Goal: Feedback & Contribution: Submit feedback/report problem

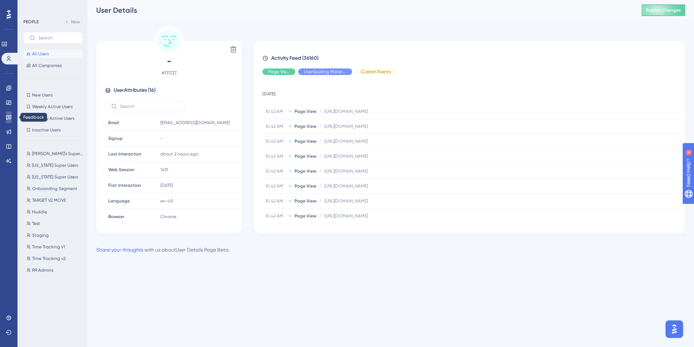
click at [10, 116] on icon at bounding box center [9, 117] width 6 height 6
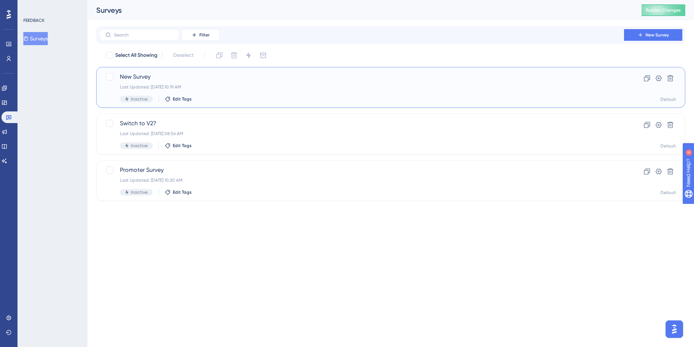
click at [213, 80] on span "New Survey" at bounding box center [361, 77] width 483 height 9
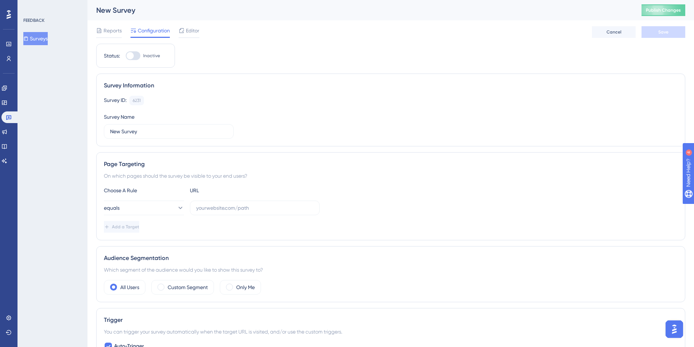
click at [115, 3] on div "New Survey Publish Changes" at bounding box center [390, 10] width 606 height 20
drag, startPoint x: 180, startPoint y: 133, endPoint x: 77, endPoint y: 128, distance: 104.0
click at [0, 0] on div "Performance Users Engagement Widgets Feedback Product Updates Knowledge Base AI…" at bounding box center [0, 0] width 0 height 0
type input "Integration References"
click at [427, 129] on div "Survey ID: 6231 Copy Survey Name Integration References" at bounding box center [391, 117] width 574 height 43
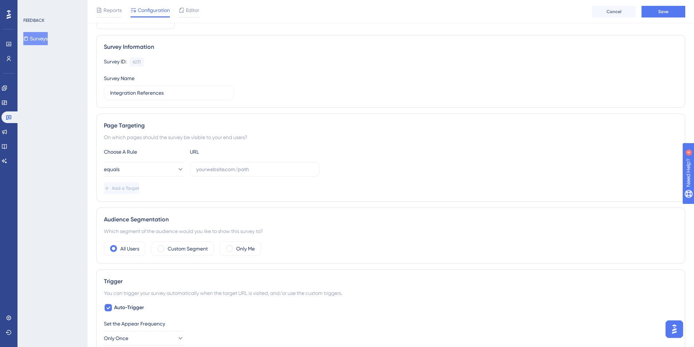
scroll to position [43, 0]
click at [233, 167] on input "text" at bounding box center [254, 168] width 117 height 8
click at [167, 171] on button "equals" at bounding box center [144, 168] width 80 height 15
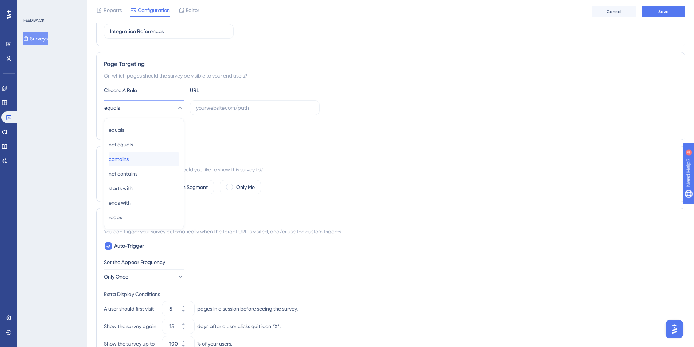
click at [120, 162] on span "contains" at bounding box center [119, 159] width 20 height 9
click at [222, 108] on input "text" at bounding box center [254, 108] width 117 height 8
click at [135, 126] on span "Add a Target" at bounding box center [126, 127] width 27 height 6
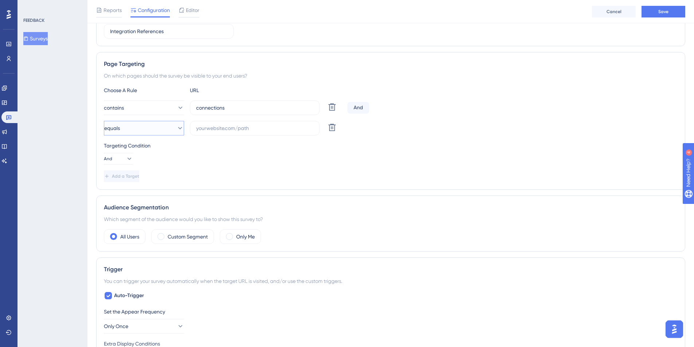
click at [148, 126] on button "equals" at bounding box center [144, 128] width 80 height 15
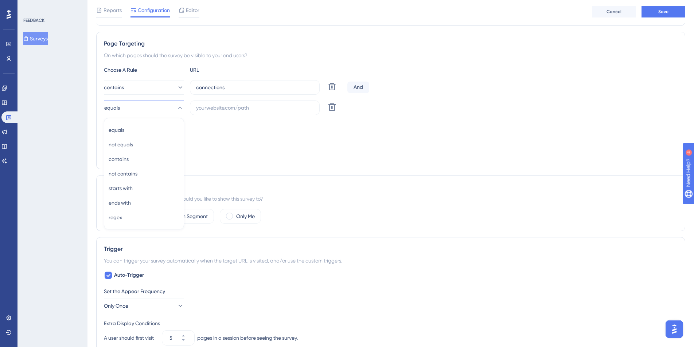
click at [247, 132] on div "Targeting Condition And" at bounding box center [391, 132] width 574 height 23
click at [155, 109] on button "equals" at bounding box center [144, 108] width 80 height 15
click at [153, 157] on div "contains contains" at bounding box center [144, 159] width 71 height 15
drag, startPoint x: 239, startPoint y: 88, endPoint x: 183, endPoint y: 84, distance: 56.3
click at [183, 84] on div "contains connections Delete" at bounding box center [224, 87] width 241 height 15
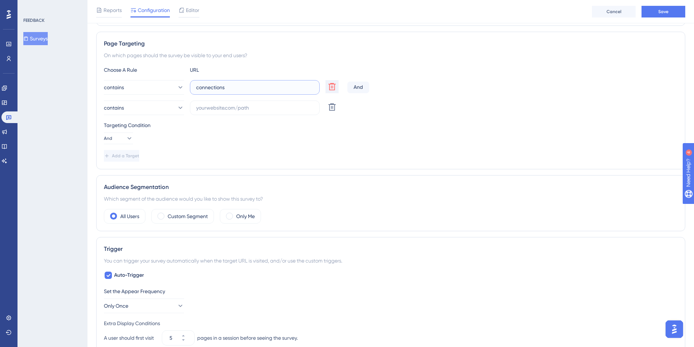
paste input "[URL][DOMAIN_NAME]"
click at [280, 86] on input "[URL][DOMAIN_NAME]" at bounding box center [254, 87] width 117 height 8
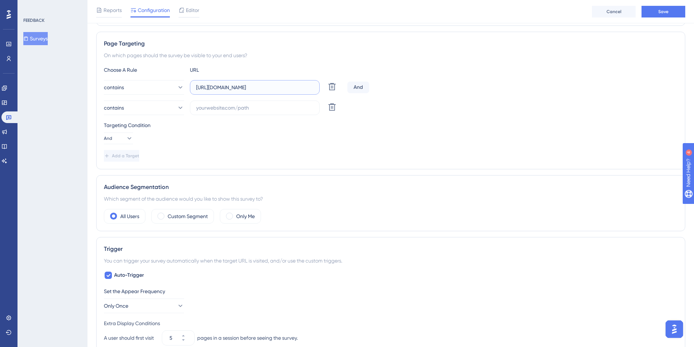
type input "[URL][DOMAIN_NAME]"
click at [354, 84] on div "And" at bounding box center [358, 88] width 22 height 12
click at [359, 85] on div "And" at bounding box center [358, 88] width 22 height 12
click at [271, 106] on input "text" at bounding box center [254, 108] width 117 height 8
type input "connections"
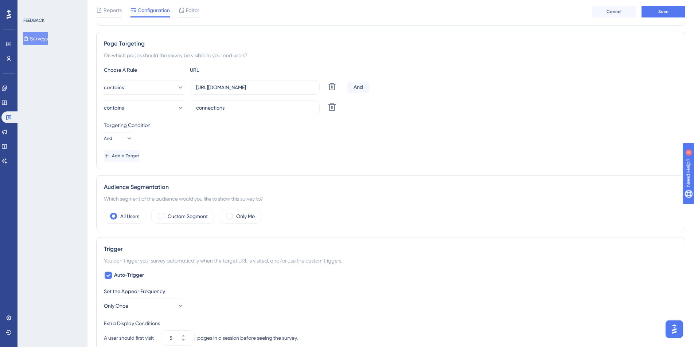
click at [235, 139] on div "Targeting Condition And" at bounding box center [391, 132] width 574 height 23
click at [127, 137] on icon at bounding box center [128, 138] width 7 height 7
click at [180, 137] on div "Targeting Condition And And And Or Or" at bounding box center [391, 132] width 574 height 23
click at [266, 144] on div "Choose A Rule URL contains [URL][DOMAIN_NAME] Delete And contains connections D…" at bounding box center [391, 114] width 574 height 96
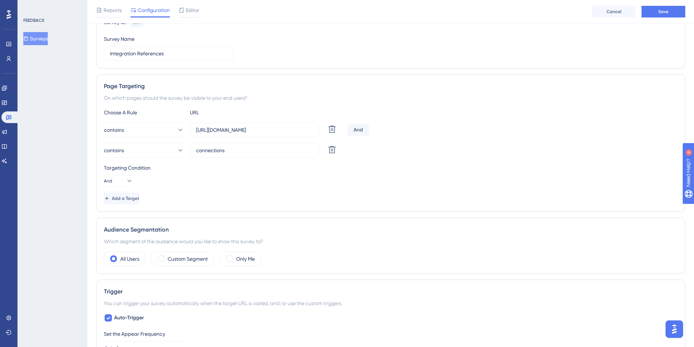
scroll to position [194, 0]
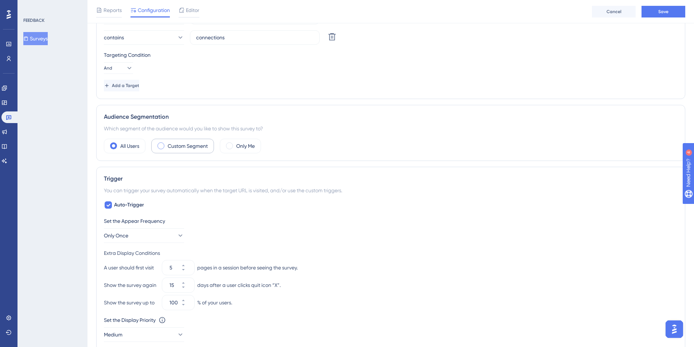
click at [196, 151] on div "Custom Segment" at bounding box center [182, 146] width 63 height 15
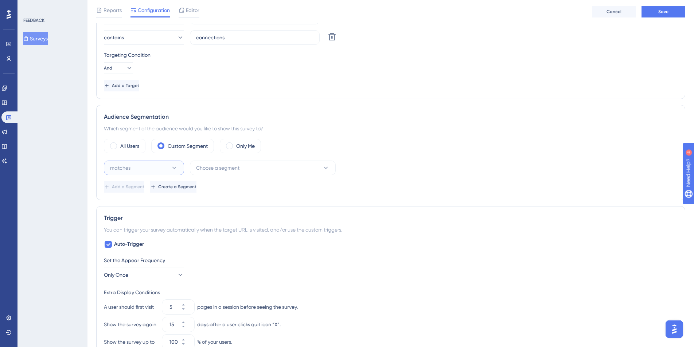
click at [159, 165] on button "matches" at bounding box center [144, 168] width 80 height 15
click at [356, 148] on div "All Users Custom Segment Only Me" at bounding box center [391, 146] width 574 height 15
click at [258, 172] on button "Choose a segment" at bounding box center [263, 168] width 146 height 15
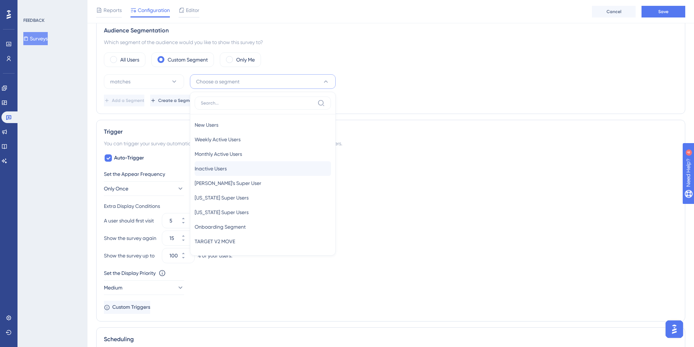
scroll to position [1, 0]
click at [253, 179] on div "[PERSON_NAME]'s Super User [PERSON_NAME]'s Super User" at bounding box center [263, 183] width 136 height 15
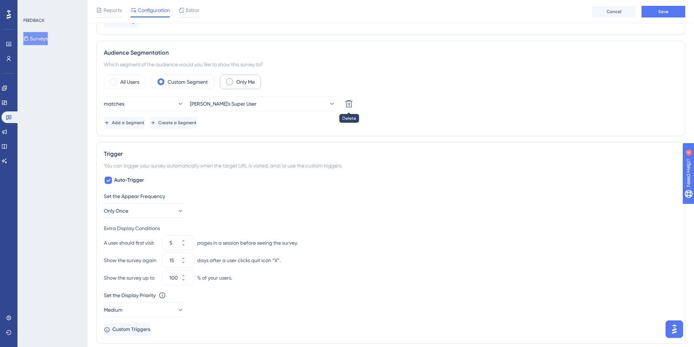
scroll to position [198, 0]
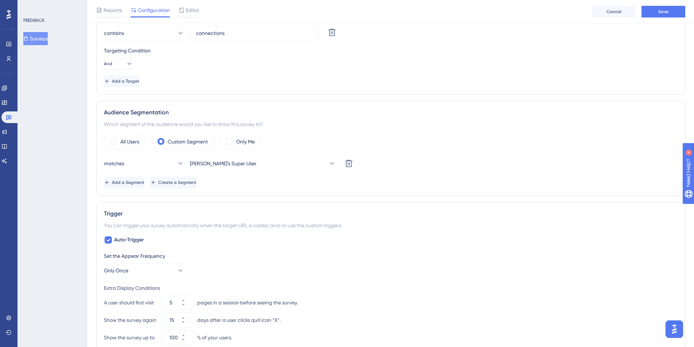
click at [68, 114] on div "FEEDBACK Surveys" at bounding box center [52, 173] width 70 height 347
click at [8, 61] on icon at bounding box center [9, 59] width 6 height 6
click at [374, 118] on div "Audience Segmentation Which segment of the audience would you like to show this…" at bounding box center [390, 148] width 589 height 95
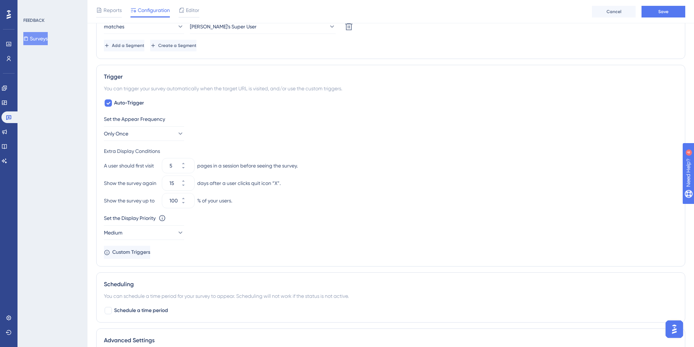
scroll to position [339, 0]
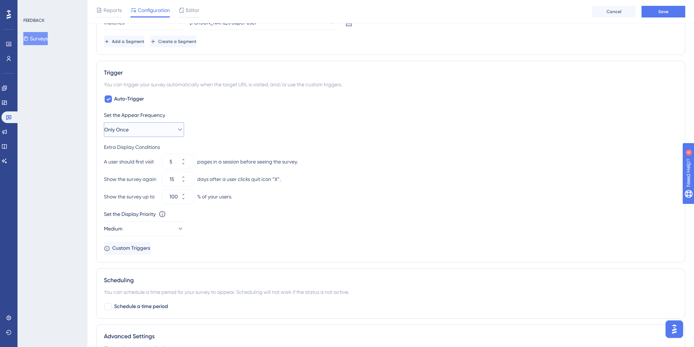
click at [167, 130] on button "Only Once" at bounding box center [144, 129] width 80 height 15
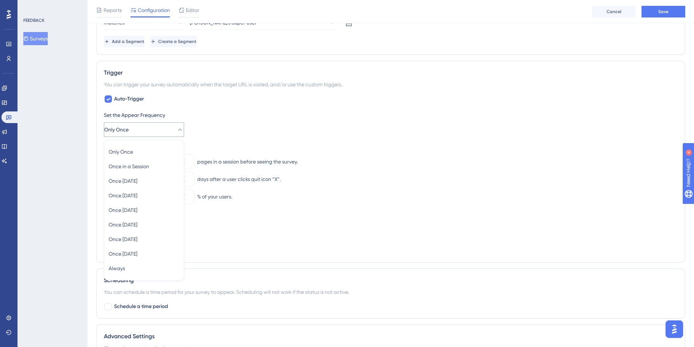
scroll to position [375, 0]
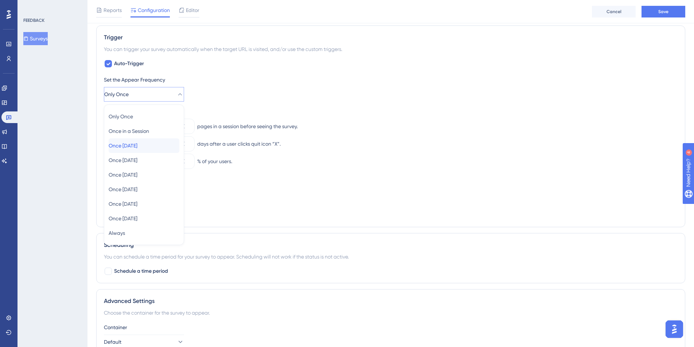
click at [158, 147] on div "Once [DATE] Once [DATE]" at bounding box center [144, 146] width 71 height 15
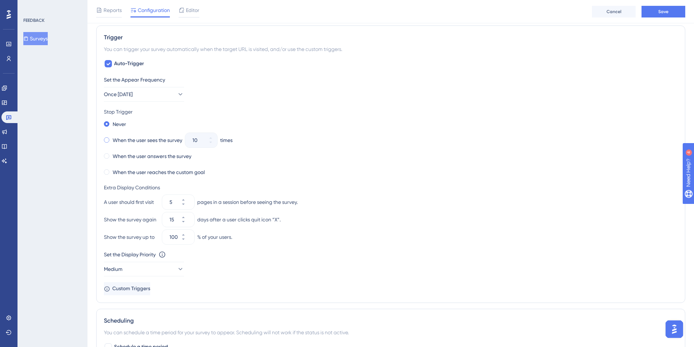
click at [149, 140] on label "When the user sees the survey" at bounding box center [148, 140] width 70 height 9
click at [215, 144] on button "10" at bounding box center [210, 143] width 13 height 7
click at [215, 144] on button "9" at bounding box center [210, 143] width 13 height 7
click at [215, 144] on button "8" at bounding box center [210, 143] width 13 height 7
click at [215, 144] on button "7" at bounding box center [210, 143] width 13 height 7
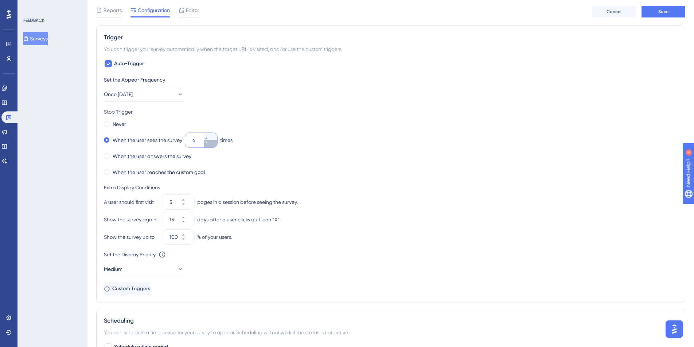
click at [215, 143] on button "6" at bounding box center [210, 143] width 13 height 7
type input "5"
click at [364, 160] on div "When the user answers the survey" at bounding box center [391, 156] width 574 height 10
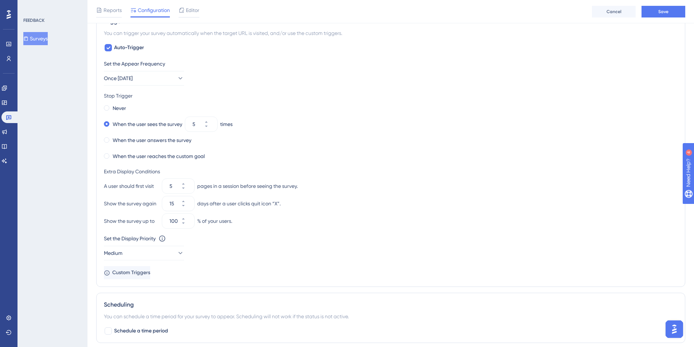
scroll to position [391, 0]
drag, startPoint x: 108, startPoint y: 186, endPoint x: 146, endPoint y: 187, distance: 37.9
click at [146, 187] on div "A user should first visit" at bounding box center [131, 186] width 55 height 9
click at [184, 188] on icon at bounding box center [183, 188] width 3 height 1
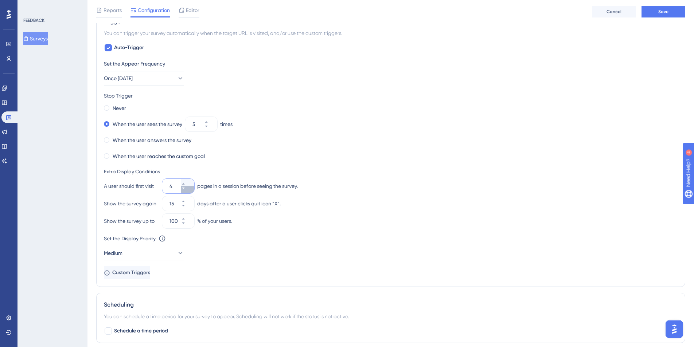
click at [184, 188] on icon at bounding box center [183, 188] width 3 height 1
type input "3"
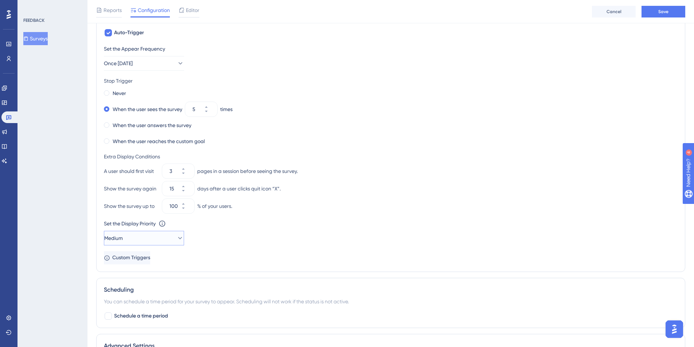
click at [147, 236] on button "Medium" at bounding box center [144, 238] width 80 height 15
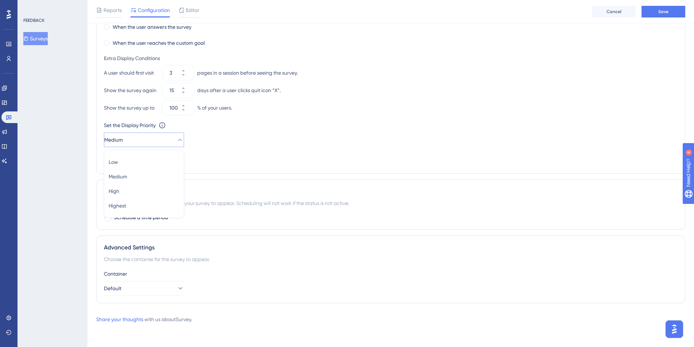
click at [351, 186] on div "Scheduling You can schedule a time period for your survey to appear. Scheduling…" at bounding box center [390, 205] width 589 height 50
click at [151, 140] on button "Medium" at bounding box center [144, 140] width 80 height 15
click at [149, 194] on div "High High" at bounding box center [144, 191] width 71 height 15
click at [242, 164] on div "Set the Appear Frequency Once [DATE] Stop Trigger Never When the user sees the …" at bounding box center [391, 56] width 574 height 220
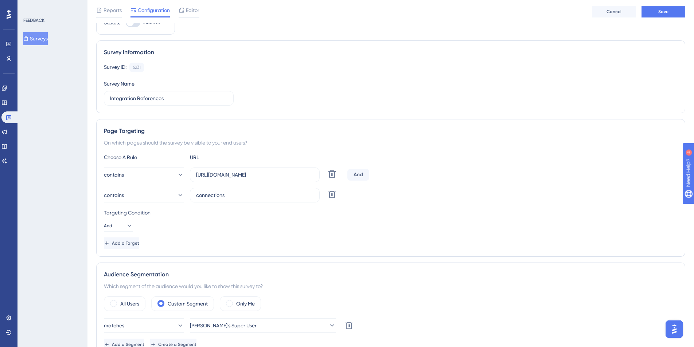
scroll to position [0, 0]
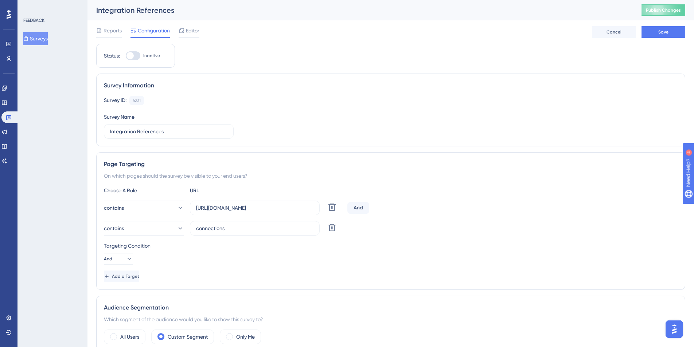
click at [131, 57] on div at bounding box center [129, 55] width 7 height 7
click at [126, 56] on input "Inactive" at bounding box center [125, 56] width 0 height 0
checkbox input "true"
click at [658, 30] on span "Save" at bounding box center [663, 32] width 10 height 6
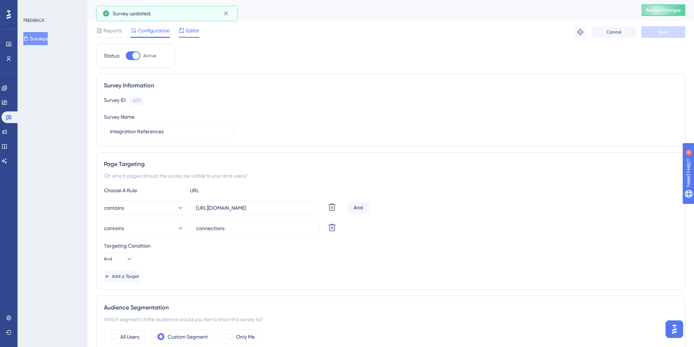
click at [189, 31] on span "Editor" at bounding box center [192, 30] width 13 height 9
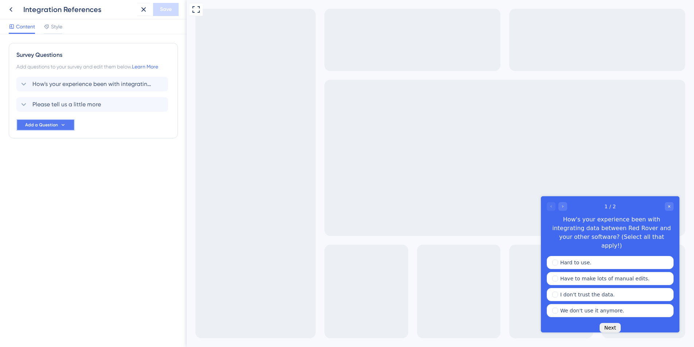
click at [61, 126] on icon at bounding box center [63, 125] width 6 height 6
click at [77, 161] on div "Number Rating (5) Number Rating (5)" at bounding box center [56, 160] width 71 height 15
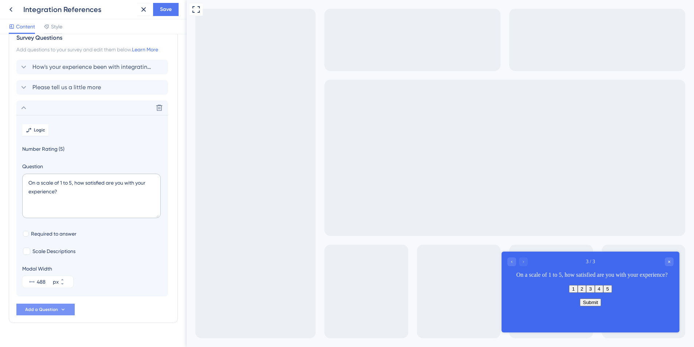
scroll to position [31, 0]
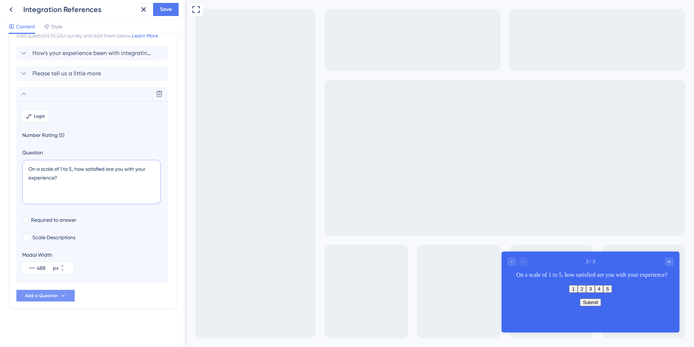
drag, startPoint x: 65, startPoint y: 176, endPoint x: 20, endPoint y: 173, distance: 45.3
click at [20, 173] on section "Logic Number Rating (5) Question On a scale of 1 to 5, how satisfied are you wi…" at bounding box center [92, 192] width 152 height 182
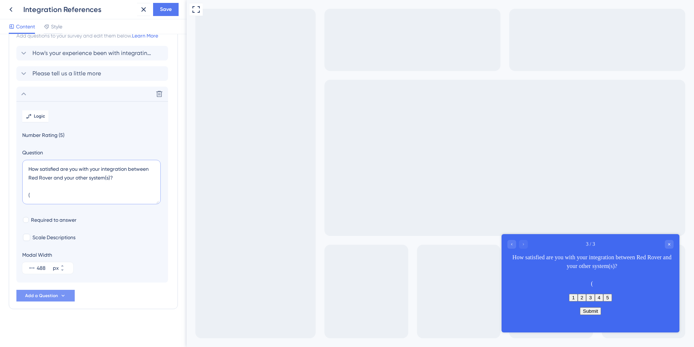
paste textarea "Scale: 1 = Very dissatisfied → 5 = Very satisfied)"
click at [35, 197] on textarea "How satisfied are you with your integration between Red Rover and your other sy…" at bounding box center [91, 182] width 139 height 44
click at [50, 184] on textarea "How satisfied are you with your integration between Red Rover and your other sy…" at bounding box center [91, 182] width 139 height 44
type textarea "How satisfied are you with your integration between Red Rover and your other sy…"
click at [58, 238] on span "Scale Descriptions" at bounding box center [53, 237] width 43 height 9
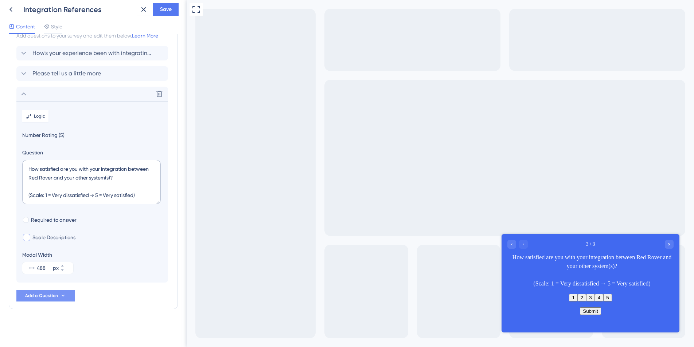
checkbox input "true"
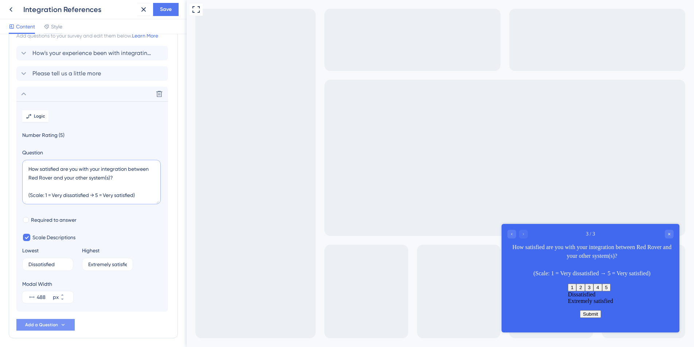
drag, startPoint x: 34, startPoint y: 196, endPoint x: 27, endPoint y: 195, distance: 6.9
click at [27, 195] on textarea "How satisfied are you with your integration between Red Rover and your other sy…" at bounding box center [91, 182] width 139 height 44
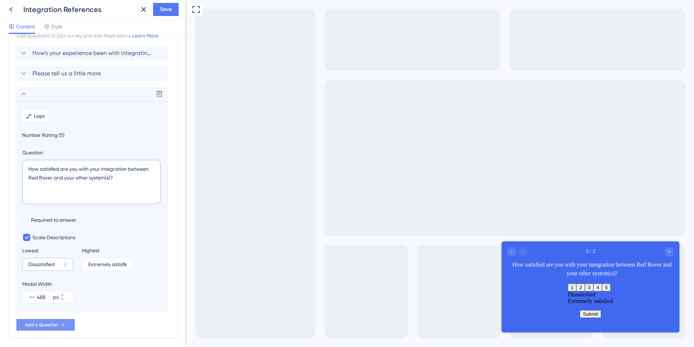
type textarea "How satisfied are you with your integration between Red Rover and your other sy…"
click at [28, 264] on input "Dissatisfied" at bounding box center [44, 264] width 33 height 5
type input "ExtremelDissatisfied"
click at [114, 264] on input "Extremely satisfied" at bounding box center [105, 264] width 34 height 5
type input "Extremely Satisfied"
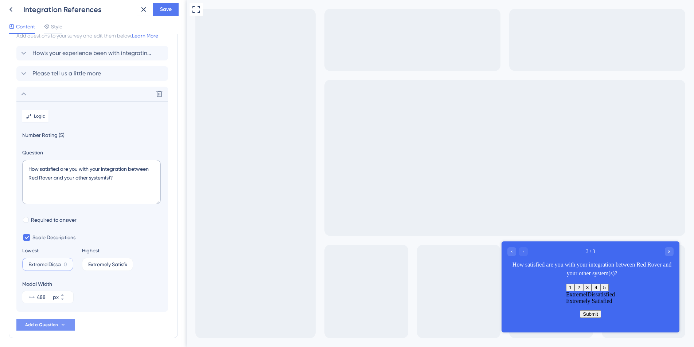
drag, startPoint x: 47, startPoint y: 264, endPoint x: 154, endPoint y: 245, distance: 108.5
click at [48, 264] on input "ExtremelDissatisfied" at bounding box center [44, 264] width 32 height 5
type input "Very Dissatisfied"
click at [96, 266] on input "Extremely Satisfied" at bounding box center [105, 264] width 34 height 5
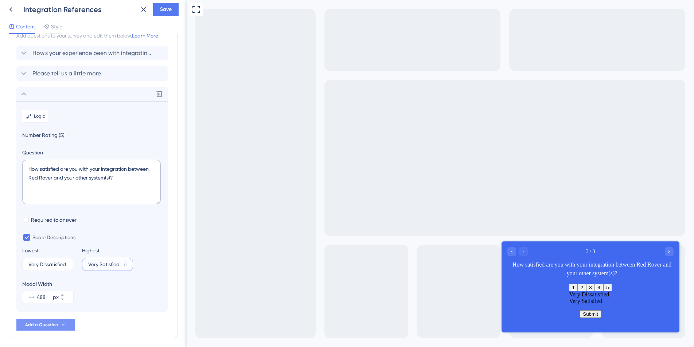
type input "Very Satisfied"
click at [116, 298] on div "Modal Width 488 px" at bounding box center [92, 291] width 140 height 23
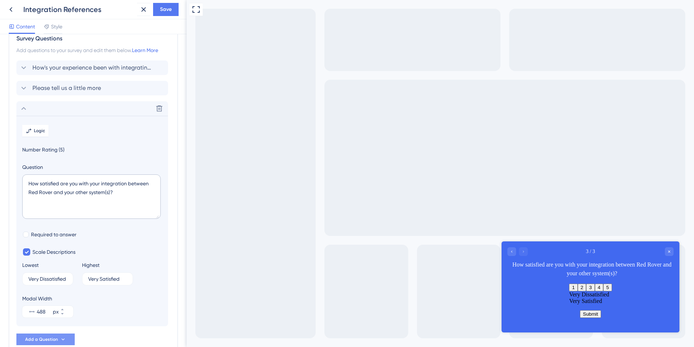
scroll to position [0, 0]
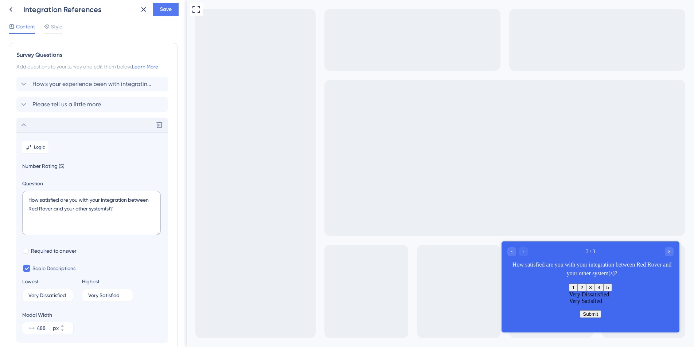
click at [25, 123] on icon at bounding box center [23, 125] width 9 height 9
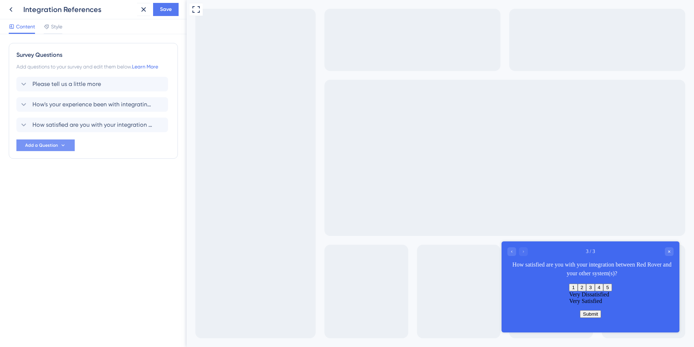
click at [16, 85] on div "Survey Questions Add questions to your survey and edit them below. Learn More P…" at bounding box center [93, 101] width 169 height 116
click at [159, 105] on icon at bounding box center [159, 105] width 6 height 6
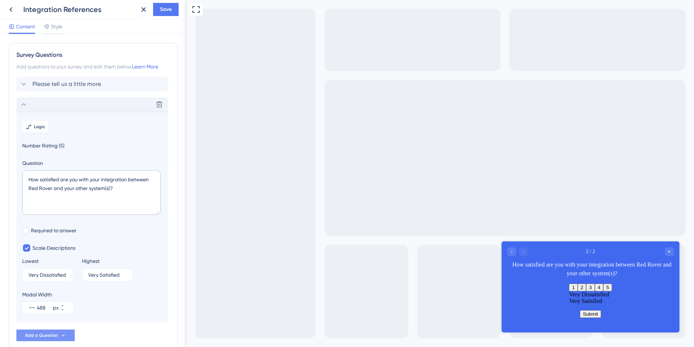
click at [24, 102] on icon at bounding box center [23, 104] width 9 height 9
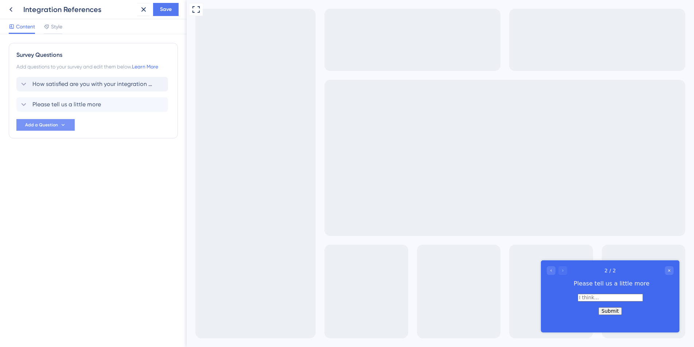
click at [82, 211] on div "Survey Questions Add questions to your survey and edit them below. Learn More H…" at bounding box center [93, 190] width 187 height 313
click at [86, 80] on span "How satisfied are you with your integration between Red Rover and your other sy…" at bounding box center [92, 84] width 120 height 9
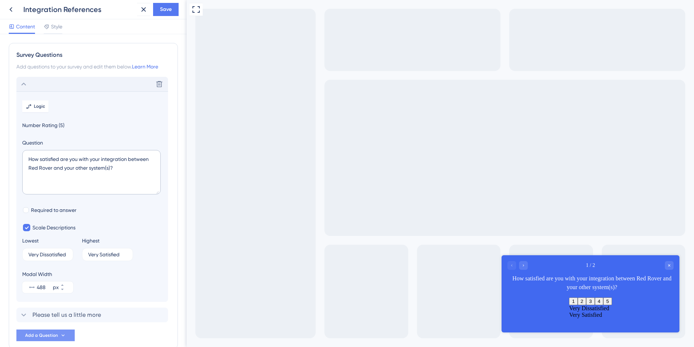
click at [60, 121] on span "Number Rating (5)" at bounding box center [92, 125] width 140 height 9
click at [20, 83] on icon at bounding box center [23, 84] width 9 height 9
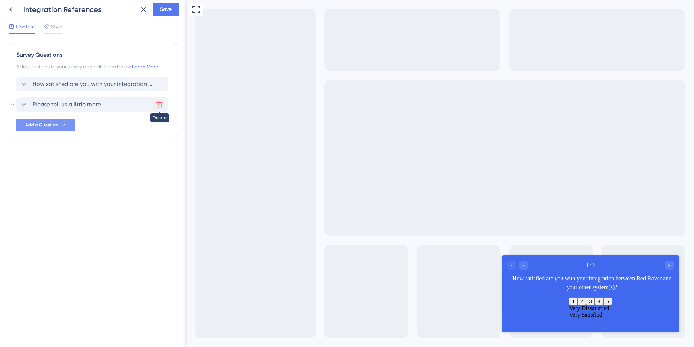
click at [158, 102] on icon at bounding box center [159, 105] width 6 height 6
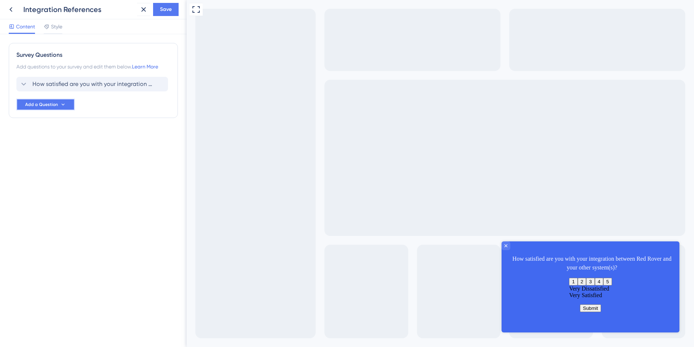
click at [33, 104] on span "Add a Question" at bounding box center [41, 105] width 33 height 6
click at [128, 207] on div "Survey Questions Add questions to your survey and edit them below. Learn More H…" at bounding box center [93, 190] width 187 height 313
click at [41, 105] on span "Add a Question" at bounding box center [41, 105] width 33 height 6
click at [56, 212] on span "Multiple Choice" at bounding box center [39, 212] width 36 height 9
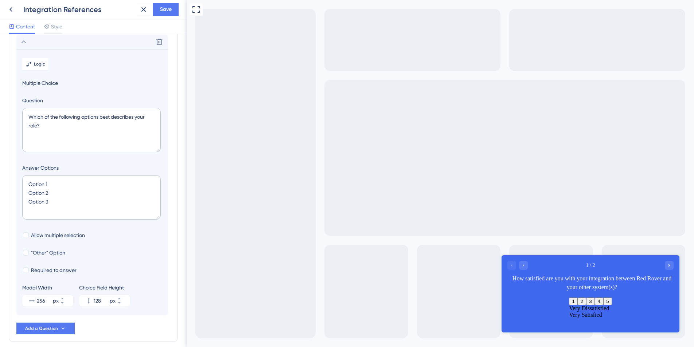
scroll to position [63, 0]
drag, startPoint x: 49, startPoint y: 123, endPoint x: 19, endPoint y: 118, distance: 30.4
click at [19, 118] on section "Logic Multiple Choice Question Which of the following options best describes yo…" at bounding box center [92, 182] width 152 height 266
type textarea "Would you be open to sharing your experience iwth others who are considering Re…"
drag, startPoint x: 80, startPoint y: 204, endPoint x: -18, endPoint y: 165, distance: 105.7
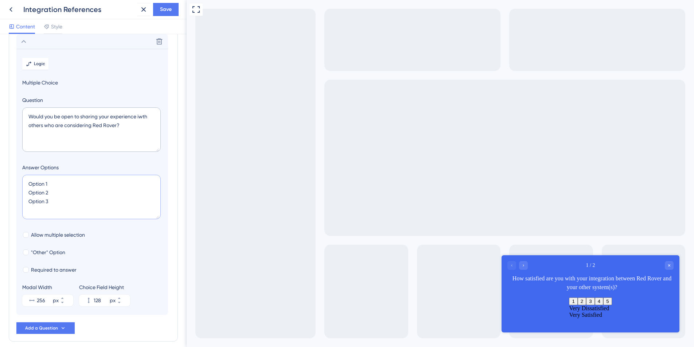
click at [0, 0] on html "Integration References Save Content Style Survey Questions Add questions to you…" at bounding box center [347, 0] width 694 height 0
type textarea "Y"
type input "40"
type textarea "Yes, I'd be happy to! M"
type input "84"
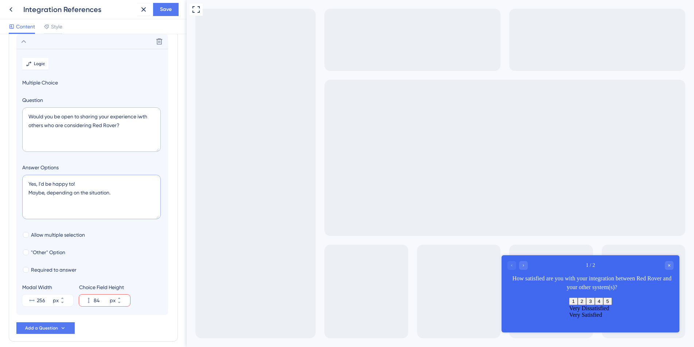
type textarea "Yes, I'd be happy to! Maybe, depending on the situation. N"
type input "128"
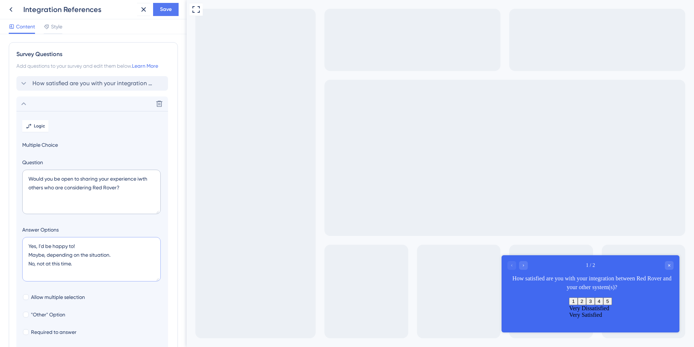
scroll to position [0, 0]
type textarea "Yes, I'd be happy to! Maybe, depending on the situation. No, not at this time."
click at [526, 264] on div "Go to Question 2" at bounding box center [523, 265] width 9 height 9
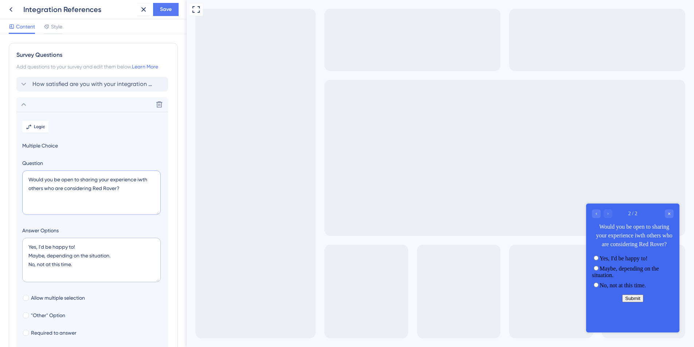
click at [113, 191] on textarea "Would you be open to sharing your experience iwth others who are considering Re…" at bounding box center [91, 193] width 139 height 44
click at [141, 180] on textarea "Would you be open to sharing your experience iwth others who are considering Re…" at bounding box center [91, 193] width 139 height 44
type textarea "Would you be open to sharing your experience with others who are considering Re…"
click at [84, 224] on section "Logic Multiple Choice Question Would you be open to sharing your experience wit…" at bounding box center [92, 245] width 152 height 266
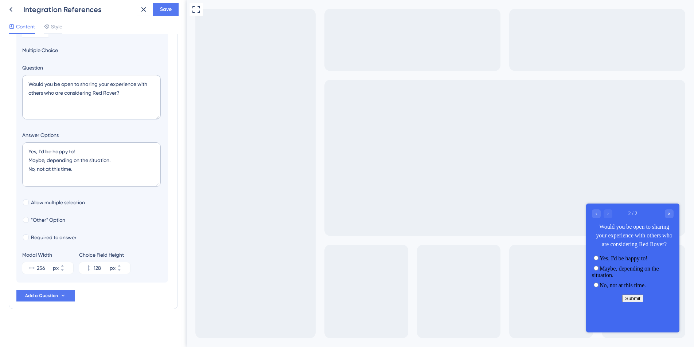
scroll to position [96, 0]
click at [597, 215] on icon "Go to Question 1" at bounding box center [596, 214] width 4 height 4
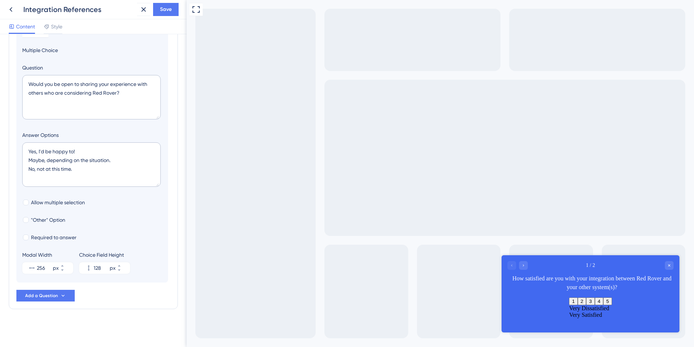
scroll to position [0, 0]
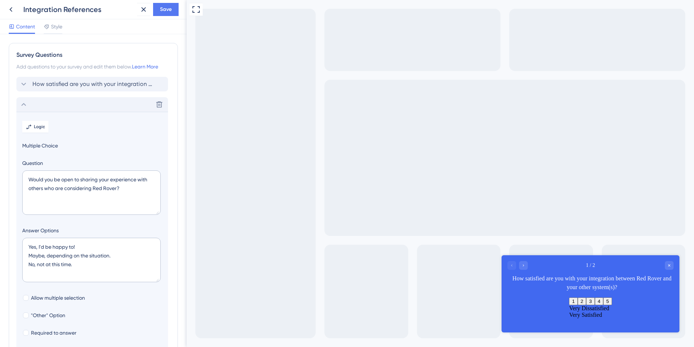
click at [27, 104] on icon at bounding box center [23, 104] width 9 height 9
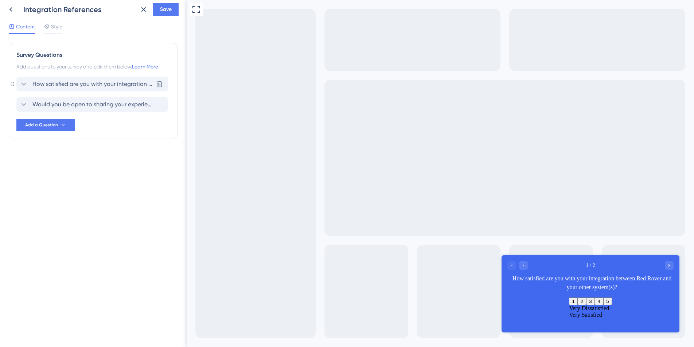
click at [24, 83] on icon at bounding box center [23, 84] width 9 height 9
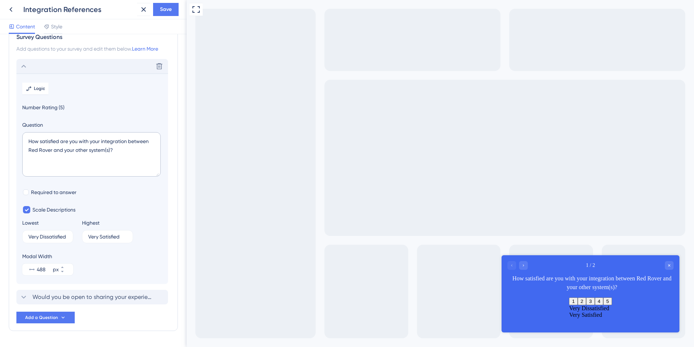
scroll to position [40, 0]
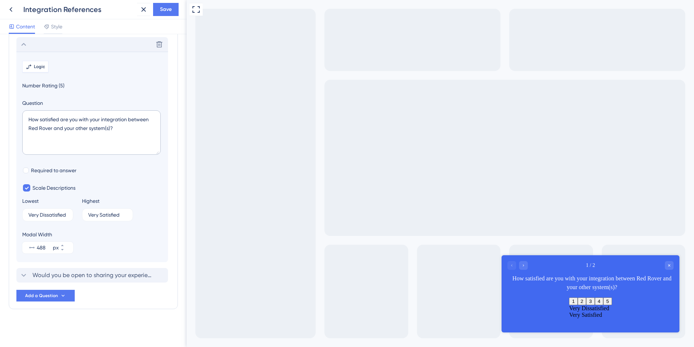
click at [38, 65] on span "Logic" at bounding box center [39, 67] width 11 height 6
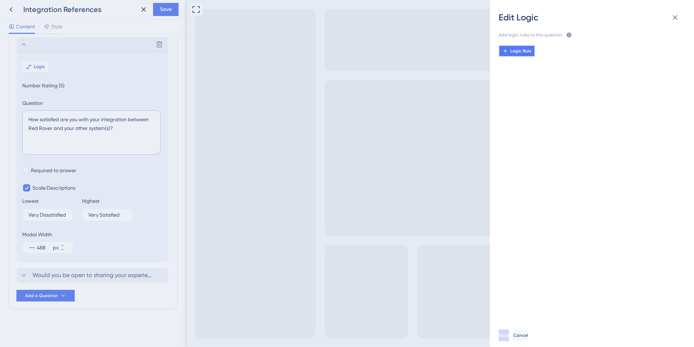
click at [517, 51] on span "Logic Rule" at bounding box center [520, 51] width 21 height 6
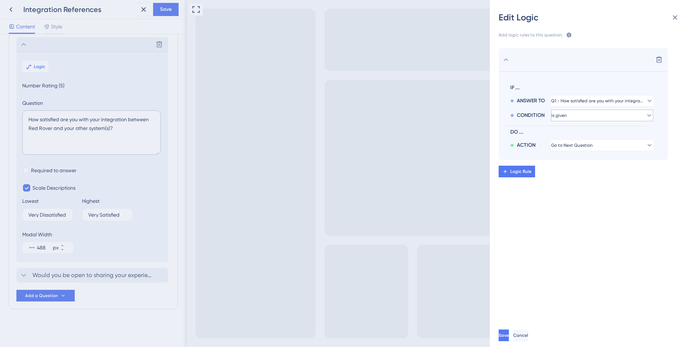
click at [619, 116] on button "is given" at bounding box center [602, 116] width 102 height 12
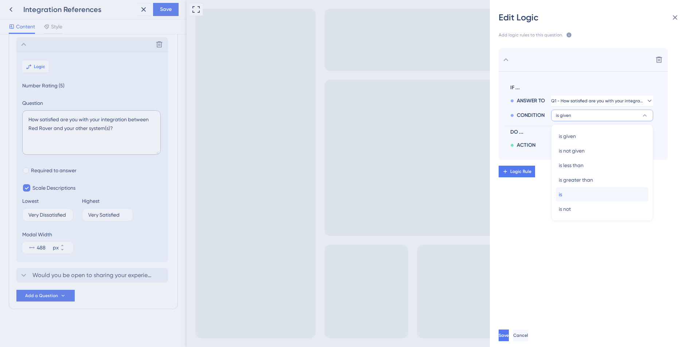
click at [596, 192] on div "is is" at bounding box center [602, 194] width 87 height 15
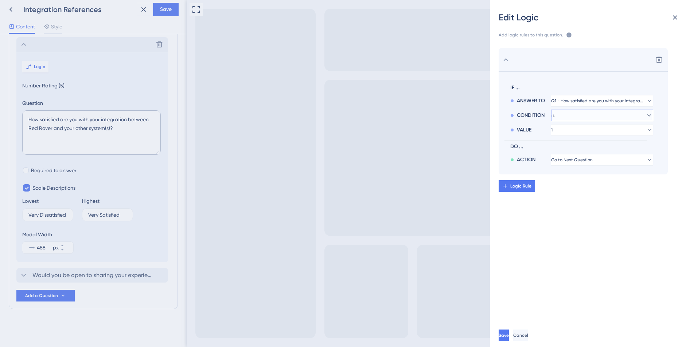
click at [591, 114] on button "is" at bounding box center [602, 116] width 102 height 12
click at [601, 179] on div "is greater than is greater than" at bounding box center [602, 180] width 87 height 15
click at [600, 130] on button "1" at bounding box center [602, 130] width 102 height 12
click at [585, 179] on div "3 3" at bounding box center [602, 180] width 87 height 15
click at [569, 285] on div "Delete IF ... ANSWER TO Q1 - How satisfied are you with your integration betwee…" at bounding box center [595, 178] width 216 height 279
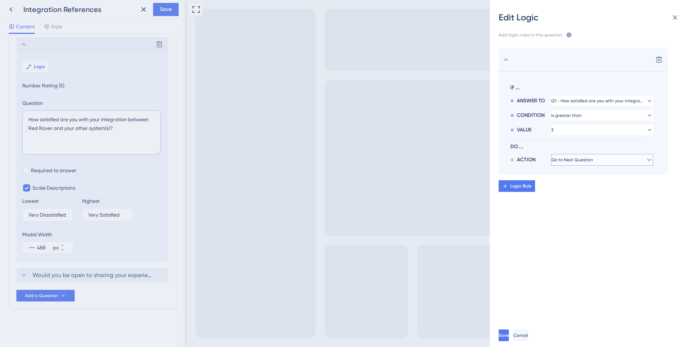
click at [611, 164] on button "Go to Next Question" at bounding box center [602, 160] width 102 height 12
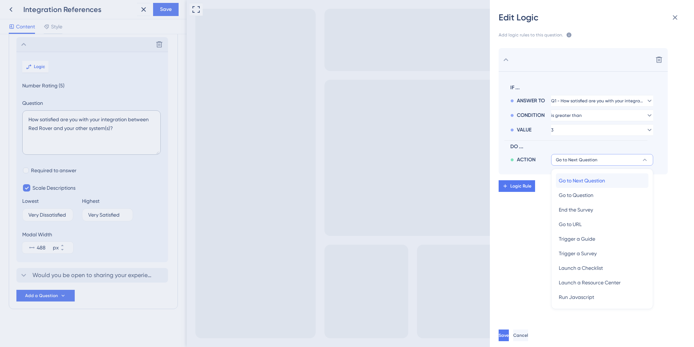
click at [612, 181] on div "Go to Next Question Go to Next Question" at bounding box center [602, 180] width 87 height 15
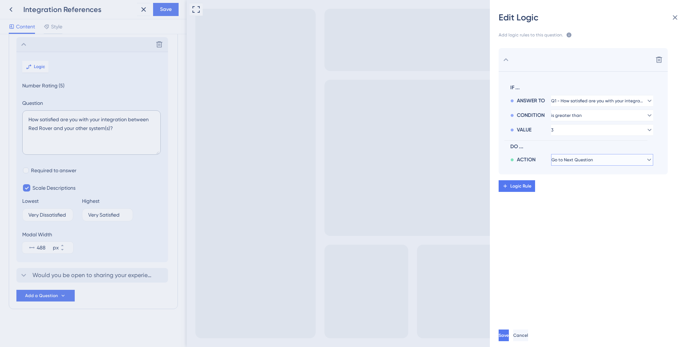
click at [588, 164] on button "Go to Next Question" at bounding box center [602, 160] width 102 height 12
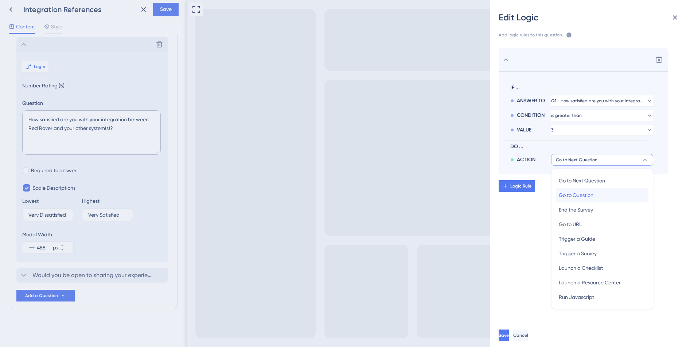
click at [603, 191] on div "Go to Question Go to Question" at bounding box center [602, 195] width 87 height 15
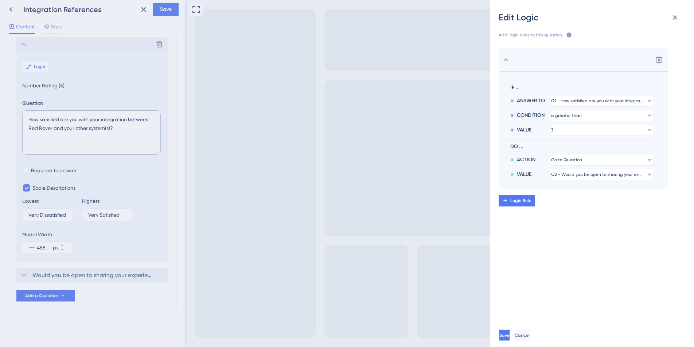
drag, startPoint x: 512, startPoint y: 338, endPoint x: 328, endPoint y: 337, distance: 184.4
click at [510, 338] on span "Save" at bounding box center [504, 336] width 10 height 6
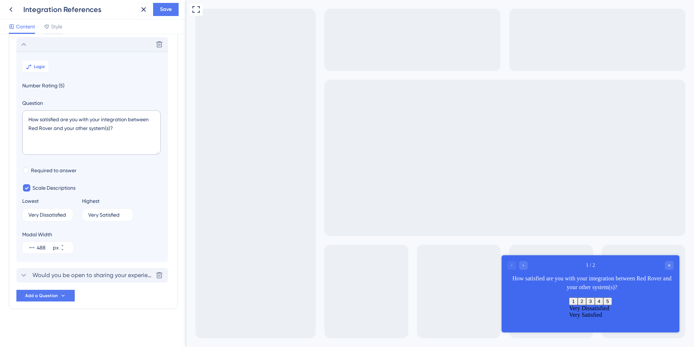
click at [92, 276] on span "Would you be open to sharing your experience with others who are considering Re…" at bounding box center [92, 275] width 120 height 9
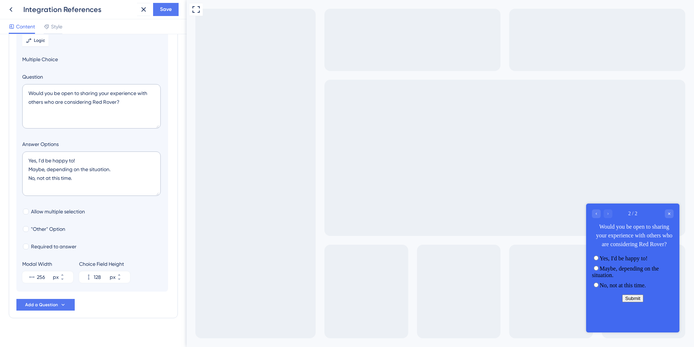
scroll to position [77, 0]
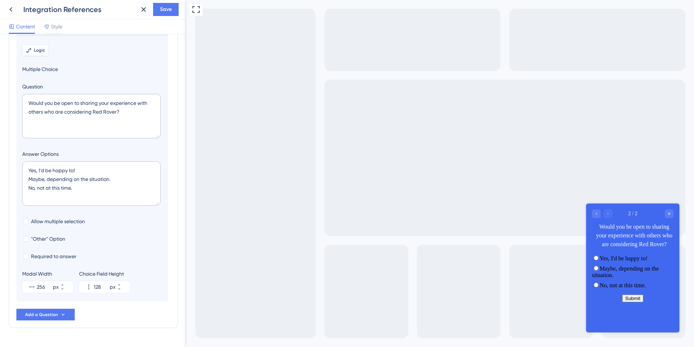
click at [40, 51] on span "Logic" at bounding box center [39, 50] width 11 height 6
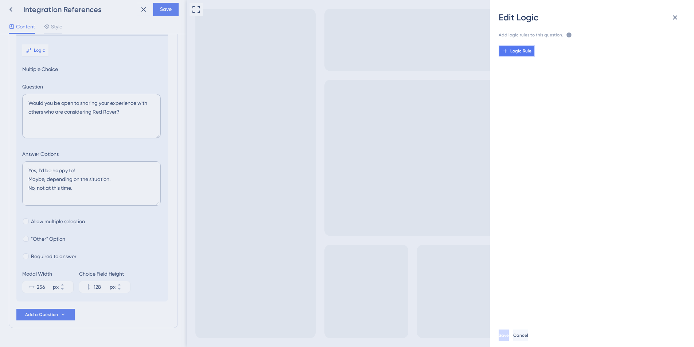
click at [528, 52] on span "Logic Rule" at bounding box center [520, 51] width 21 height 6
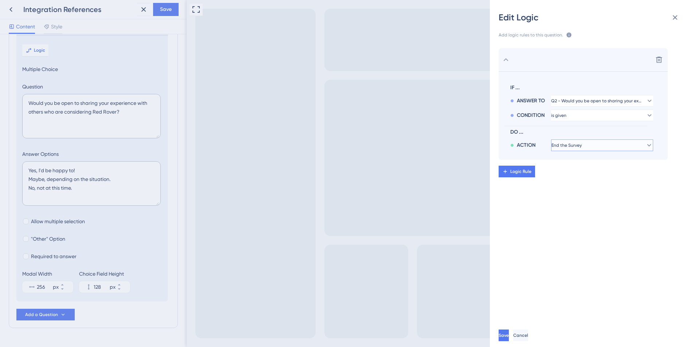
click at [615, 143] on button "End the Survey" at bounding box center [602, 146] width 102 height 12
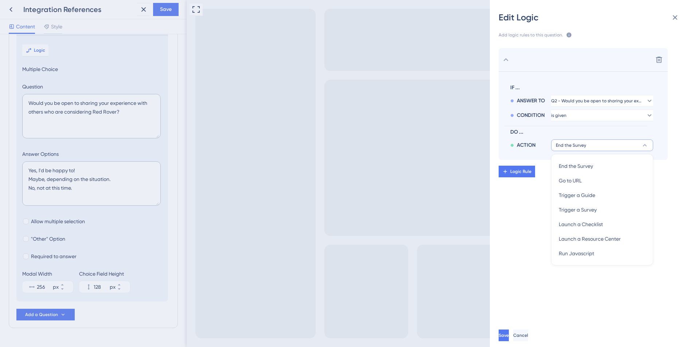
click at [675, 169] on div "Logic Rule" at bounding box center [601, 172] width 204 height 12
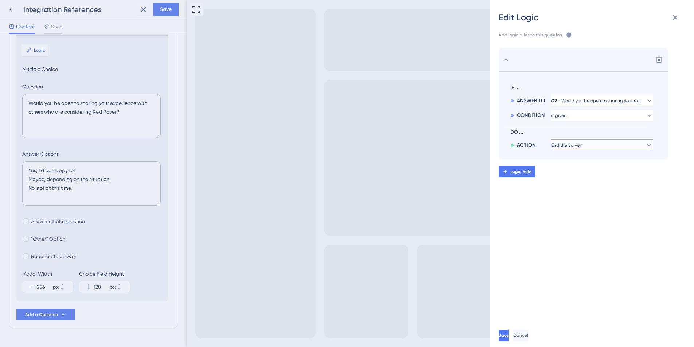
click at [616, 143] on button "End the Survey" at bounding box center [602, 146] width 102 height 12
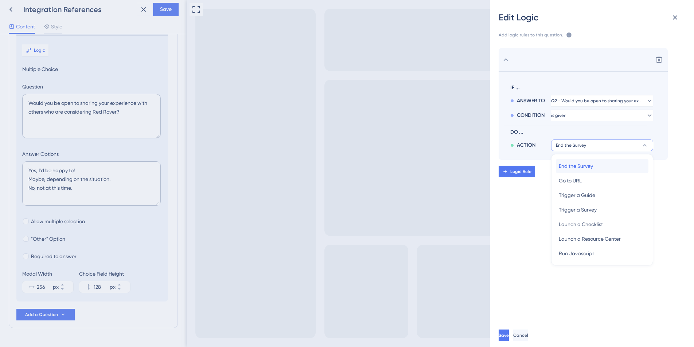
click at [598, 168] on div "End the Survey End the Survey" at bounding box center [602, 166] width 87 height 15
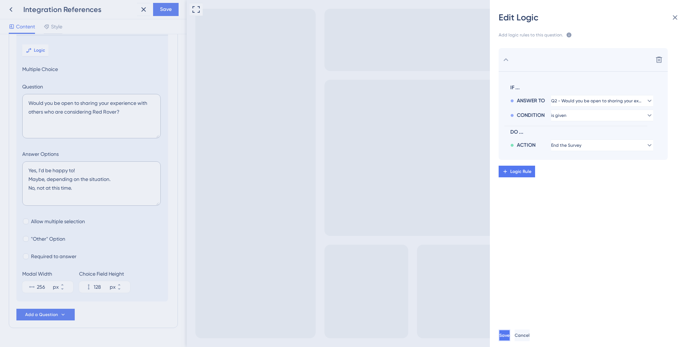
click at [510, 334] on span "Save" at bounding box center [504, 336] width 10 height 6
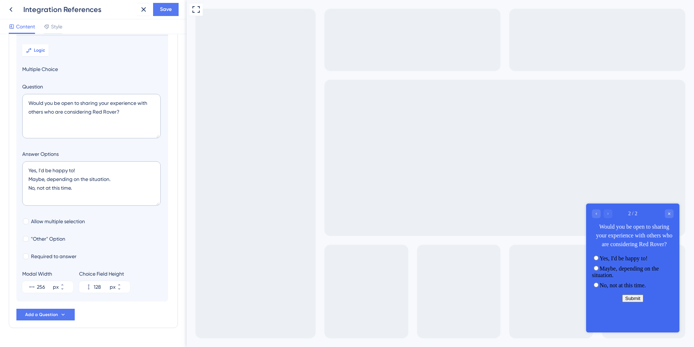
click at [634, 303] on button "Submit" at bounding box center [632, 299] width 21 height 8
click at [619, 262] on label "Yes, I'd be happy to!" at bounding box center [624, 259] width 48 height 6
click at [629, 303] on button "Submit" at bounding box center [632, 299] width 21 height 8
click at [669, 212] on icon "Close survey" at bounding box center [669, 214] width 4 height 4
click at [633, 303] on button "Submit" at bounding box center [632, 299] width 21 height 8
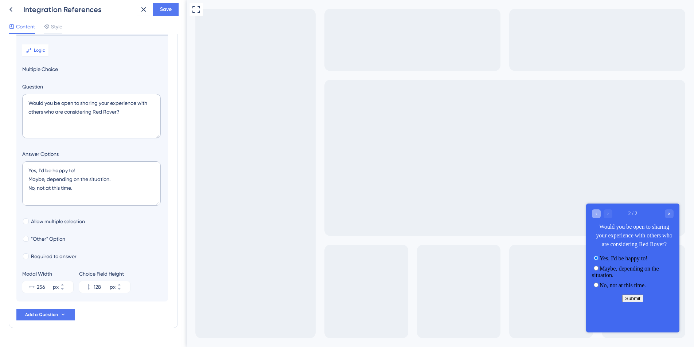
drag, startPoint x: 594, startPoint y: 211, endPoint x: 994, endPoint y: 416, distance: 448.9
click at [594, 211] on div "Go to Question 1" at bounding box center [596, 214] width 9 height 9
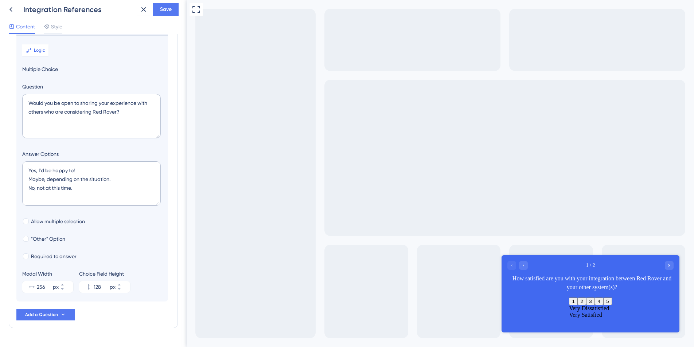
click at [603, 305] on button "4" at bounding box center [599, 302] width 8 height 8
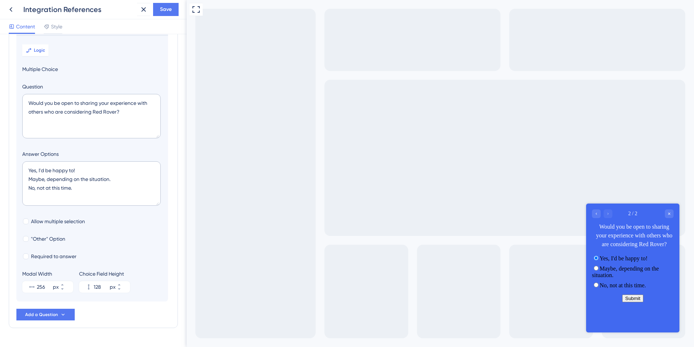
click at [644, 262] on label "Yes, I'd be happy to!" at bounding box center [624, 259] width 48 height 6
click at [631, 303] on button "Submit" at bounding box center [632, 299] width 21 height 8
drag, startPoint x: 596, startPoint y: 215, endPoint x: 1004, endPoint y: 447, distance: 468.8
click at [596, 215] on icon "Go to Question 1" at bounding box center [596, 214] width 4 height 4
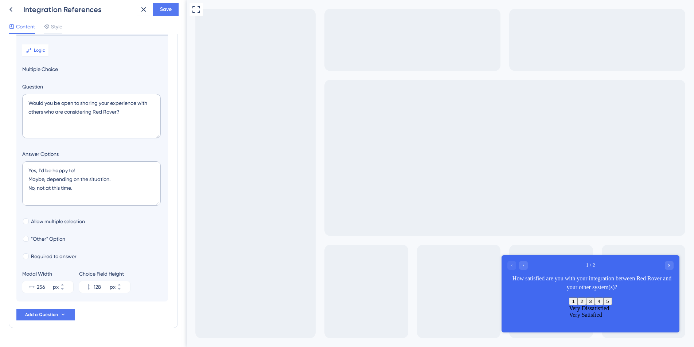
click at [603, 301] on button "4" at bounding box center [599, 302] width 8 height 8
click at [172, 11] on span "Save" at bounding box center [166, 9] width 12 height 9
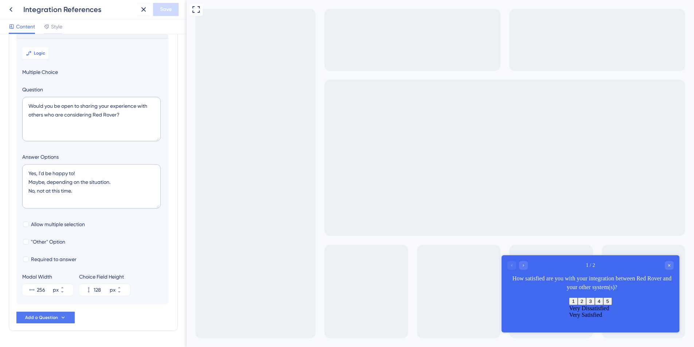
scroll to position [66, 0]
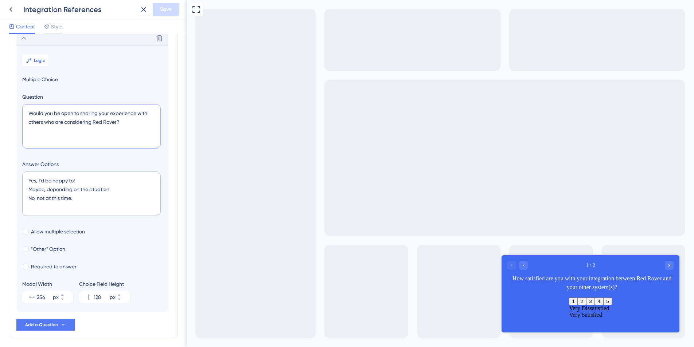
click at [122, 112] on textarea "Would you be open to sharing your experience with others who are considering Re…" at bounding box center [91, 126] width 139 height 44
click at [70, 116] on textarea "Would you be open to sharing your experience with others who are considering Re…" at bounding box center [91, 126] width 139 height 44
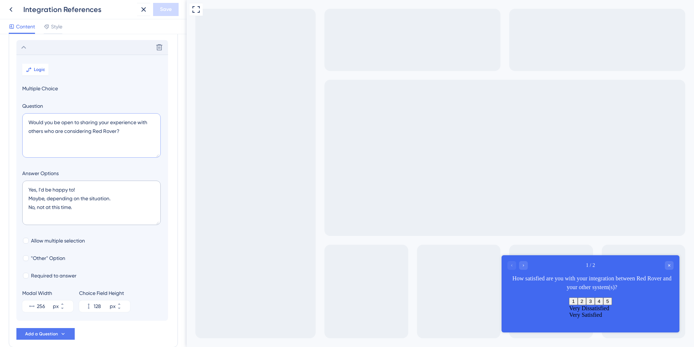
scroll to position [0, 0]
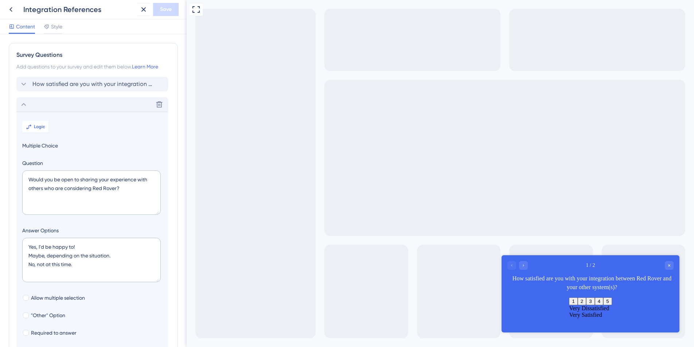
click at [29, 102] on div "Delete" at bounding box center [92, 104] width 152 height 15
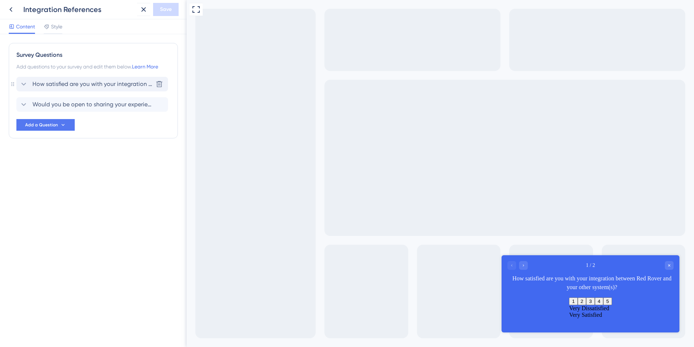
drag, startPoint x: 36, startPoint y: 90, endPoint x: 45, endPoint y: 91, distance: 8.5
click at [36, 90] on div "How satisfied are you with your integration between Red Rover and your other sy…" at bounding box center [92, 84] width 152 height 15
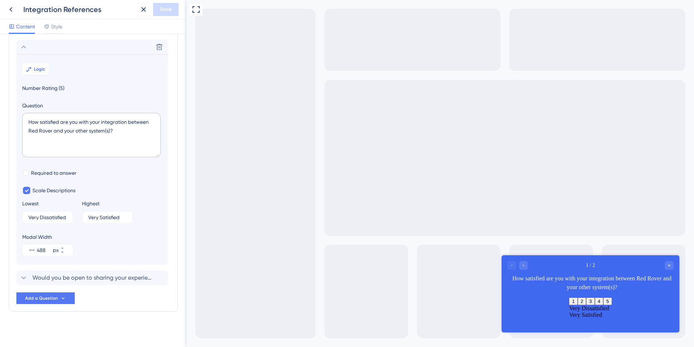
scroll to position [40, 0]
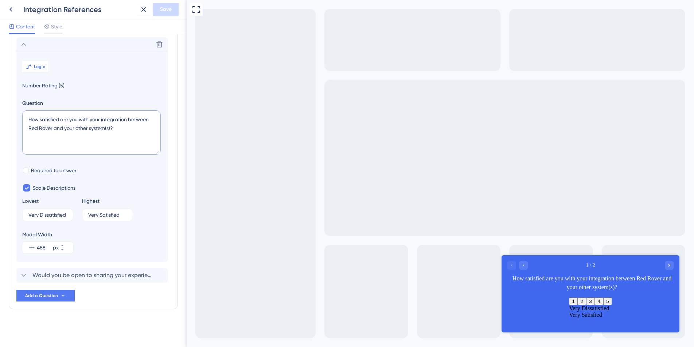
drag, startPoint x: 42, startPoint y: 119, endPoint x: 89, endPoint y: 120, distance: 46.7
click at [89, 120] on textarea "How satisfied are you with your integration between Red Rover and your other sy…" at bounding box center [91, 132] width 139 height 44
click at [120, 120] on textarea "How do you feel about your integration between Red Rover and your other system(…" at bounding box center [91, 132] width 139 height 44
click at [134, 117] on textarea "How do you feel about your integration(s) between Red Rover and your other syst…" at bounding box center [91, 132] width 139 height 44
click at [65, 130] on textarea "How do you feel about your integration(s) between Red Rover and your other syst…" at bounding box center [91, 132] width 139 height 44
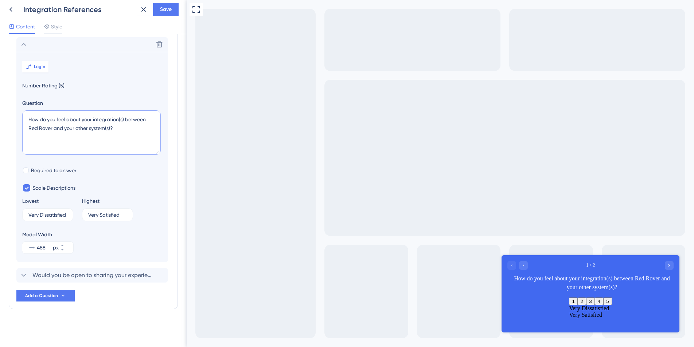
click at [65, 130] on textarea "How do you feel about your integration(s) between Red Rover and your other syst…" at bounding box center [91, 132] width 139 height 44
click at [121, 135] on textarea "How do you feel about your integration(s) between Red Rover and your other syst…" at bounding box center [91, 132] width 139 height 44
type textarea "How do you feel about your integration(s) between Red Rover and your other syst…"
click at [49, 215] on input "Very Dissatisfied" at bounding box center [44, 214] width 33 height 5
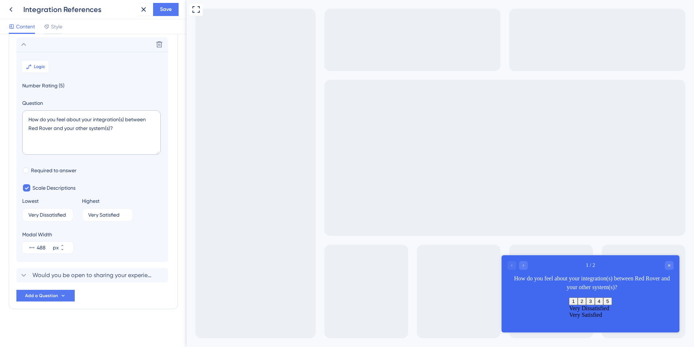
click at [124, 260] on section "Logic Number Rating (5) Question How do you feel about your integration(s) betw…" at bounding box center [92, 157] width 152 height 211
click at [134, 121] on textarea "How do you feel about your integration(s) between Red Rover and your other syst…" at bounding box center [91, 132] width 139 height 44
click at [134, 120] on textarea "How do you feel about your integration(s) between Red Rover and your other syst…" at bounding box center [91, 132] width 139 height 44
click at [132, 121] on textarea "How do you feel about your integration(s) between Red Rover and your other syst…" at bounding box center [91, 132] width 139 height 44
click at [135, 122] on textarea "How do you feel about your integration(s) between Red Rover and your other syst…" at bounding box center [91, 132] width 139 height 44
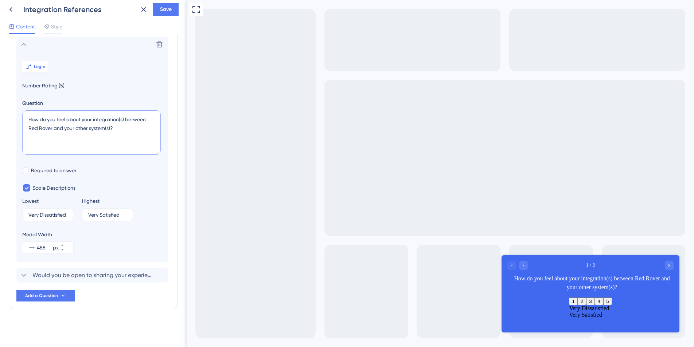
click at [135, 122] on textarea "How do you feel about your integration(s) between Red Rover and your other syst…" at bounding box center [91, 132] width 139 height 44
click at [137, 145] on textarea "How do you feel about your integration(s) between Red Rover and your other syst…" at bounding box center [91, 132] width 139 height 44
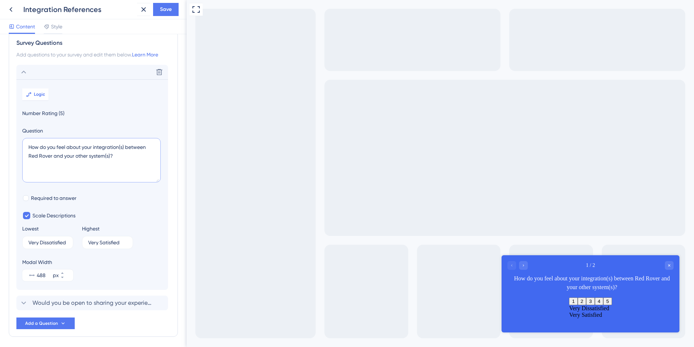
scroll to position [0, 0]
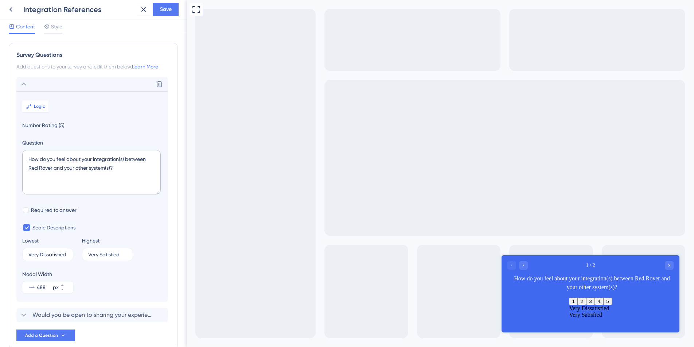
click at [22, 83] on icon at bounding box center [23, 84] width 9 height 9
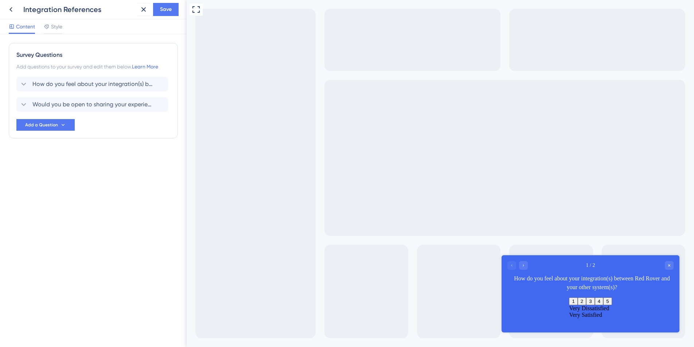
click at [73, 239] on div "Survey Questions Add questions to your survey and edit them below. Learn More H…" at bounding box center [93, 190] width 187 height 313
click at [157, 11] on button "Save" at bounding box center [166, 9] width 26 height 13
click at [54, 124] on span "Add a Question" at bounding box center [41, 125] width 33 height 6
click at [139, 151] on div "Survey Questions Add questions to your survey and edit them below. Learn More H…" at bounding box center [93, 105] width 169 height 125
click at [36, 127] on span "Add a Question" at bounding box center [41, 125] width 33 height 6
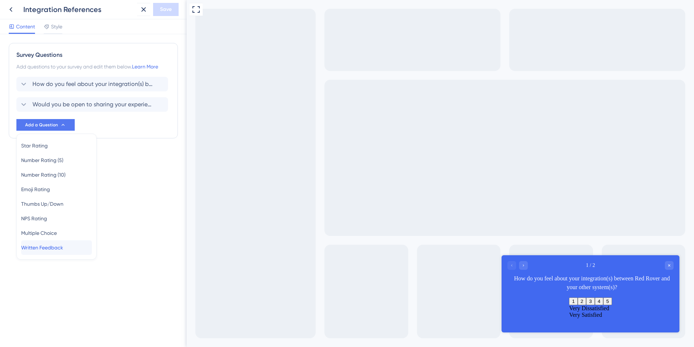
click at [36, 248] on span "Written Feedback" at bounding box center [42, 247] width 42 height 9
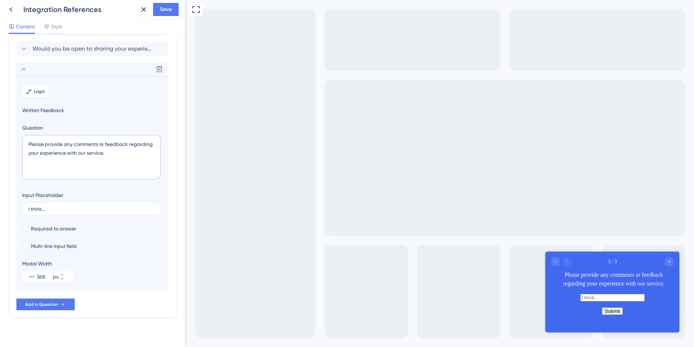
scroll to position [65, 0]
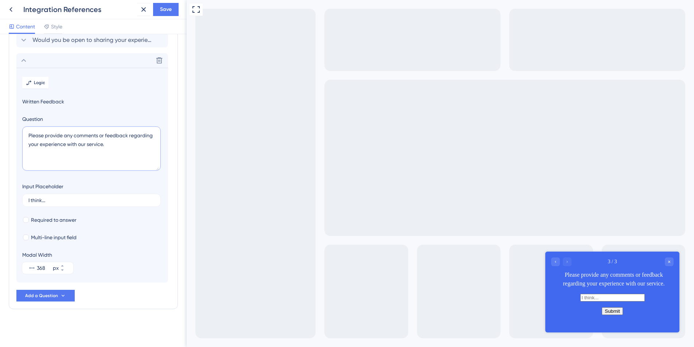
drag, startPoint x: 108, startPoint y: 147, endPoint x: 21, endPoint y: 137, distance: 87.3
click at [21, 137] on section "Logic Written Feedback Question Please provide any comments or feedback regardi…" at bounding box center [92, 175] width 152 height 215
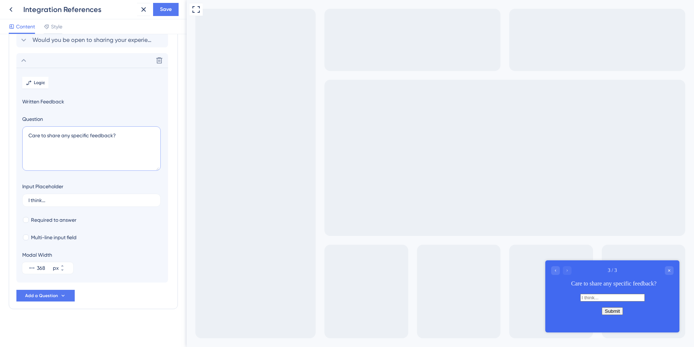
click at [28, 134] on textarea "Care to share any specific feedback?" at bounding box center [91, 148] width 139 height 44
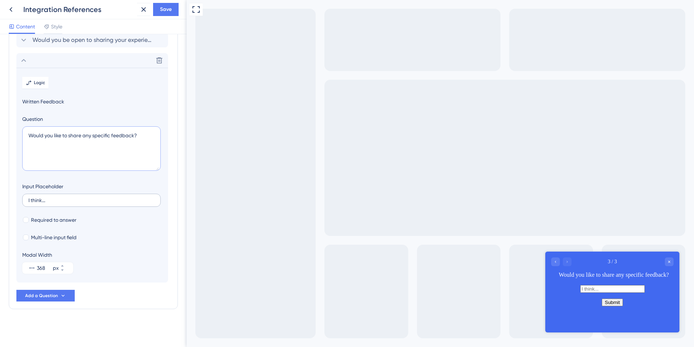
type textarea "Would you like to share any specific feedback?"
click at [90, 201] on input "I think..." at bounding box center [91, 200] width 126 height 5
click at [55, 236] on span "Multi-line input field" at bounding box center [54, 237] width 46 height 9
checkbox input "true"
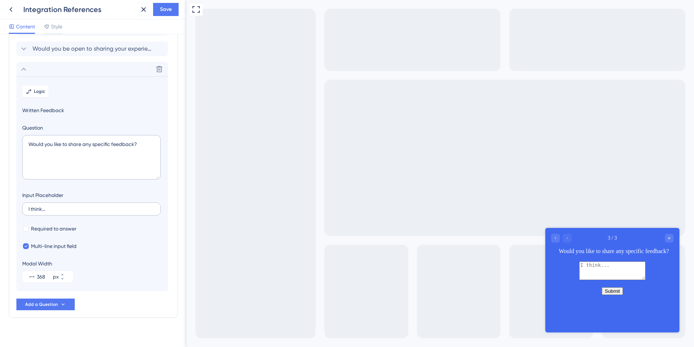
scroll to position [0, 0]
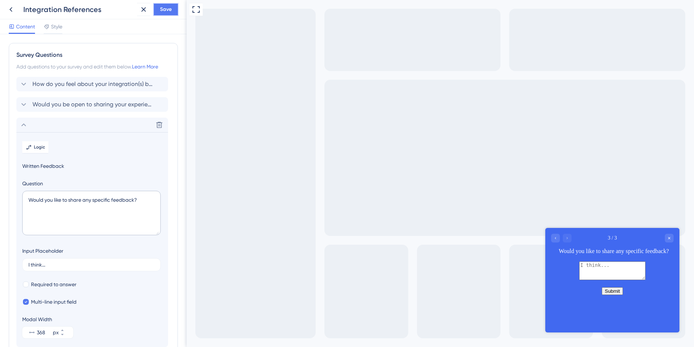
click at [174, 13] on button "Save" at bounding box center [166, 9] width 26 height 13
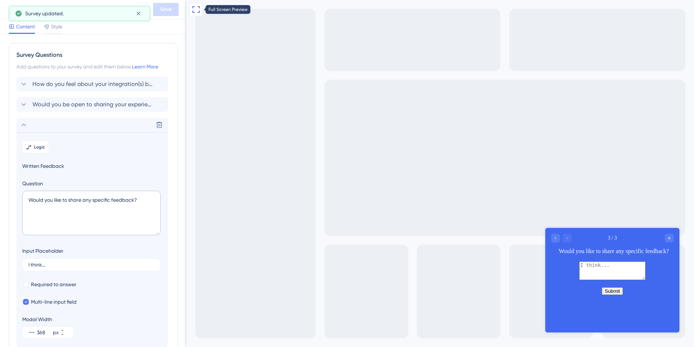
click at [195, 9] on icon at bounding box center [196, 9] width 9 height 9
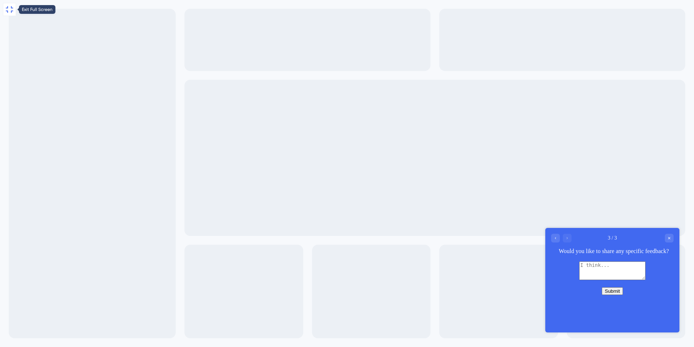
click at [11, 6] on icon at bounding box center [9, 9] width 9 height 9
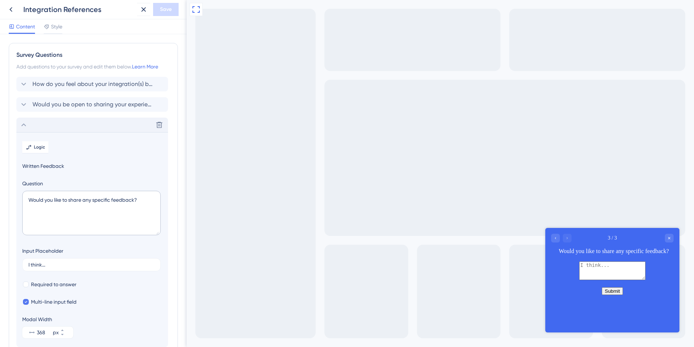
click at [25, 124] on icon at bounding box center [23, 125] width 9 height 9
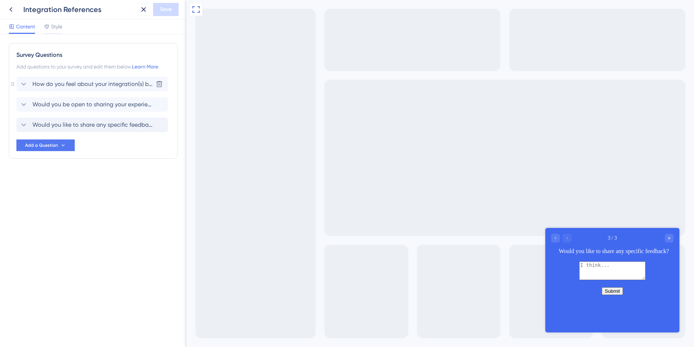
click at [90, 87] on span "How do you feel about your integration(s) between Red Rover and your other syst…" at bounding box center [92, 84] width 120 height 9
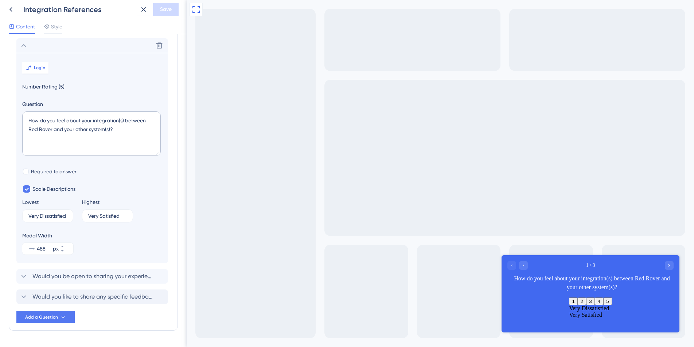
scroll to position [43, 0]
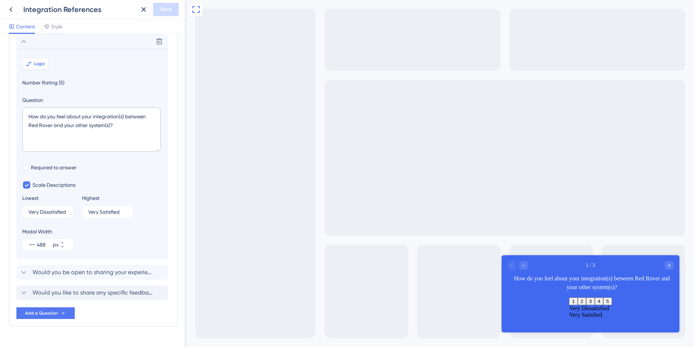
click at [24, 62] on button "Logic" at bounding box center [35, 64] width 26 height 12
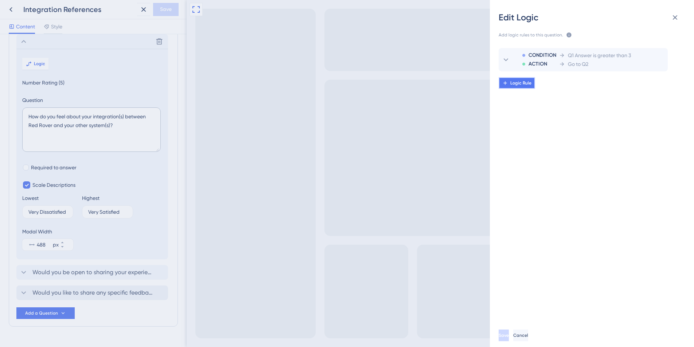
click at [522, 88] on button "Logic Rule" at bounding box center [517, 83] width 36 height 12
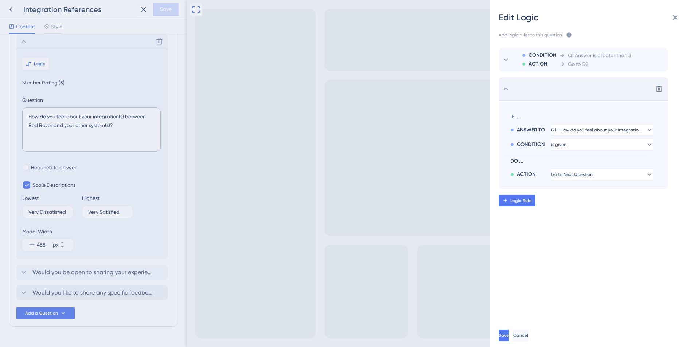
click at [502, 89] on icon at bounding box center [506, 89] width 9 height 9
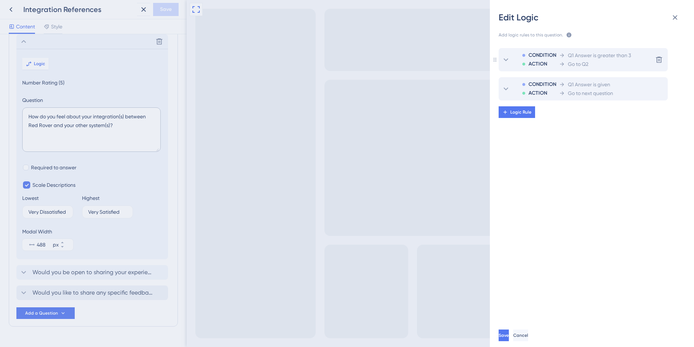
click at [591, 55] on span "Q1 Answer is greater than 3" at bounding box center [599, 55] width 63 height 9
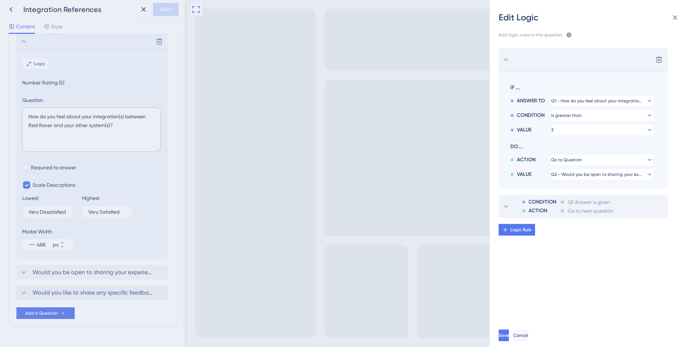
click at [504, 59] on icon at bounding box center [506, 59] width 9 height 9
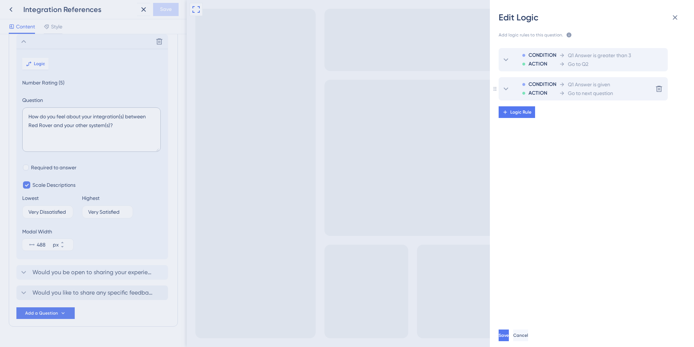
click at [534, 87] on span "CONDITION" at bounding box center [542, 84] width 28 height 9
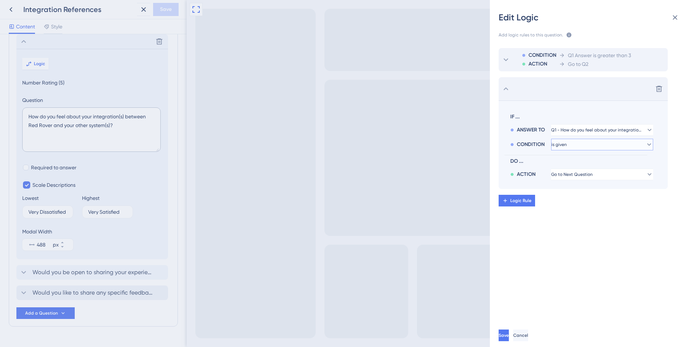
click at [595, 141] on button "is given" at bounding box center [602, 145] width 102 height 12
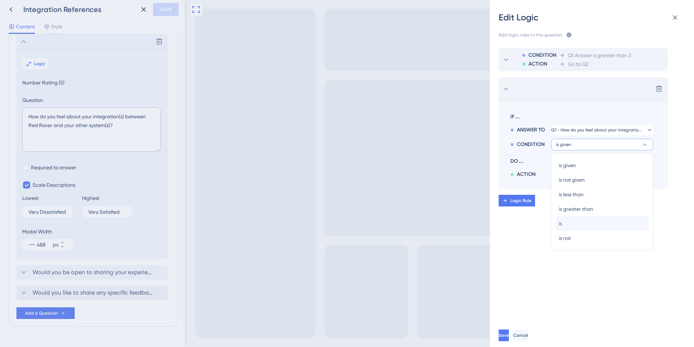
click at [578, 220] on div "is is" at bounding box center [602, 224] width 87 height 15
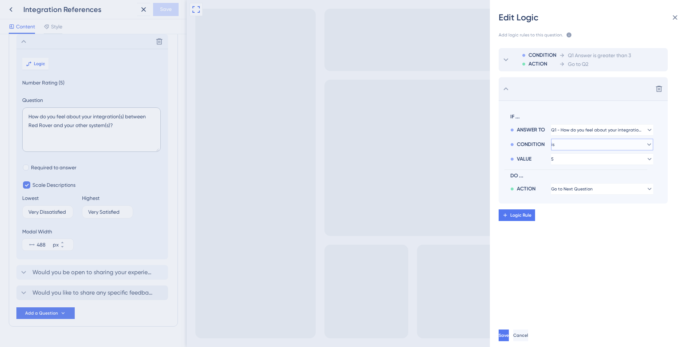
click at [588, 142] on button "is" at bounding box center [602, 145] width 102 height 12
click at [605, 196] on div "is less than is less than" at bounding box center [602, 194] width 87 height 15
click at [600, 160] on button "5" at bounding box center [602, 159] width 102 height 12
click at [573, 203] on div "4 4" at bounding box center [602, 209] width 87 height 15
click at [590, 189] on span "Go to Next Question" at bounding box center [572, 189] width 42 height 6
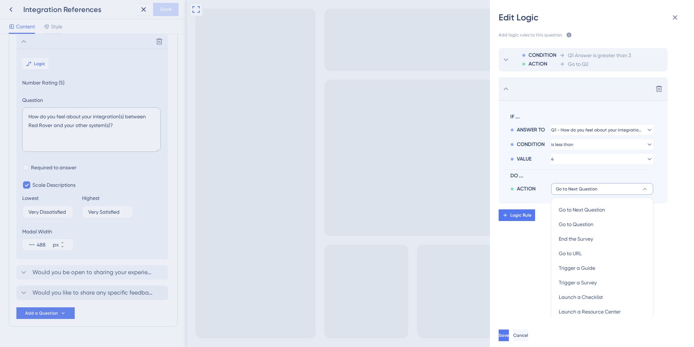
scroll to position [20, 0]
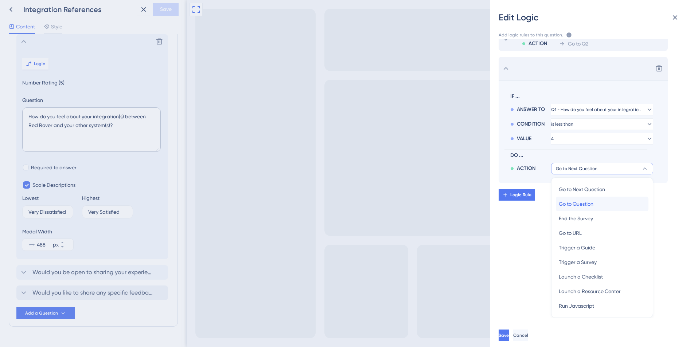
drag, startPoint x: 593, startPoint y: 206, endPoint x: 606, endPoint y: 192, distance: 18.6
click at [593, 206] on span "Go to Question" at bounding box center [576, 204] width 35 height 9
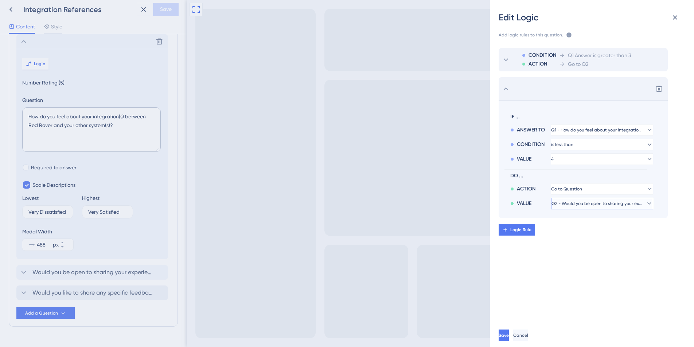
click at [594, 203] on span "Q2 - Would you be open to sharing your experience with others who are consideri…" at bounding box center [596, 204] width 91 height 6
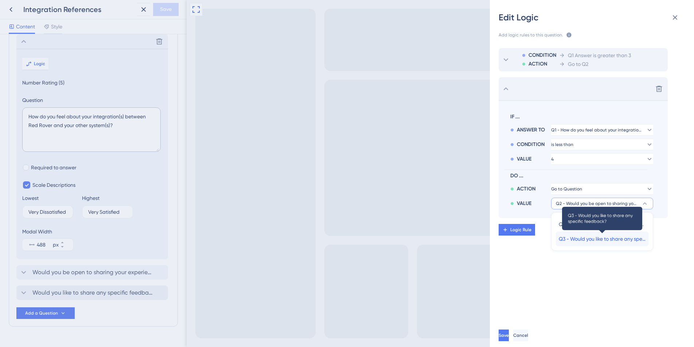
click at [622, 239] on span "Q3 - Would you like to share any specific feedback?" at bounding box center [602, 239] width 87 height 9
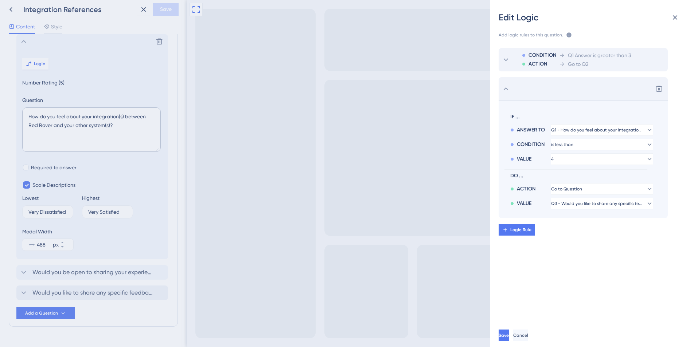
click at [597, 279] on div "CONDITION ACTION Q1 Answer is greater than 3 Go to Q2 Delete IF ... ANSWER TO Q…" at bounding box center [595, 178] width 216 height 279
click at [510, 334] on span "Save" at bounding box center [504, 336] width 10 height 6
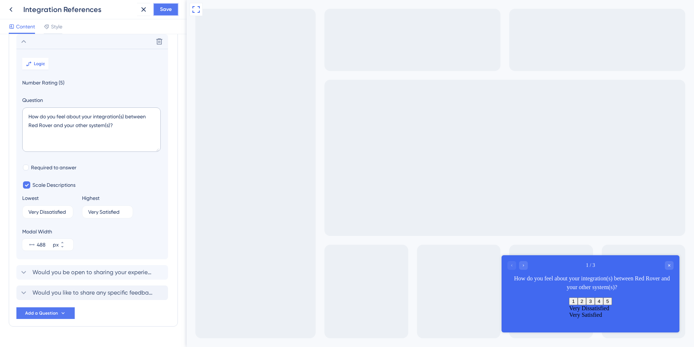
click at [170, 10] on span "Save" at bounding box center [166, 9] width 12 height 9
click at [83, 274] on span "Would you be open to sharing your experience with others who are considering Re…" at bounding box center [92, 272] width 120 height 9
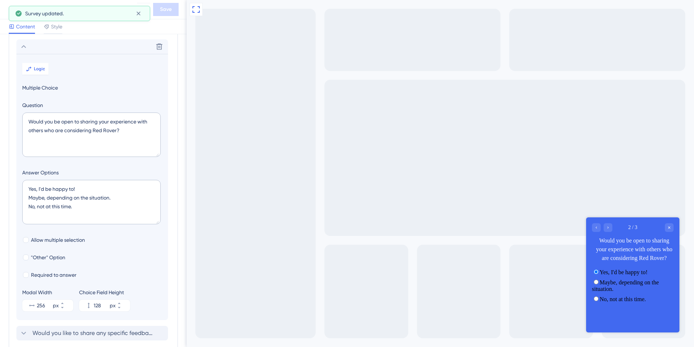
scroll to position [63, 0]
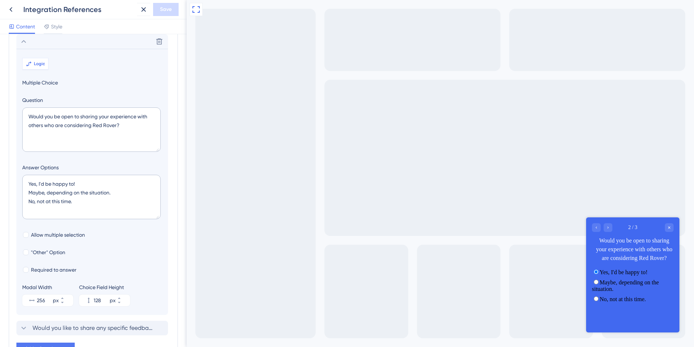
click at [40, 68] on button "Logic" at bounding box center [35, 64] width 26 height 12
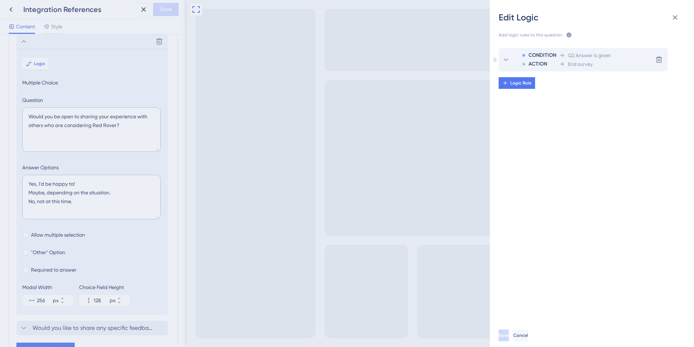
click at [600, 66] on div "End survey" at bounding box center [585, 64] width 52 height 9
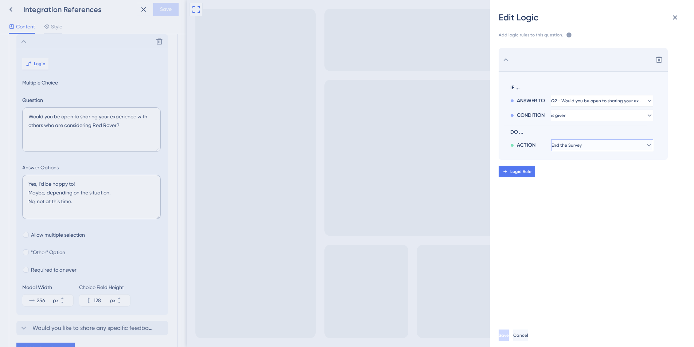
click at [594, 144] on button "End the Survey" at bounding box center [602, 146] width 102 height 12
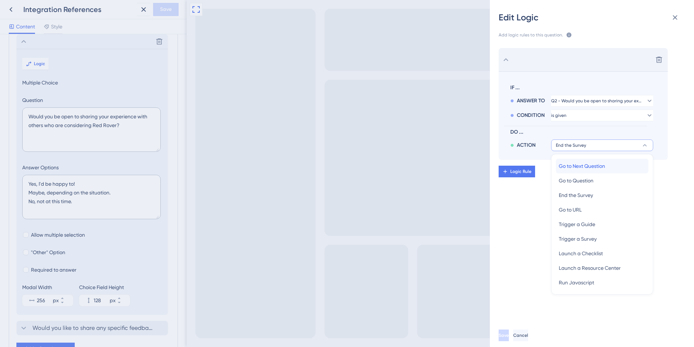
click at [605, 165] on span "Go to Next Question" at bounding box center [582, 166] width 46 height 9
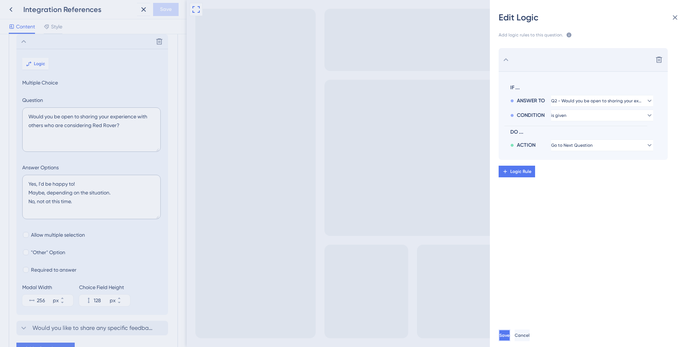
click at [510, 333] on button "Save" at bounding box center [505, 336] width 12 height 12
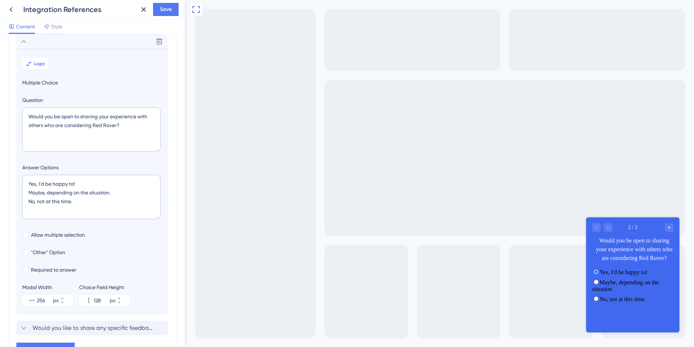
click at [20, 38] on icon at bounding box center [23, 41] width 9 height 9
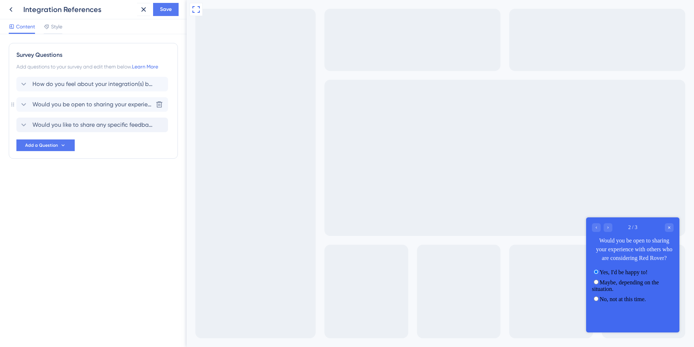
scroll to position [0, 0]
click at [161, 9] on span "Save" at bounding box center [166, 9] width 12 height 9
click at [139, 11] on icon at bounding box center [138, 13] width 7 height 7
click at [12, 4] on button at bounding box center [10, 9] width 13 height 13
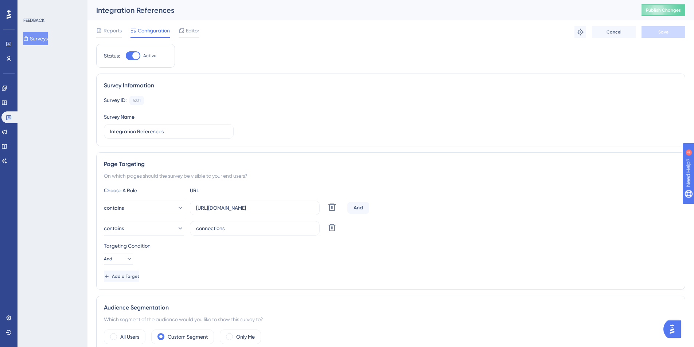
drag, startPoint x: 374, startPoint y: 78, endPoint x: 352, endPoint y: 56, distance: 30.9
click at [374, 78] on div "Survey Information Survey ID: 6231 Copy Survey Name Integration References" at bounding box center [390, 110] width 589 height 73
click at [195, 28] on span "Editor" at bounding box center [192, 30] width 13 height 9
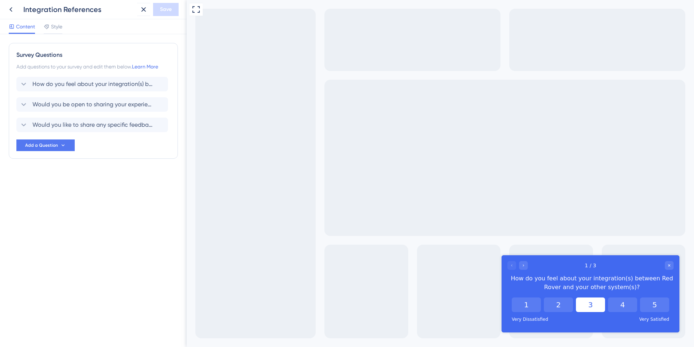
click at [582, 305] on button "3" at bounding box center [590, 305] width 29 height 15
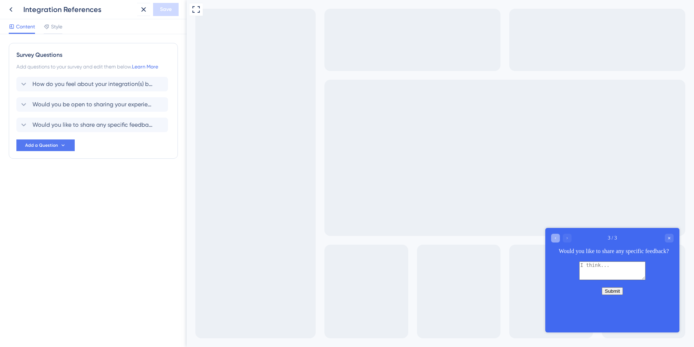
click at [552, 237] on div "Go to Question 2" at bounding box center [555, 238] width 9 height 9
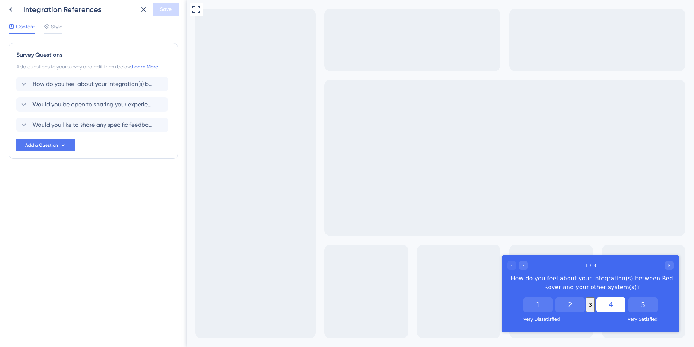
click at [611, 301] on button "4" at bounding box center [610, 305] width 29 height 15
click at [669, 265] on icon "Close survey" at bounding box center [669, 266] width 2 height 2
click at [106, 212] on div "Survey Questions Add questions to your survey and edit them below. Learn More H…" at bounding box center [93, 190] width 187 height 313
click at [94, 303] on div "Survey Questions Add questions to your survey and edit them below. Learn More H…" at bounding box center [93, 190] width 187 height 313
click at [112, 197] on div "Survey Questions Add questions to your survey and edit them below. Learn More H…" at bounding box center [93, 190] width 187 height 313
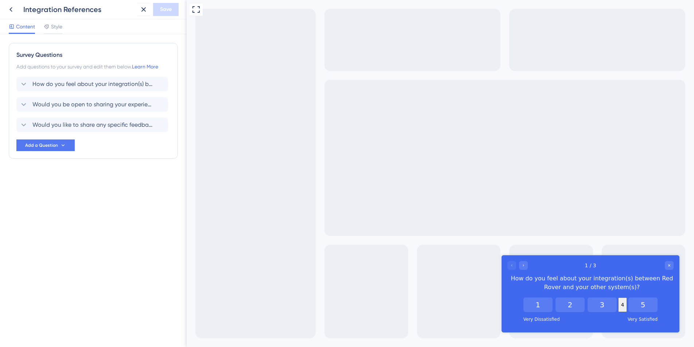
click at [118, 219] on div "Survey Questions Add questions to your survey and edit them below. Learn More H…" at bounding box center [93, 190] width 187 height 313
click at [103, 108] on span "Would you like to share any specific feedback?" at bounding box center [92, 104] width 120 height 9
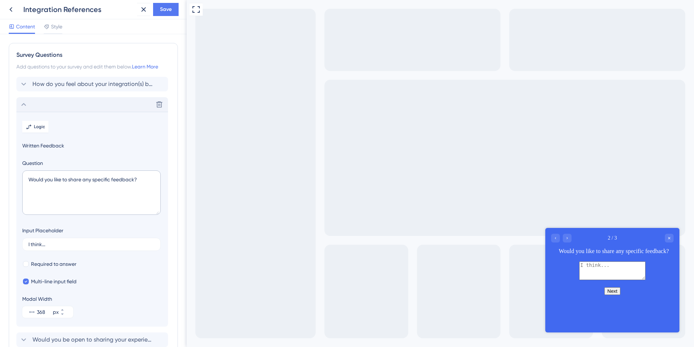
click at [24, 102] on icon at bounding box center [23, 104] width 9 height 9
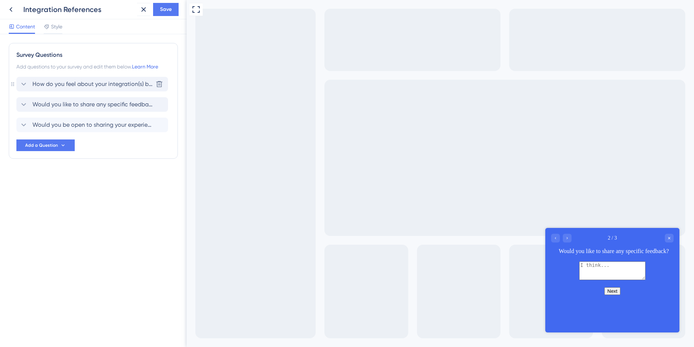
click at [86, 86] on span "How do you feel about your integration(s) between Red Rover and your other syst…" at bounding box center [92, 84] width 120 height 9
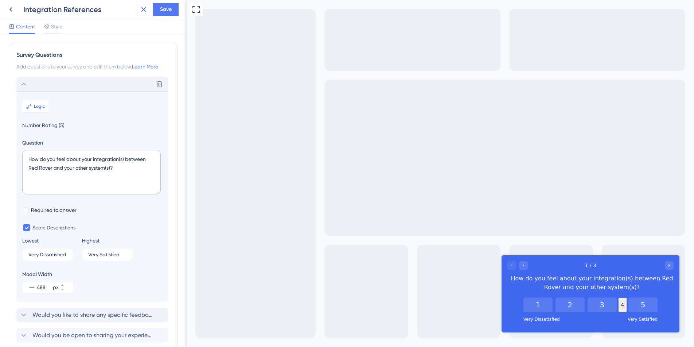
click at [142, 6] on icon at bounding box center [143, 9] width 9 height 9
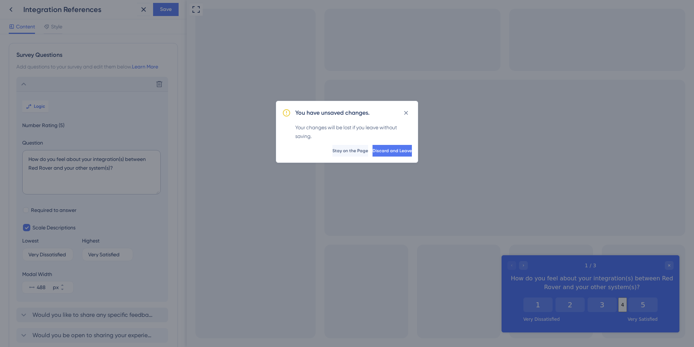
click at [373, 149] on span "Discard and Leave" at bounding box center [392, 151] width 39 height 6
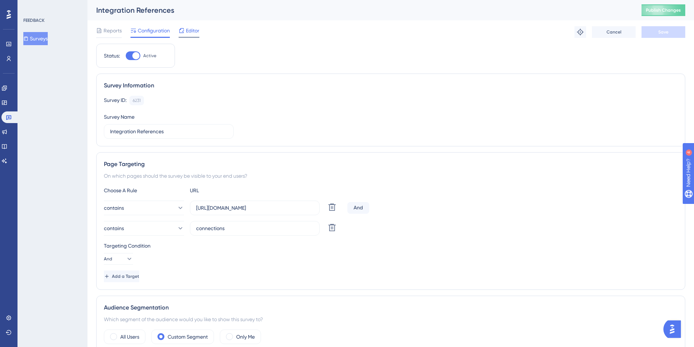
click at [187, 31] on span "Editor" at bounding box center [192, 30] width 13 height 9
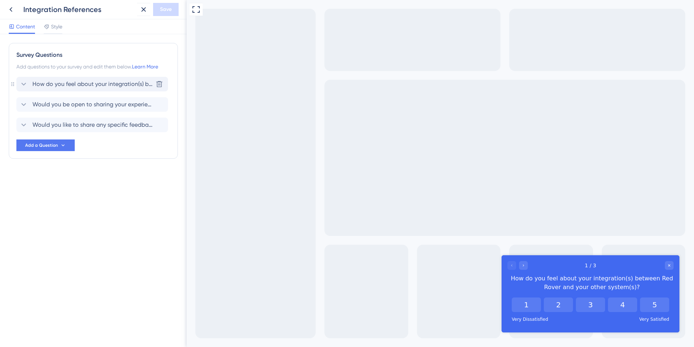
click at [101, 88] on span "How do you feel about your integration(s) between Red Rover and your other syst…" at bounding box center [92, 84] width 120 height 9
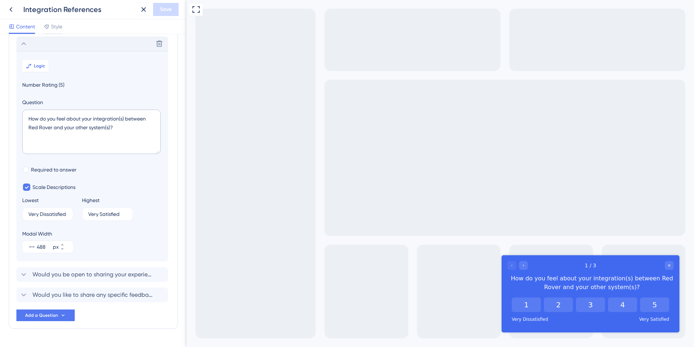
scroll to position [43, 0]
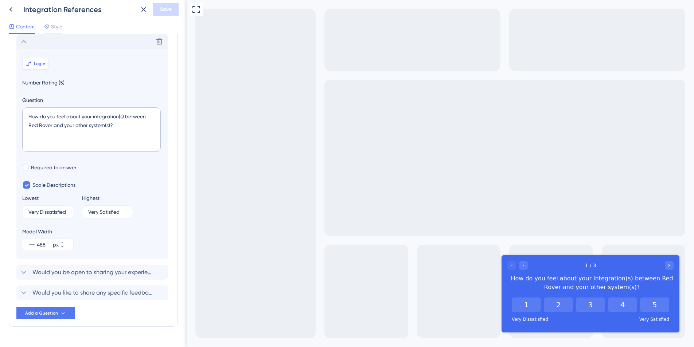
click at [35, 64] on span "Logic" at bounding box center [39, 64] width 11 height 6
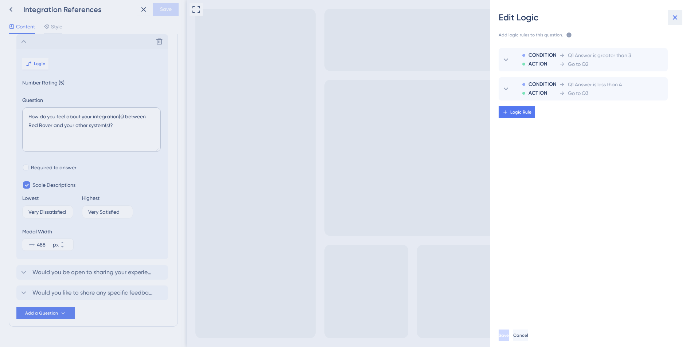
click at [676, 15] on icon at bounding box center [675, 17] width 9 height 9
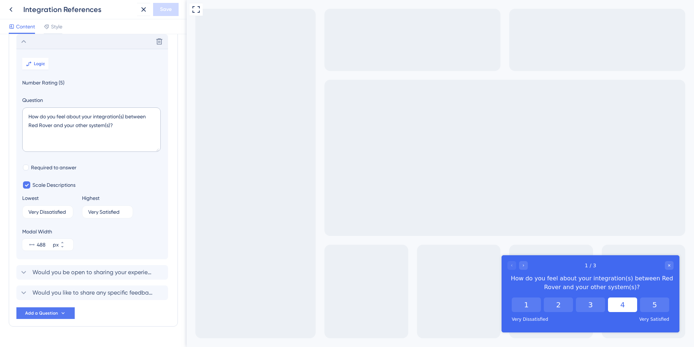
click at [626, 306] on button "4" at bounding box center [622, 305] width 29 height 15
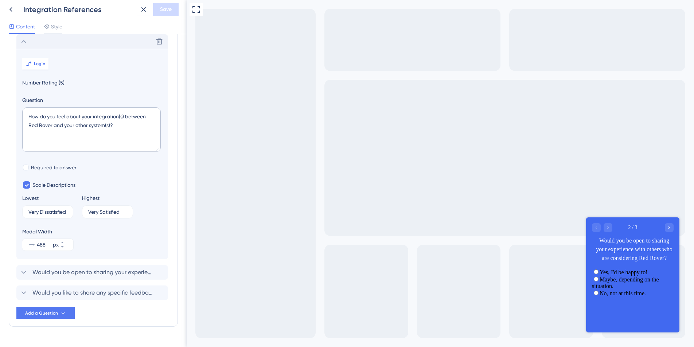
click at [647, 276] on label "Yes, I'd be happy to!" at bounding box center [624, 272] width 48 height 6
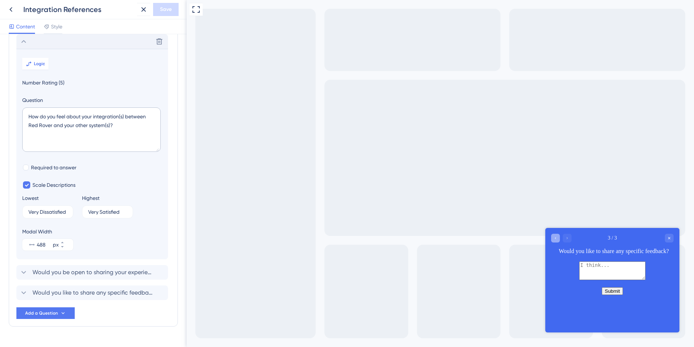
click at [555, 237] on icon "Go to Question 2" at bounding box center [555, 238] width 1 height 2
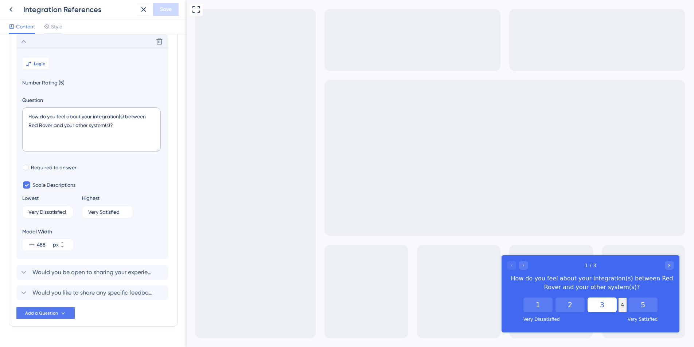
click at [588, 306] on button "3" at bounding box center [602, 305] width 29 height 15
click at [670, 265] on icon "Close survey" at bounding box center [669, 266] width 2 height 2
click at [9, 11] on icon at bounding box center [11, 9] width 9 height 9
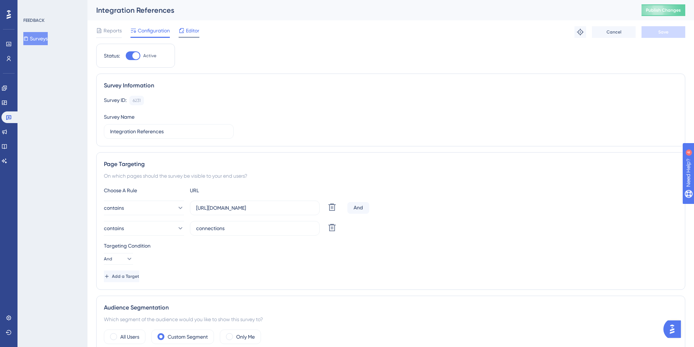
click at [193, 32] on span "Editor" at bounding box center [192, 30] width 13 height 9
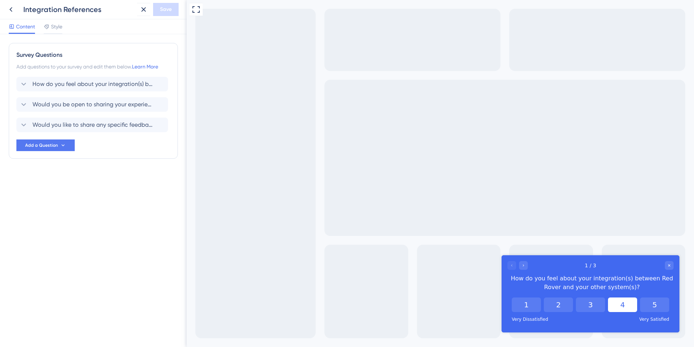
click at [632, 307] on button "4" at bounding box center [622, 305] width 29 height 15
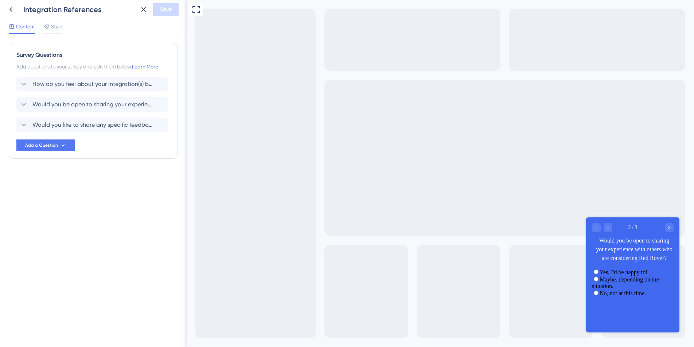
click at [652, 289] on label "Maybe, depending on the situation." at bounding box center [625, 283] width 67 height 13
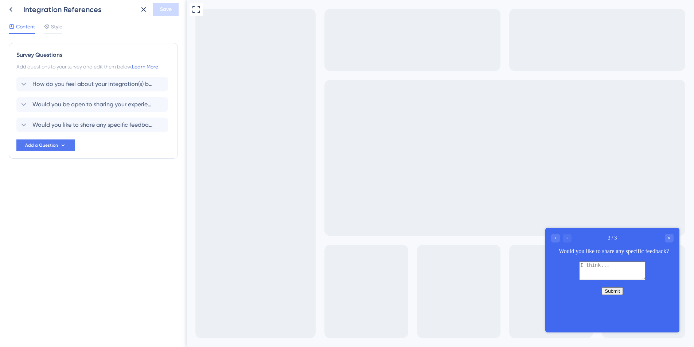
click at [123, 229] on div "Survey Questions Add questions to your survey and edit them below. Learn More H…" at bounding box center [93, 190] width 187 height 313
click at [60, 104] on span "Would you be open to sharing your experience with others who are considering Re…" at bounding box center [92, 104] width 120 height 9
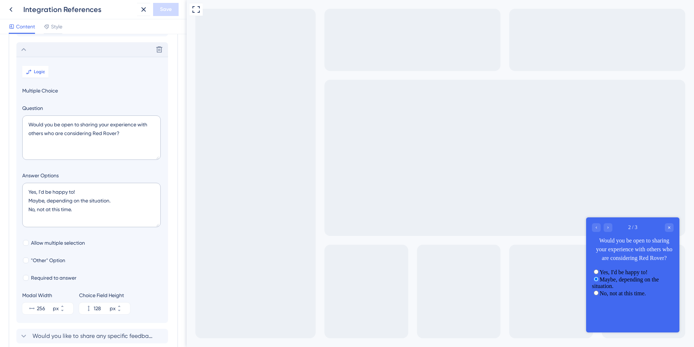
scroll to position [63, 0]
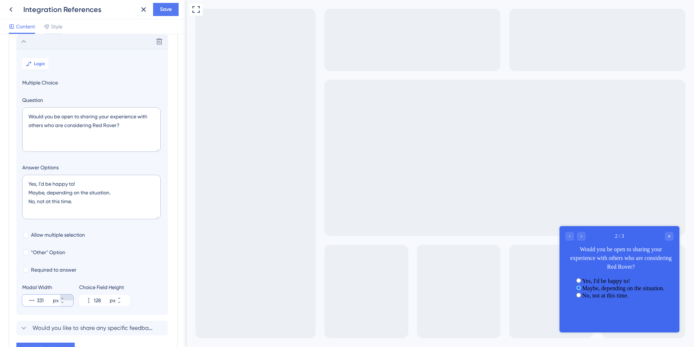
click at [65, 298] on icon at bounding box center [62, 298] width 4 height 4
click at [69, 296] on button "332 px" at bounding box center [66, 298] width 13 height 6
click at [69, 296] on button "333 px" at bounding box center [66, 298] width 13 height 6
click at [69, 296] on button "334 px" at bounding box center [66, 298] width 13 height 6
type input "335"
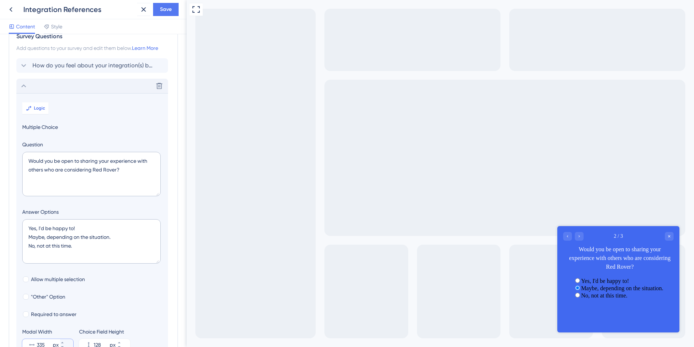
scroll to position [0, 0]
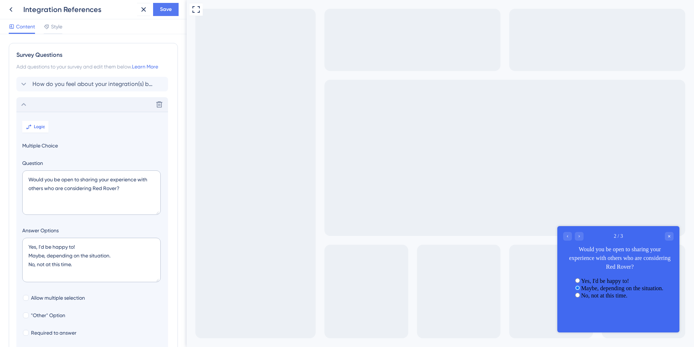
click at [22, 101] on icon at bounding box center [23, 104] width 9 height 9
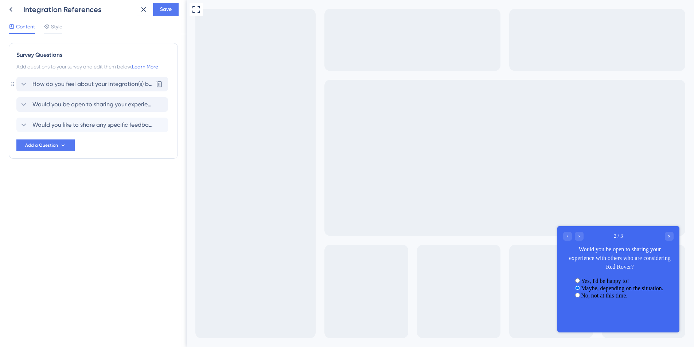
click at [63, 86] on span "How do you feel about your integration(s) between Red Rover and your other syst…" at bounding box center [92, 84] width 120 height 9
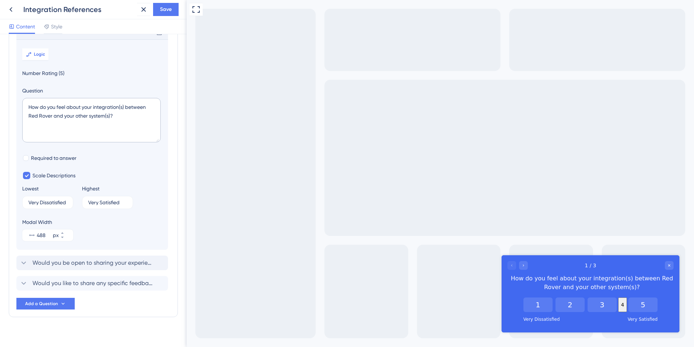
scroll to position [60, 0]
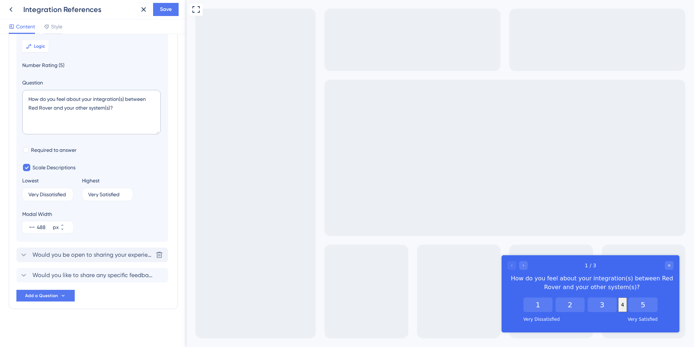
click at [39, 255] on span "Would you be open to sharing your experience with others who are considering Re…" at bounding box center [92, 255] width 120 height 9
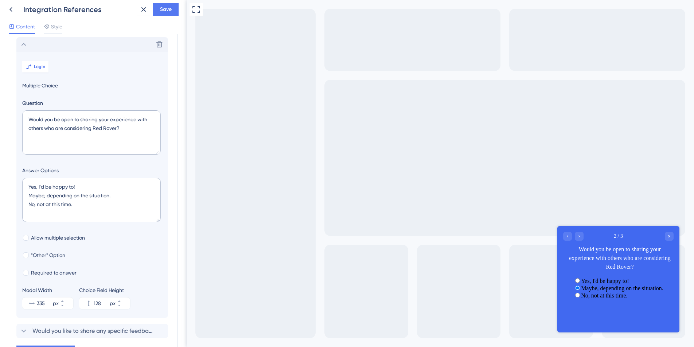
scroll to position [63, 0]
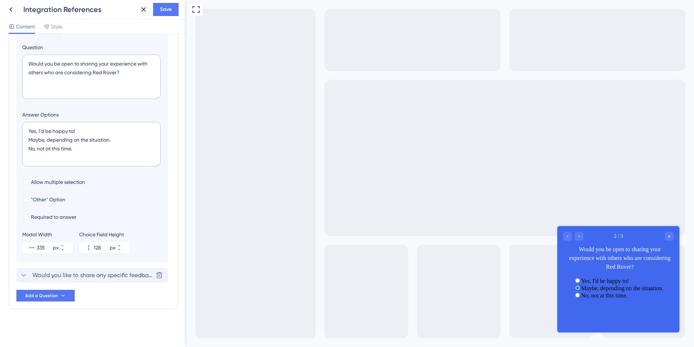
click at [75, 277] on span "Would you like to share any specific feedback?" at bounding box center [92, 275] width 120 height 9
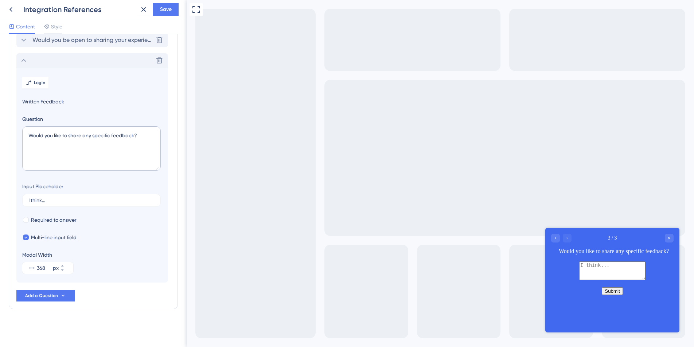
scroll to position [0, 0]
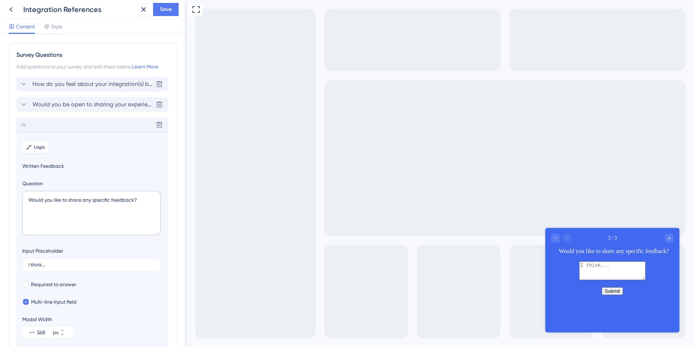
click at [83, 86] on span "How do you feel about your integration(s) between Red Rover and your other syst…" at bounding box center [92, 84] width 120 height 9
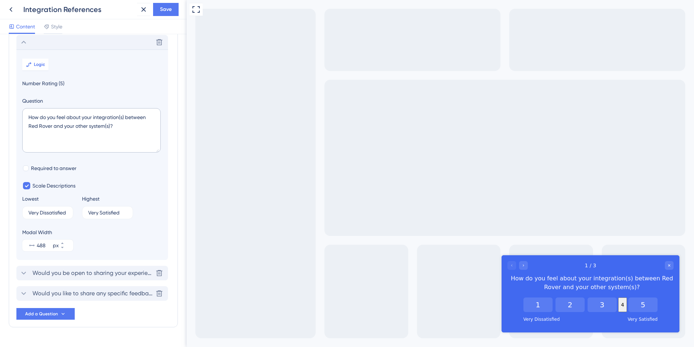
scroll to position [43, 0]
click at [69, 165] on span "Required to answer" at bounding box center [54, 167] width 46 height 9
checkbox input "true"
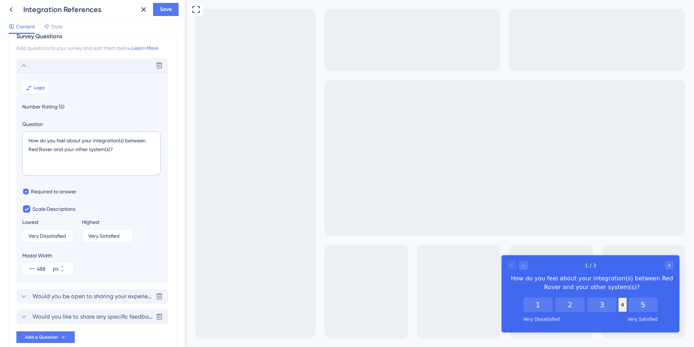
scroll to position [60, 0]
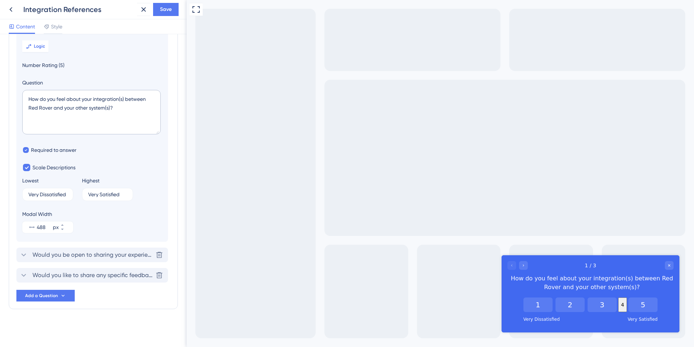
click at [78, 255] on span "Would you be open to sharing your experience with others who are considering Re…" at bounding box center [92, 255] width 120 height 9
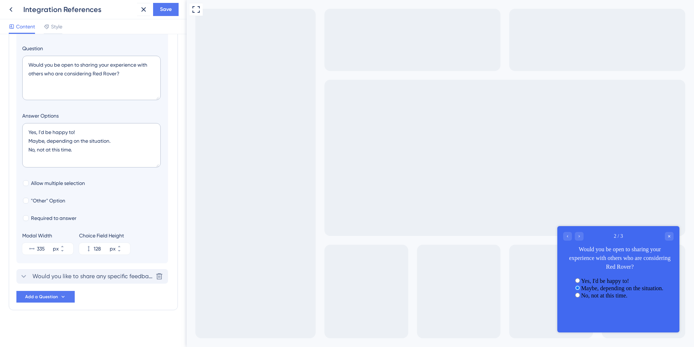
scroll to position [116, 0]
click at [70, 273] on span "Would you like to share any specific feedback?" at bounding box center [92, 275] width 120 height 9
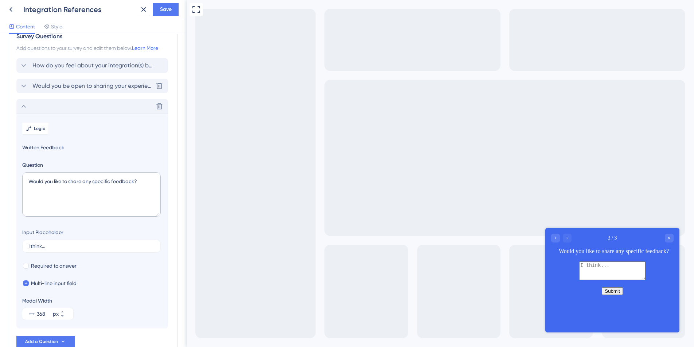
scroll to position [0, 0]
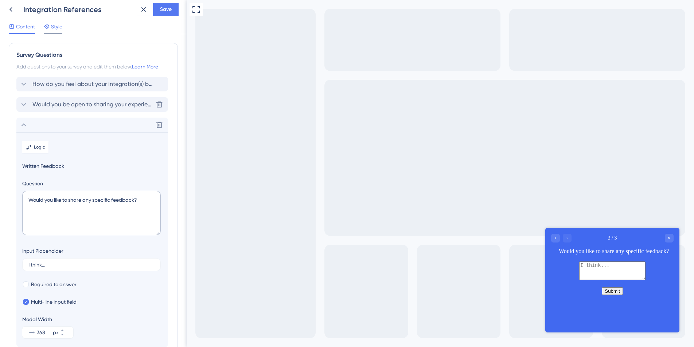
click at [57, 27] on span "Style" at bounding box center [56, 26] width 11 height 9
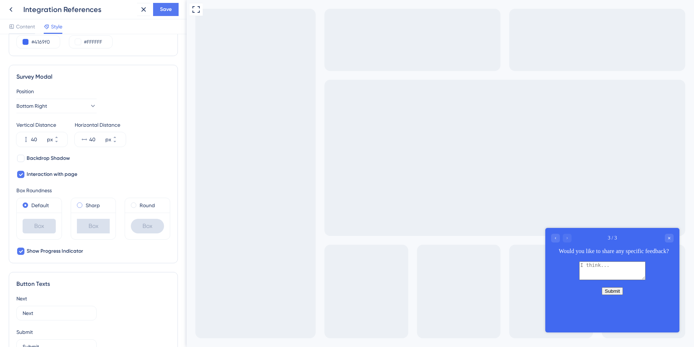
scroll to position [200, 0]
click at [147, 202] on label "Round" at bounding box center [147, 205] width 15 height 9
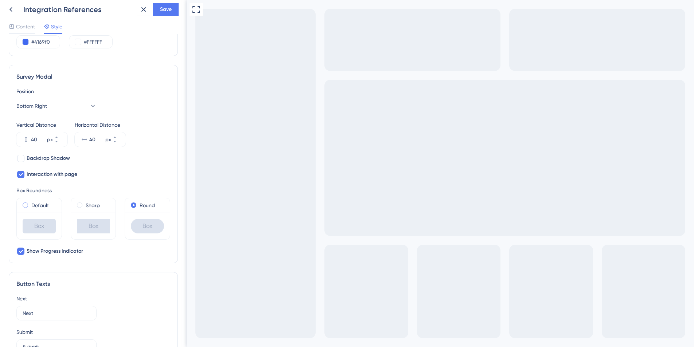
click at [43, 203] on label "Default" at bounding box center [39, 205] width 17 height 9
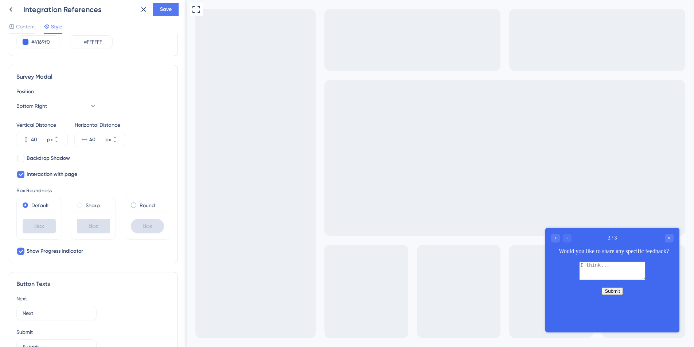
click at [139, 203] on div "Round" at bounding box center [147, 205] width 33 height 9
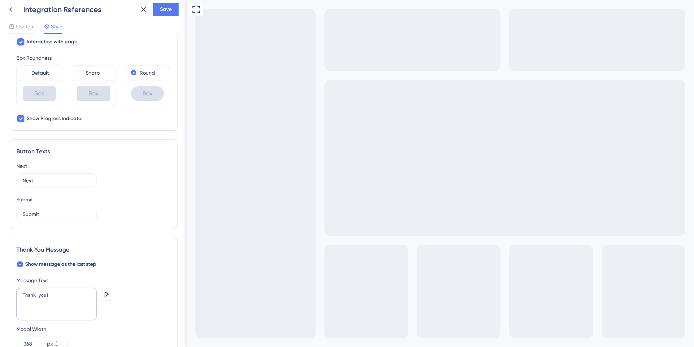
scroll to position [383, 0]
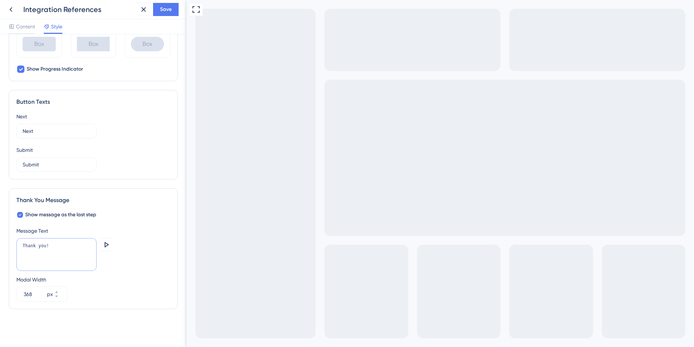
click at [76, 244] on textarea "Thank you!" at bounding box center [56, 254] width 80 height 33
click at [108, 242] on icon at bounding box center [106, 245] width 9 height 9
click at [63, 246] on textarea "Thank you!" at bounding box center [56, 254] width 80 height 33
drag, startPoint x: 60, startPoint y: 247, endPoint x: 36, endPoint y: 244, distance: 24.2
click at [36, 244] on textarea "Thank you!" at bounding box center [56, 254] width 80 height 33
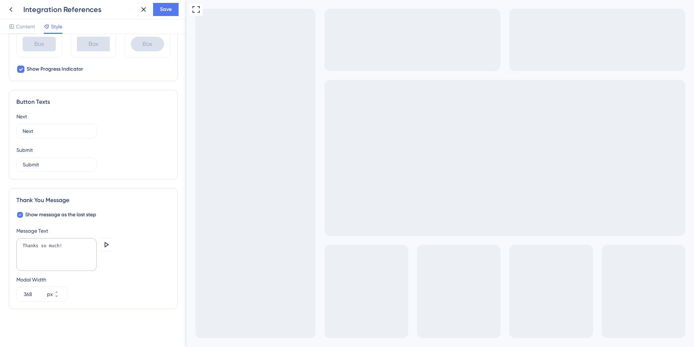
click at [124, 220] on div "Show message as the last step Message Text Thanks so much! Preview Modal Width …" at bounding box center [93, 256] width 154 height 91
click at [109, 243] on icon at bounding box center [106, 245] width 9 height 9
click at [159, 268] on div "Thanks so much! [GEOGRAPHIC_DATA]" at bounding box center [93, 255] width 154 height 34
drag, startPoint x: 68, startPoint y: 247, endPoint x: 42, endPoint y: 245, distance: 26.7
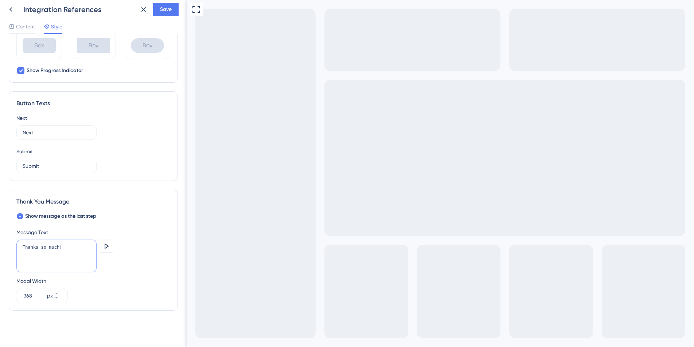
click at [42, 245] on textarea "Thanks so much!" at bounding box center [56, 256] width 80 height 33
type textarea "Thanks for sharing!"
click at [108, 245] on icon at bounding box center [106, 246] width 9 height 9
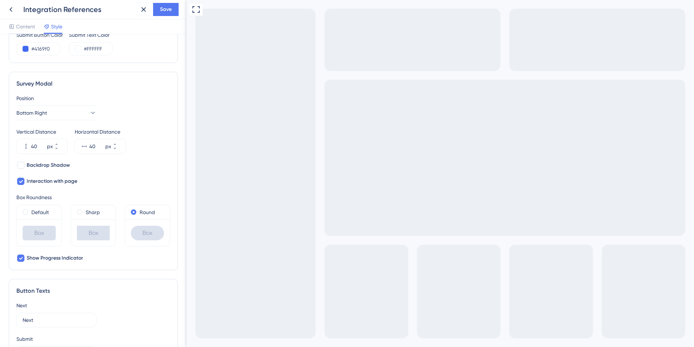
scroll to position [193, 0]
click at [54, 166] on span "Backdrop Shadow" at bounding box center [48, 165] width 43 height 9
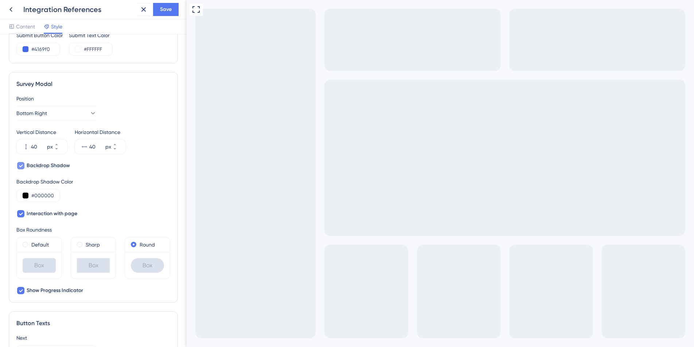
click at [54, 166] on span "Backdrop Shadow" at bounding box center [48, 165] width 43 height 9
checkbox input "false"
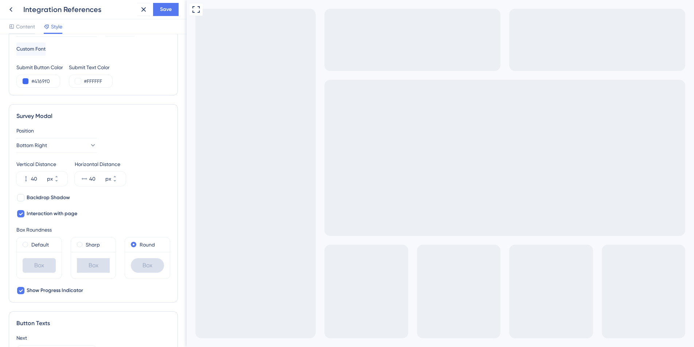
scroll to position [149, 0]
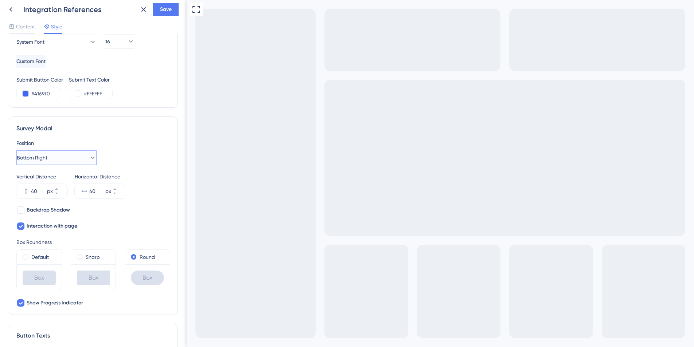
click at [66, 152] on button "Bottom Right" at bounding box center [56, 158] width 80 height 15
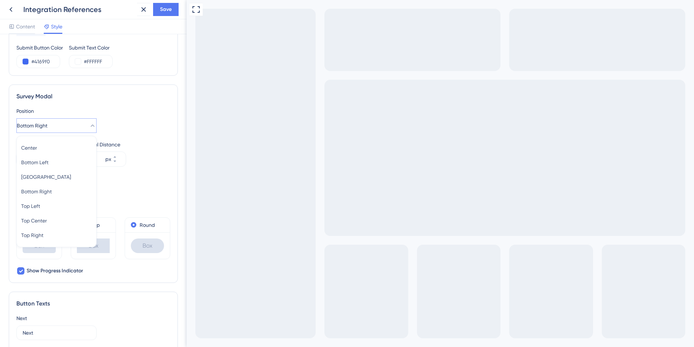
click at [126, 109] on div "Position" at bounding box center [93, 111] width 154 height 9
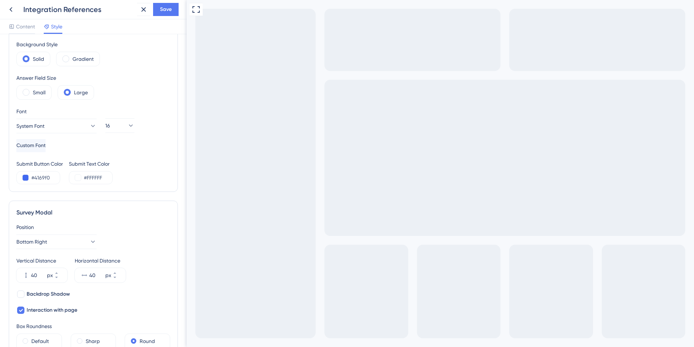
scroll to position [44, 0]
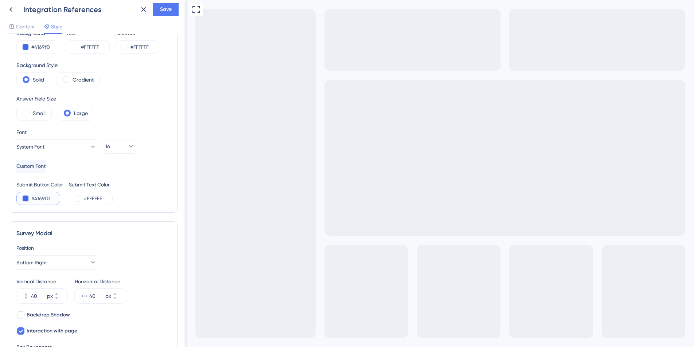
click at [27, 200] on button at bounding box center [26, 199] width 6 height 6
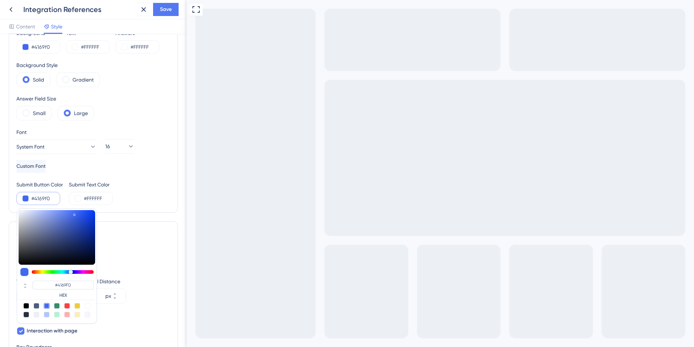
click at [68, 307] on div at bounding box center [67, 306] width 6 height 6
type input "#f84343"
type input "#F84343"
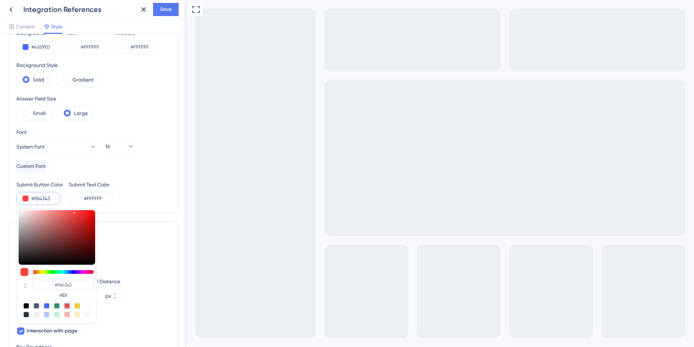
click at [78, 304] on div at bounding box center [77, 306] width 6 height 6
type input "#eccd39"
type input "#ECCD39"
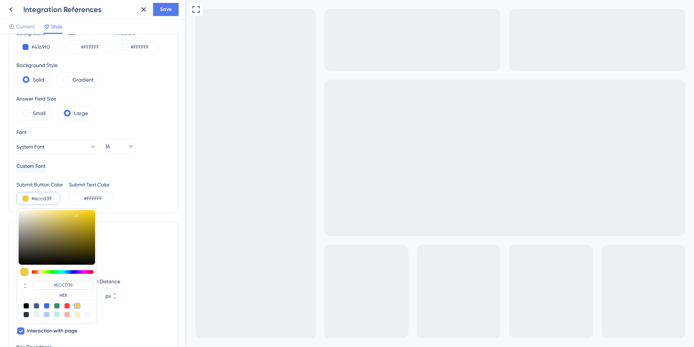
click at [47, 304] on div at bounding box center [47, 306] width 6 height 6
type input "#4169f0"
type input "#4169F0"
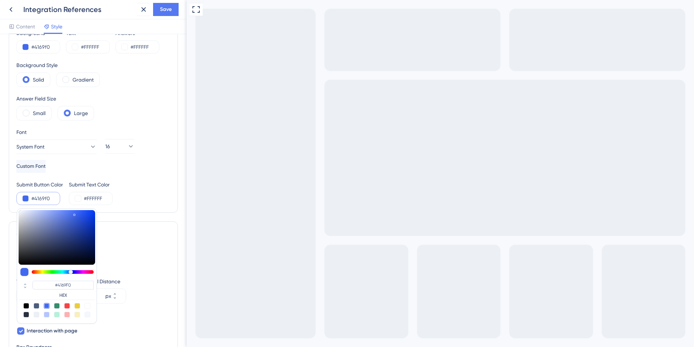
click at [134, 236] on div "Survey Modal" at bounding box center [93, 233] width 154 height 9
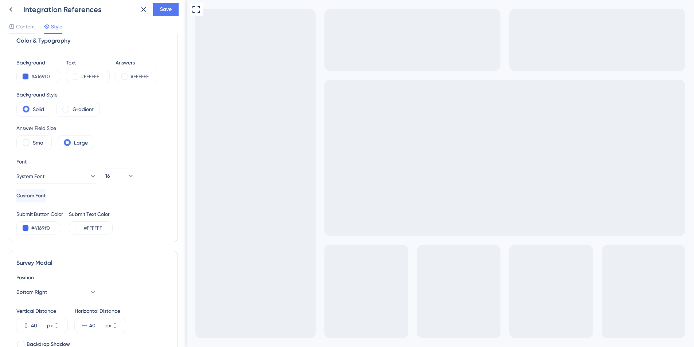
scroll to position [0, 0]
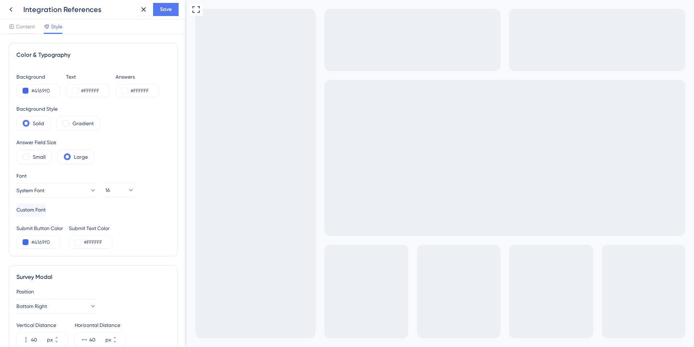
click at [51, 26] on span "Style" at bounding box center [56, 26] width 11 height 9
click at [26, 91] on button at bounding box center [26, 91] width 6 height 6
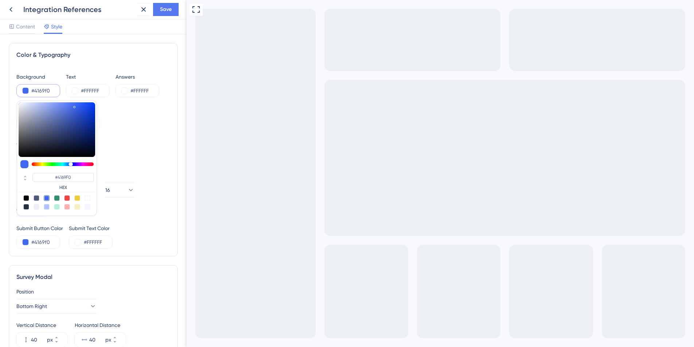
click at [48, 206] on div at bounding box center [47, 207] width 6 height 6
type input "#b4c5fe"
type input "#B4C5FE"
type input "#b4bffe"
type input "#B4BFFE"
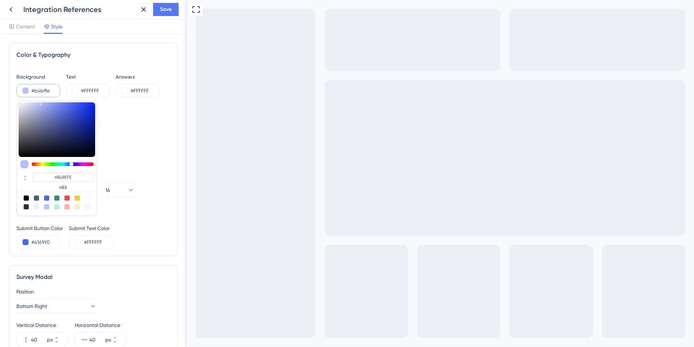
type input "#b4bdfe"
type input "#B4BDFE"
type input "#b4b7fe"
type input "#B4B7FE"
type input "#b4b5fe"
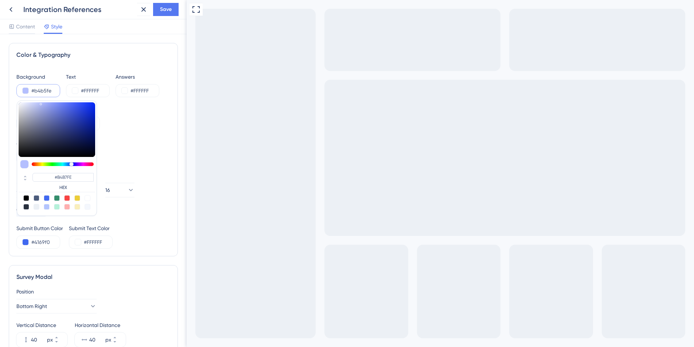
type input "#B4B5FE"
type input "#b6b4fe"
type input "#B6B4FE"
type input "#b8b4fe"
type input "#B8B4FE"
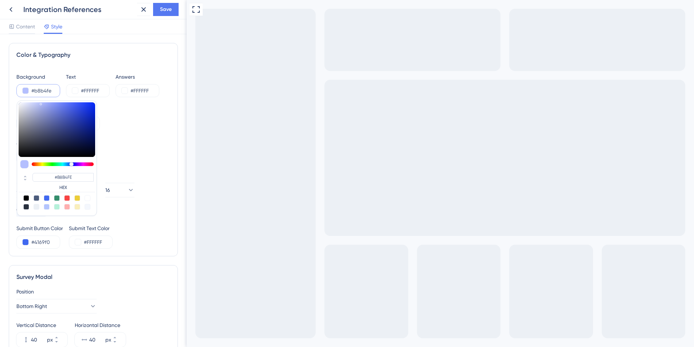
type input "#bbb4fe"
type input "#BBB4FE"
type input "#beb4fe"
type input "#BEB4FE"
type input "#c0b4fe"
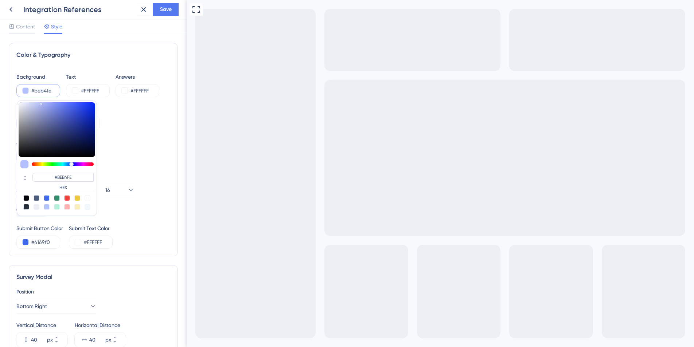
type input "#C0B4FE"
type input "#c3b4fe"
type input "#C3B4FE"
type input "#c5b4fe"
type input "#C5B4FE"
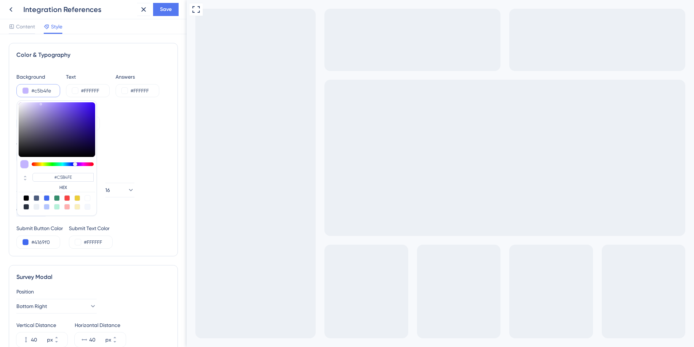
type input "#c8b4fe"
type input "#C8B4FE"
type input "#cbb4fe"
type input "#CBB4FE"
type input "#cdb4fe"
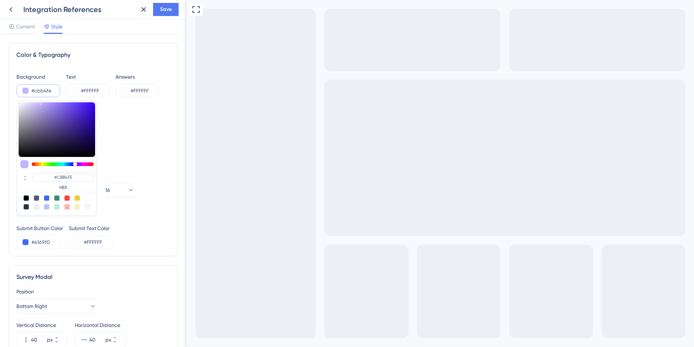
type input "#CDB4FE"
type input "#d0b4fe"
type input "#D0B4FE"
type input "#d2b4fe"
type input "#D2B4FE"
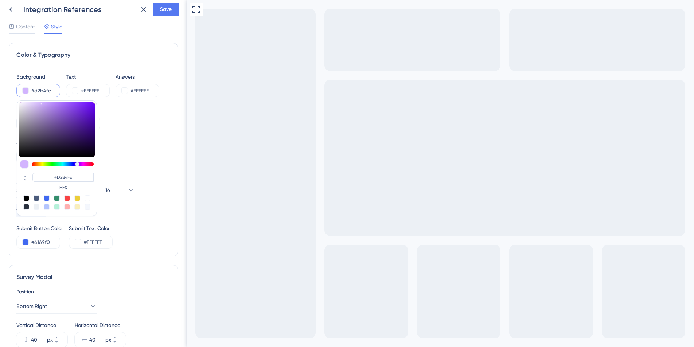
type input "#d5b4fe"
type input "#D5B4FE"
type input "#d8b4fe"
type input "#D8B4FE"
type input "#d5b4fe"
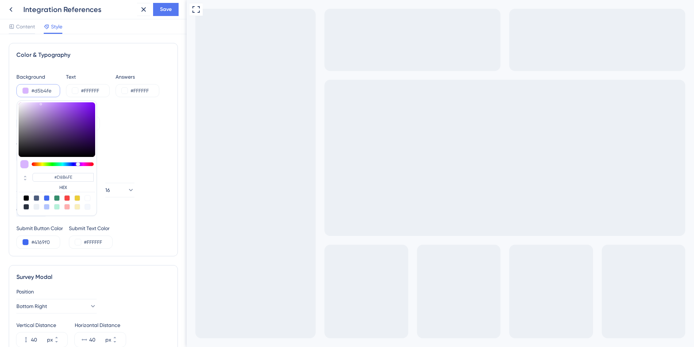
type input "#D5B4FE"
type input "#d2b4fe"
type input "#D2B4FE"
type input "#d0b4fe"
type input "#D0B4FE"
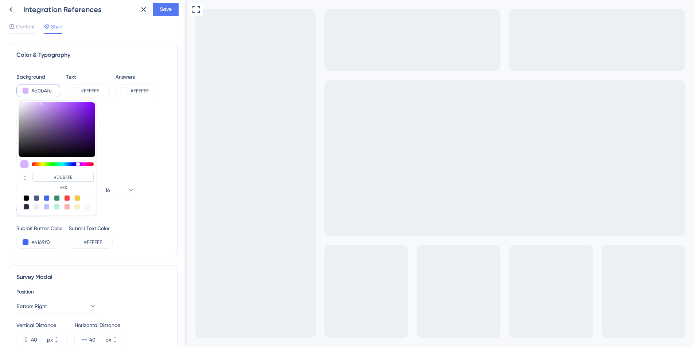
type input "#cdb4fe"
type input "#CDB4FE"
type input "#cbb4fe"
type input "#CBB4FE"
type input "#c8b4fe"
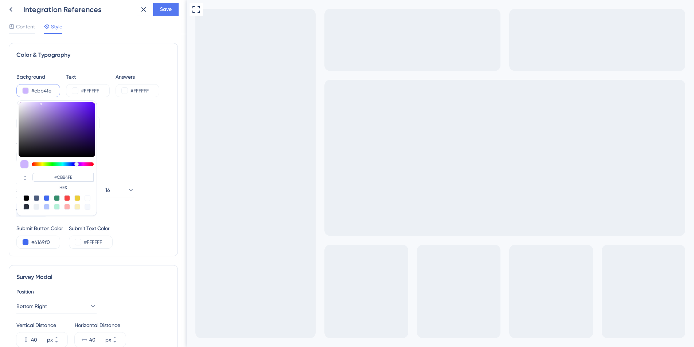
type input "#C8B4FE"
type input "#c5b4fe"
type input "#C5B4FE"
type input "#feb4b5"
type input "#FEB4B5"
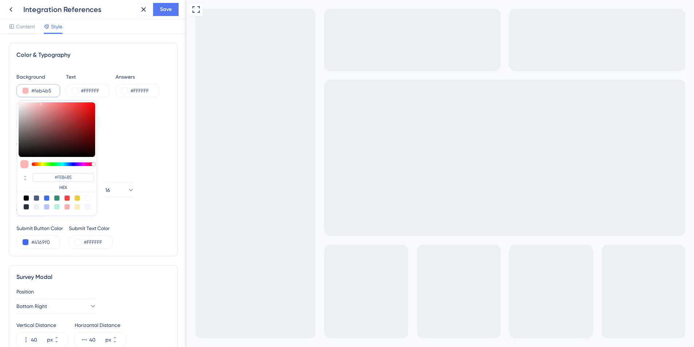
type textarea "Thanks for sharing!@"
click at [117, 153] on div "Answer Field Size Small Large" at bounding box center [93, 151] width 154 height 26
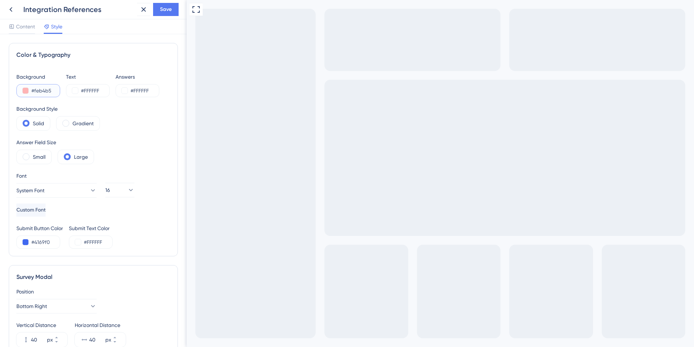
click at [25, 93] on button at bounding box center [26, 91] width 6 height 6
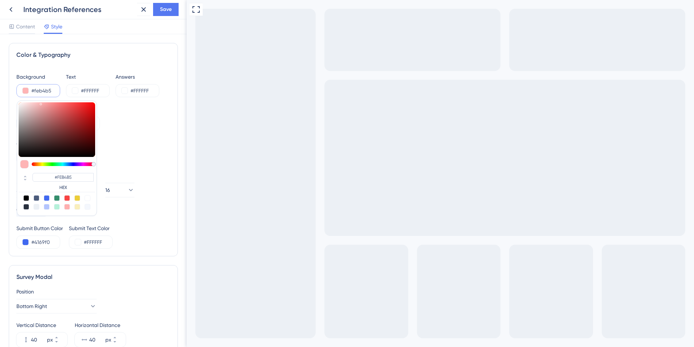
click at [47, 198] on div at bounding box center [47, 198] width 6 height 6
type input "#4169f0"
type input "#4169F0"
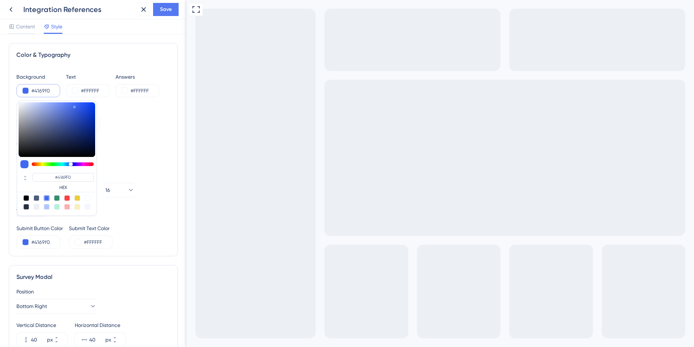
type input "#4067eb"
type input "#4067EB"
type input "#4067ec"
type input "#4067EC"
type input "#446bee"
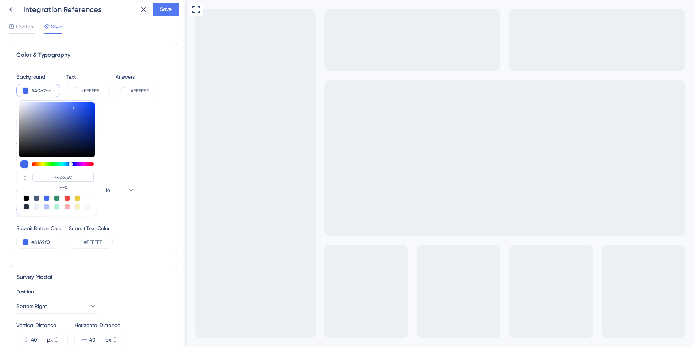
type input "#446BEE"
type input "#4c72f1"
type input "#4C72F1"
type input "#4f75f1"
type input "#4F75F1"
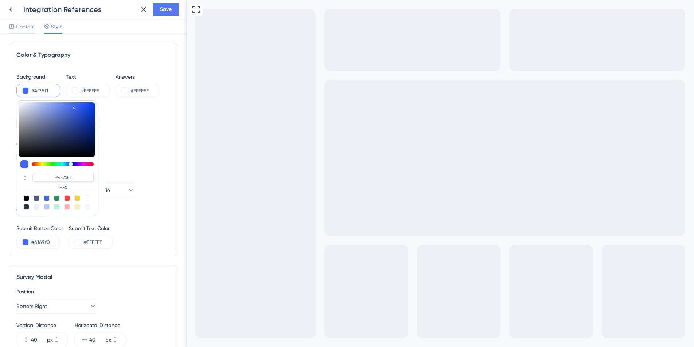
type input "#5177f3"
type input "#5177F3"
type input "#5a7ef3"
type input "#5A7EF3"
type input "#6284f3"
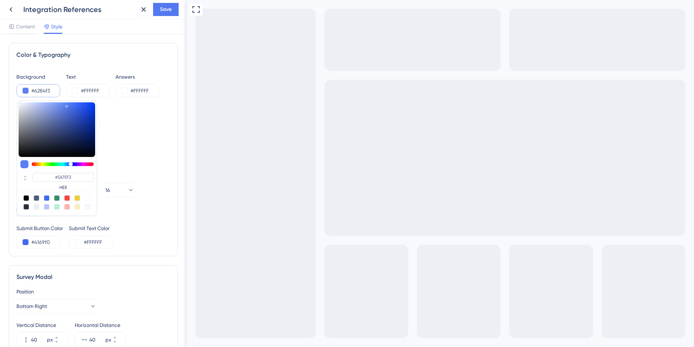
type input "#6284F3"
type input "#6b8af1"
type input "#6B8AF1"
type input "#6d8cf1"
type input "#6D8CF1"
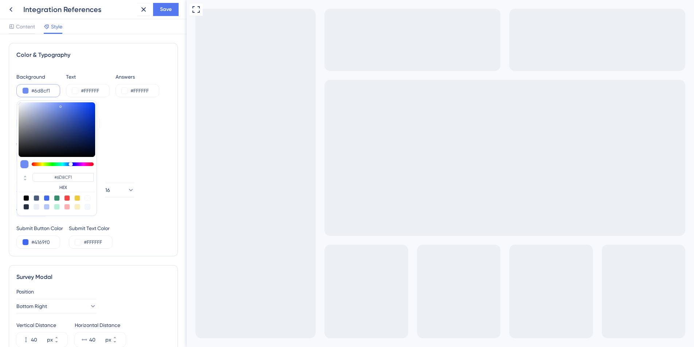
type input "#7190f3"
type input "#7190F3"
type input "#7896f6"
type input "#7896F6"
type input "#7c9af8"
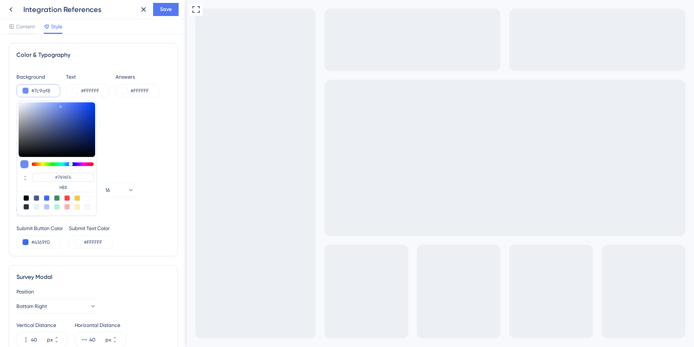
type input "#7C9AF8"
type input "#819efa"
type input "#819EFA"
type input "#8aa5fa"
type input "#8AA5FA"
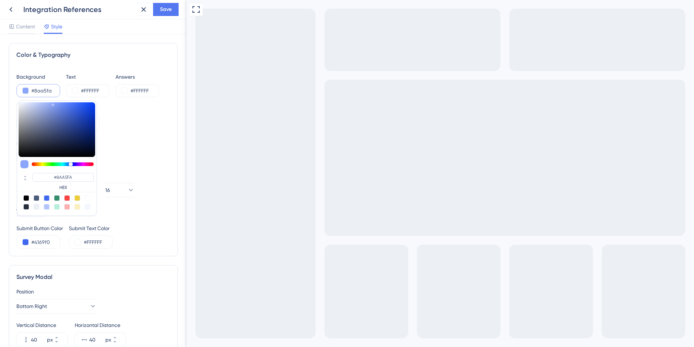
type input "#8fa9fc"
type input "#8FA9FC"
type input "#92abfc"
type input "#92ABFC"
type input "#93acfc"
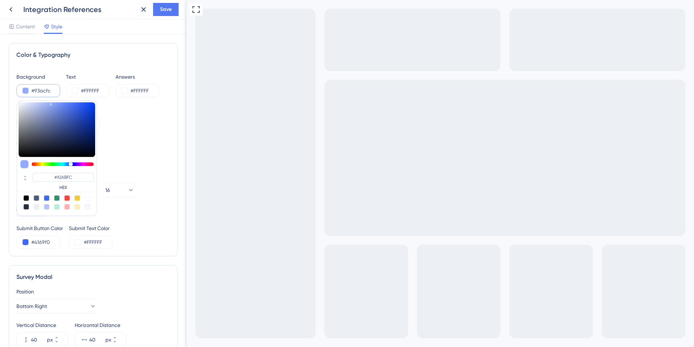
type input "#93ACFC"
type input "#97affc"
type input "#97AFFC"
type input "#99b1fc"
type input "#99B1FC"
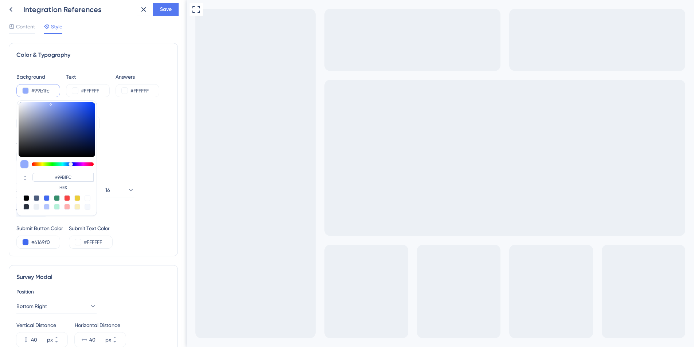
type input "#9cb3fc"
type input "#9CB3FC"
type input "#9eb5fc"
type input "#9EB5FC"
type input "#a2b8fc"
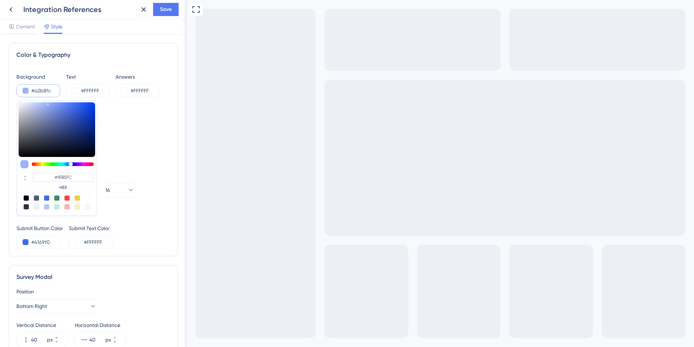
type input "#A2B8FC"
type input "#a3b9fc"
type input "#A3B9FC"
type input "#a5bbfd"
type input "#A5BBFD"
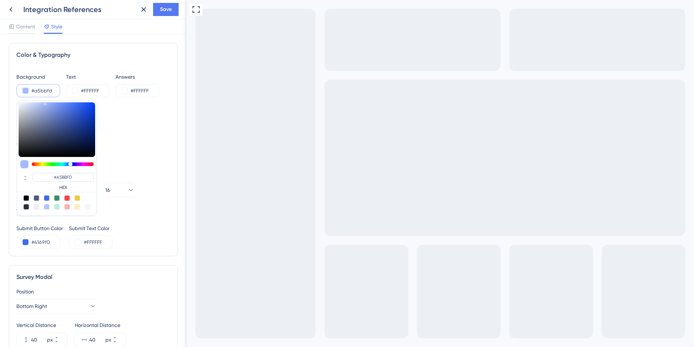
type input "#a8bdff"
type input "#A8BDFF"
type input "#a9beff"
type input "#A9BEFF"
type input "#abc0ff"
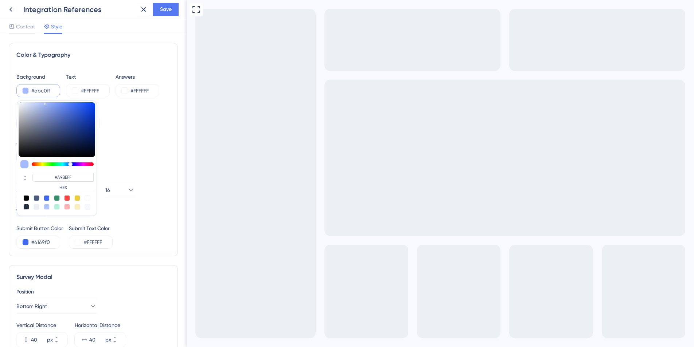
type input "#ABC0FF"
type input "#afc3ff"
type input "#AFC3FF"
type input "#b0c4ff"
type input "#B0C4FF"
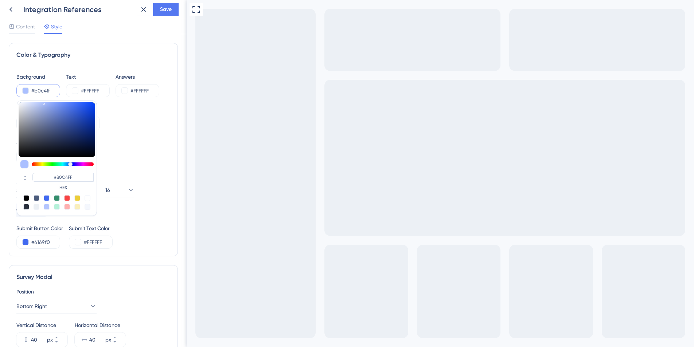
type input "#b1c5ff"
type input "#B1C5FF"
type input "#b3c6ff"
type input "#B3C6FF"
type input "#b4c7ff"
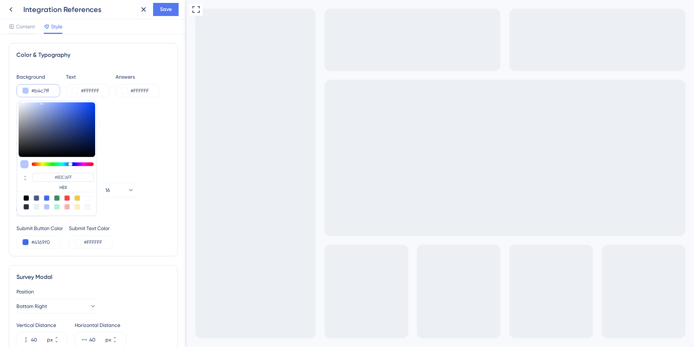
type input "#B4C7FF"
type input "#b5c8ff"
type input "#B5C8FF"
type input "#b6c9ff"
type input "#B6C9FF"
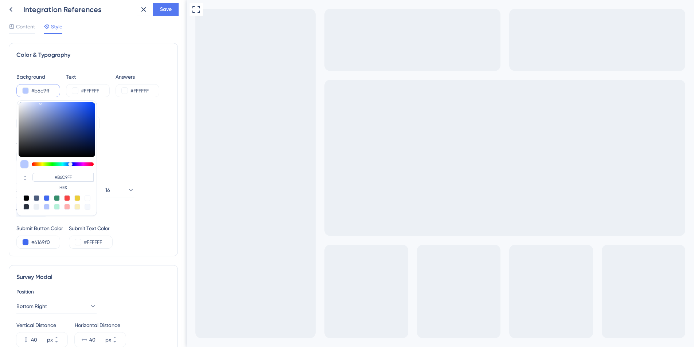
type input "#b9cbff"
type input "#B9CBFF"
type input "#c1d1ff"
type input "#C1D1FF"
type input "#c5d4ff"
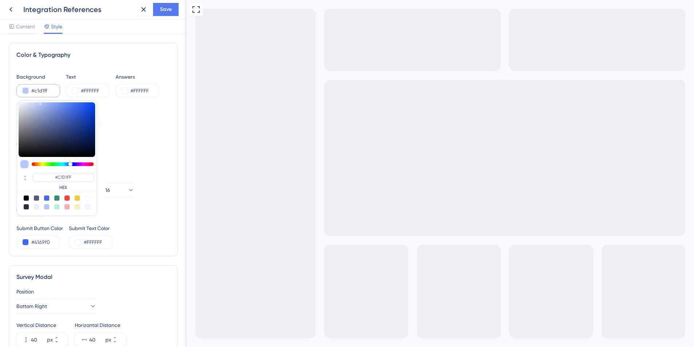
type input "#C5D4FF"
type input "#cddaff"
type input "#CDDAFF"
type input "#cedbff"
type input "#CEDBFF"
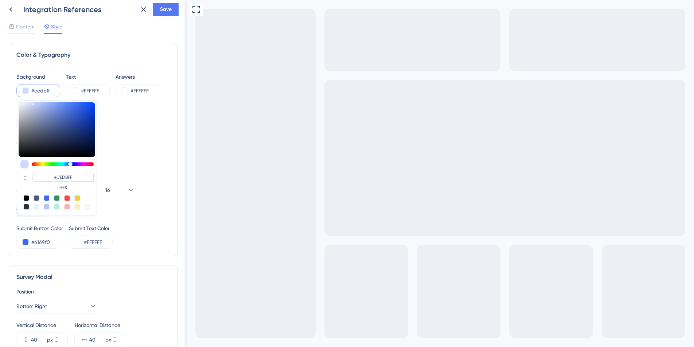
type input "#ccdaff"
type input "#CCDAFF"
type input "#c8d7ff"
type input "#C8D7FF"
type input "#c6d5ff"
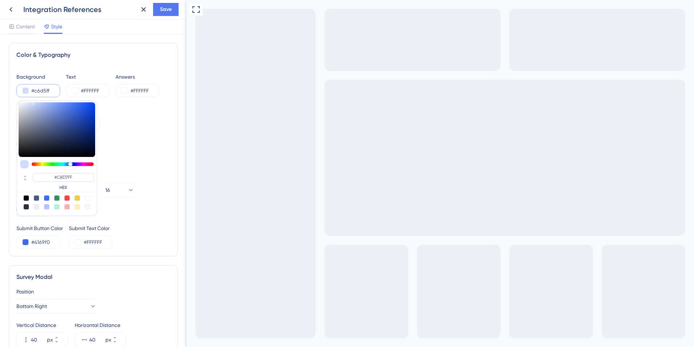
type input "#C6D5FF"
type input "#c1d1ff"
type input "#C1D1FF"
type input "#bfcfff"
type input "#BFCFFF"
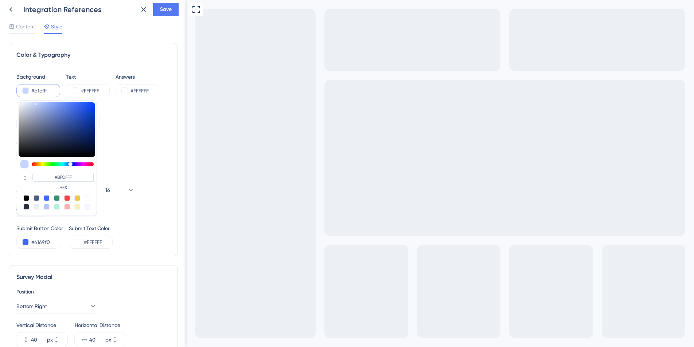
type input "#bcccfd"
type input "#BCCCFD"
type input "#b5c5f8"
type input "#B5C5F8"
type input "#b1c1f5"
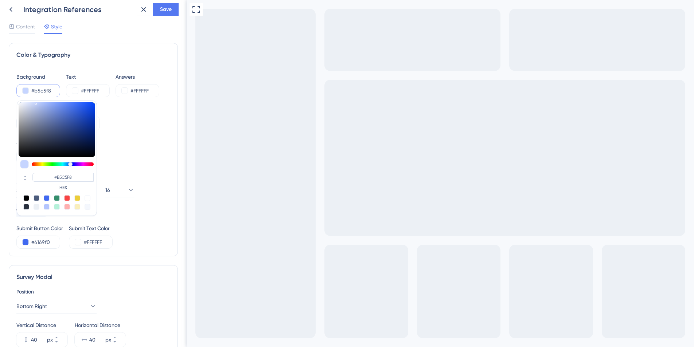
type input "#B1C1F5"
type input "#afbff3"
type input "#AFBFF3"
type input "#b1c2f6"
type input "#B1C2F6"
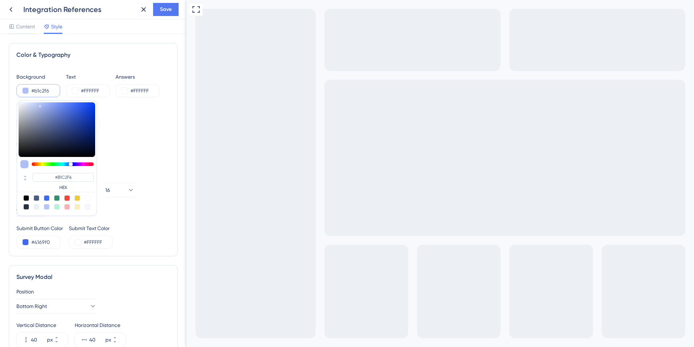
type input "#b2c4f8"
type input "#B2C4F8"
type input "#b1c3f6"
type input "#B1C3F6"
type input "#afc0f1"
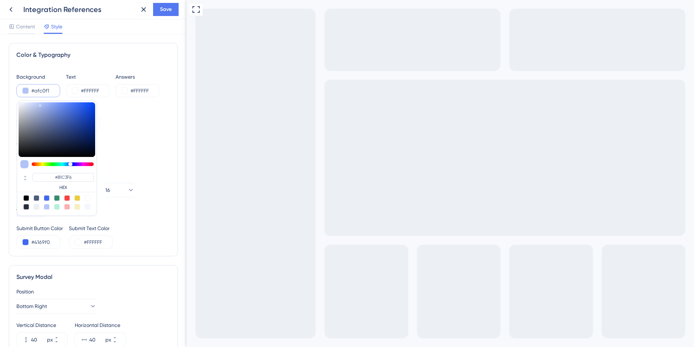
type input "#AFC0F1"
type input "#b1c2f1"
type input "#B1C2F1"
drag, startPoint x: 74, startPoint y: 107, endPoint x: 38, endPoint y: 104, distance: 36.2
click at [38, 104] on div at bounding box center [38, 105] width 1 height 3
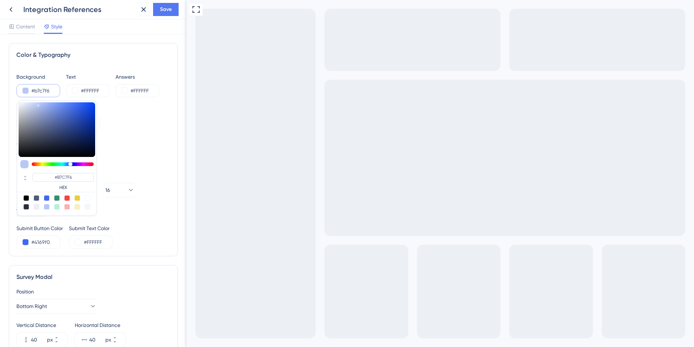
click at [128, 107] on div "Background Style Solid Gradient" at bounding box center [93, 118] width 154 height 26
click at [94, 92] on input "#FFFFFF" at bounding box center [96, 90] width 30 height 9
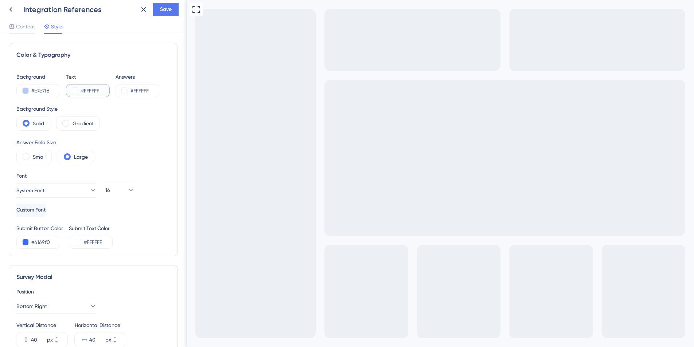
click at [73, 91] on button at bounding box center [75, 91] width 6 height 6
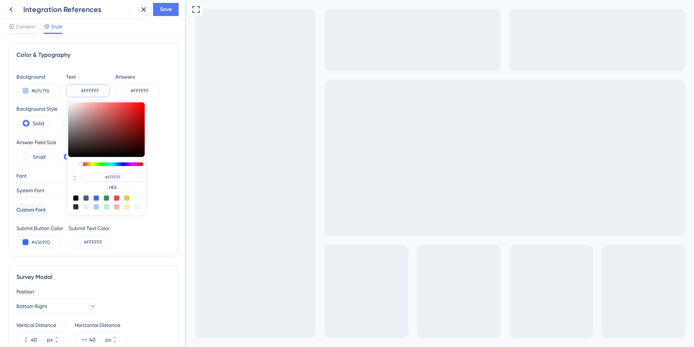
click at [75, 196] on div at bounding box center [76, 198] width 6 height 6
click at [81, 77] on div "Text" at bounding box center [88, 77] width 44 height 9
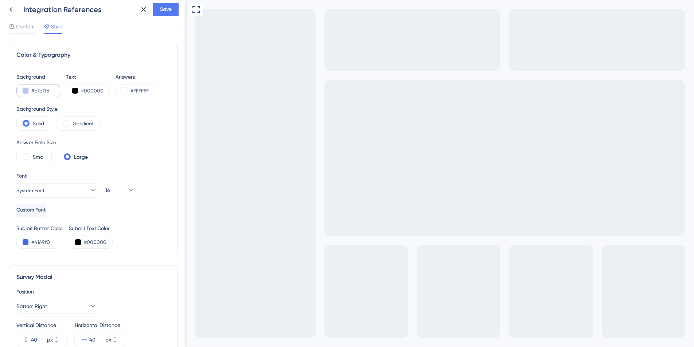
click at [24, 87] on div "#b7c7f6" at bounding box center [38, 90] width 44 height 13
click at [27, 90] on button at bounding box center [26, 91] width 6 height 6
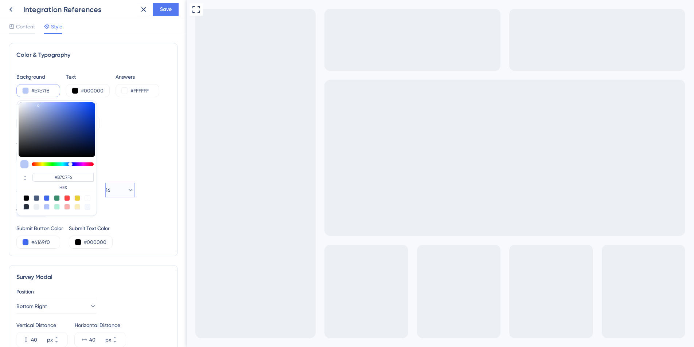
click at [124, 183] on button "16" at bounding box center [119, 190] width 29 height 15
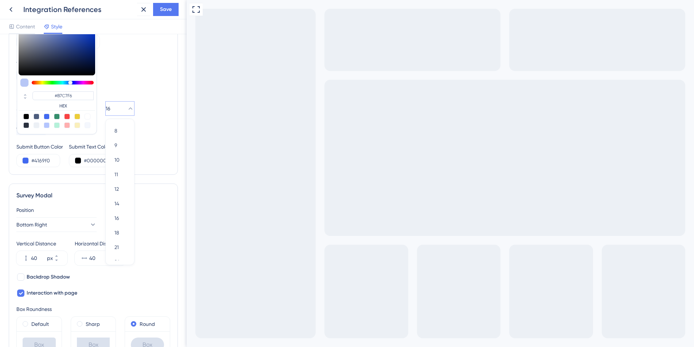
click at [158, 109] on div "Font System Font Custom Font 16 8 8 9 9 10 10 11 11 12 12 14 14 16 16 18 18 21 …" at bounding box center [93, 112] width 154 height 45
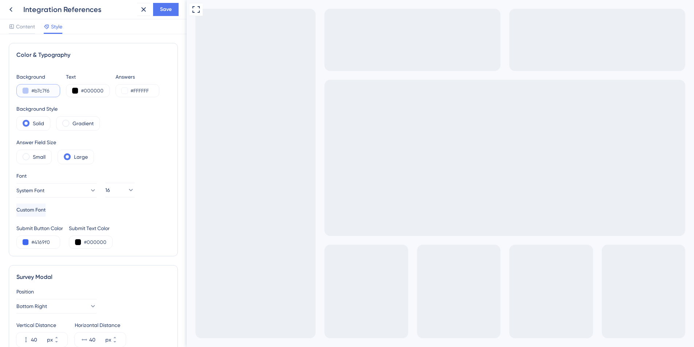
click at [28, 89] on button at bounding box center [26, 91] width 6 height 6
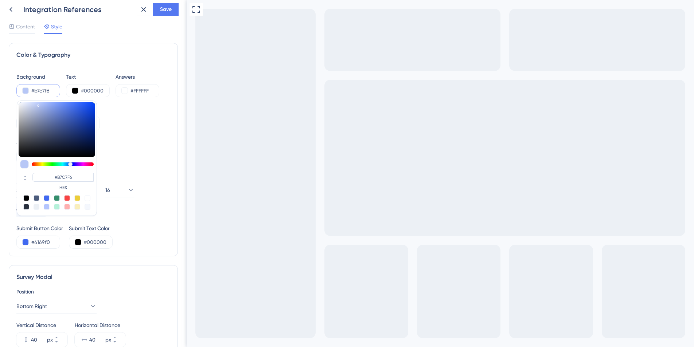
click at [35, 194] on div "#B7C7F6 HEX" at bounding box center [57, 159] width 80 height 116
click at [37, 199] on div at bounding box center [37, 198] width 6 height 6
drag, startPoint x: 53, startPoint y: 90, endPoint x: 33, endPoint y: 89, distance: 19.7
click at [33, 89] on input "#4c5c7c" at bounding box center [46, 90] width 30 height 9
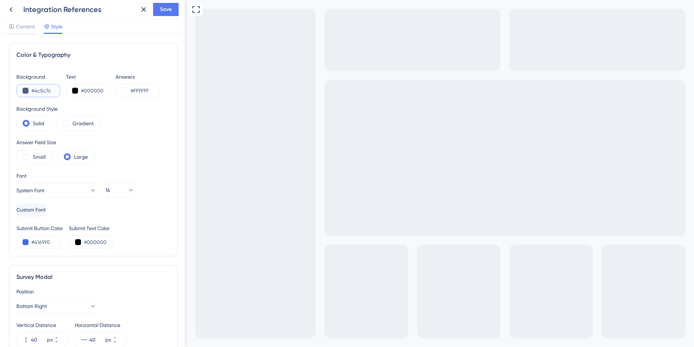
paste input "05003"
click at [163, 138] on div "Background #05003 Text #000000 Answers #FFFFFF Background Style Solid Gradient …" at bounding box center [93, 161] width 154 height 176
click at [44, 90] on input "#05003" at bounding box center [46, 90] width 30 height 9
drag, startPoint x: 55, startPoint y: 91, endPoint x: 35, endPoint y: 91, distance: 20.0
click at [35, 91] on input "#05003" at bounding box center [46, 90] width 30 height 9
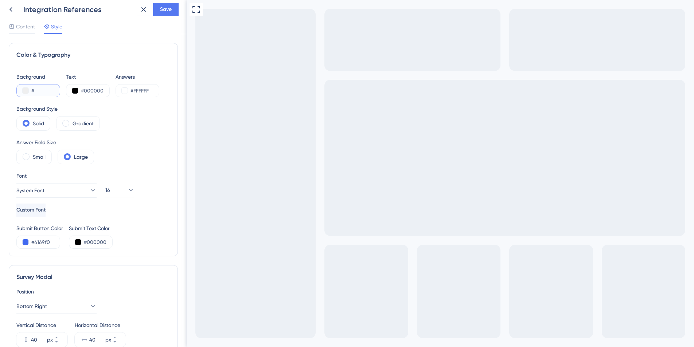
paste input "05003"
click at [35, 91] on input "#50038" at bounding box center [46, 90] width 30 height 9
click at [95, 91] on input "#000000" at bounding box center [96, 90] width 30 height 9
click at [106, 91] on input "#000000" at bounding box center [96, 90] width 30 height 9
click at [76, 92] on button at bounding box center [75, 91] width 6 height 6
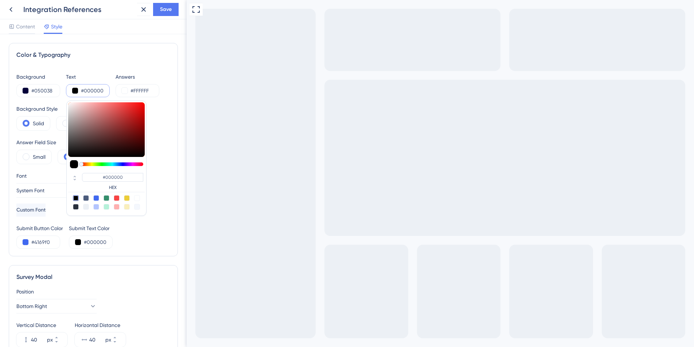
click at [137, 197] on div at bounding box center [137, 198] width 6 height 6
click at [161, 138] on div "Answer Field Size Small Large" at bounding box center [93, 151] width 154 height 26
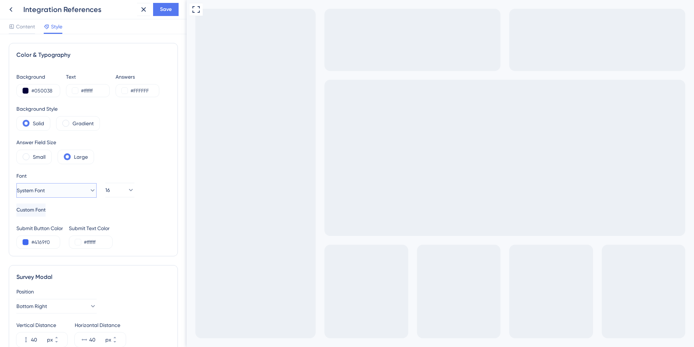
drag, startPoint x: 65, startPoint y: 189, endPoint x: 71, endPoint y: 190, distance: 6.2
click at [65, 189] on button "System Font" at bounding box center [56, 190] width 80 height 15
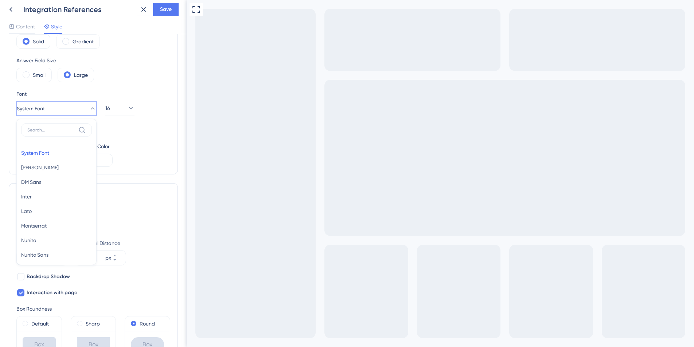
drag, startPoint x: 144, startPoint y: 167, endPoint x: 137, endPoint y: 143, distance: 24.9
click at [144, 167] on div "Submit Button Color #4169f0 Submit Text Color #ffffff" at bounding box center [93, 154] width 154 height 25
click at [127, 107] on icon at bounding box center [130, 108] width 7 height 7
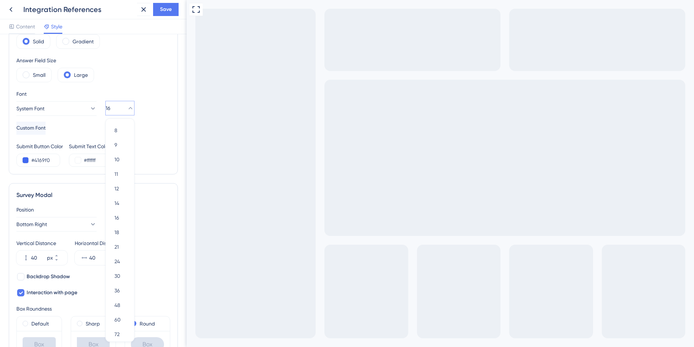
scroll to position [121, 0]
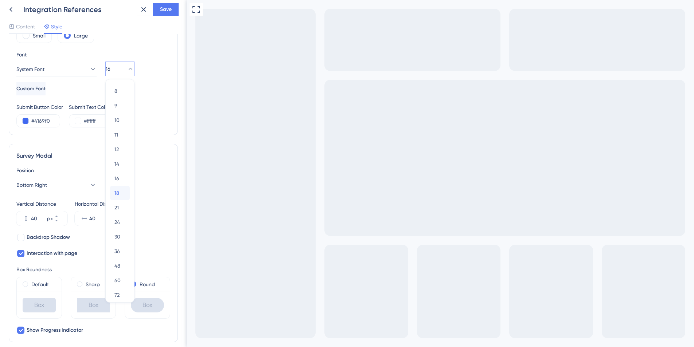
click at [116, 190] on span "18" at bounding box center [116, 193] width 5 height 9
click at [136, 98] on div "Background #050038 Text #ffffff Answers #FFFFFF Background Style Solid Gradient…" at bounding box center [93, 39] width 154 height 176
click at [128, 143] on div "Color & Typography Background #050038 Text #ffffff Answers #FFFFFF Background S…" at bounding box center [93, 246] width 169 height 649
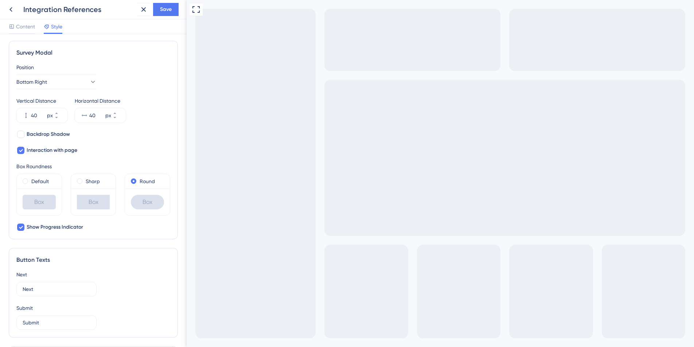
scroll to position [226, 0]
click at [46, 183] on label "Default" at bounding box center [39, 180] width 17 height 9
click at [149, 179] on label "Round" at bounding box center [147, 180] width 15 height 9
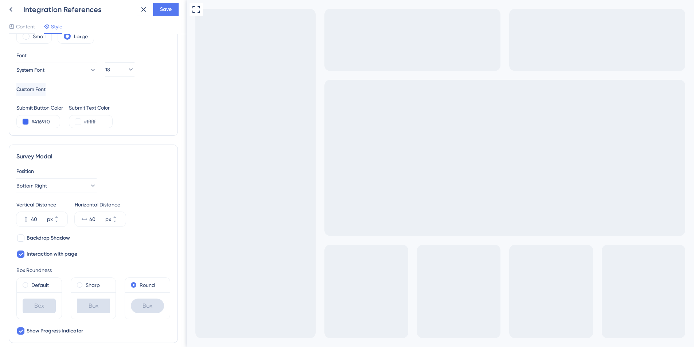
scroll to position [0, 0]
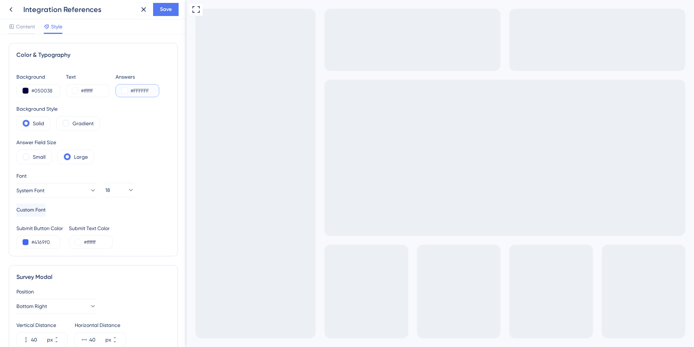
click at [137, 90] on input "#FFFFFF" at bounding box center [145, 90] width 30 height 9
click at [81, 120] on label "Gradient" at bounding box center [83, 123] width 21 height 9
click at [38, 120] on label "Solid" at bounding box center [38, 123] width 11 height 9
click at [82, 125] on label "Gradient" at bounding box center [83, 123] width 21 height 9
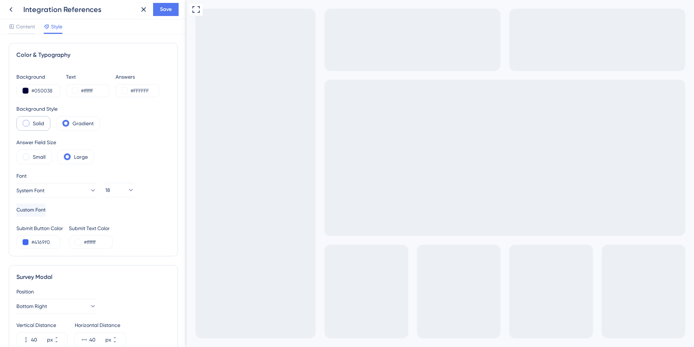
click at [38, 122] on label "Solid" at bounding box center [38, 123] width 11 height 9
click at [157, 12] on button "Save" at bounding box center [166, 9] width 26 height 13
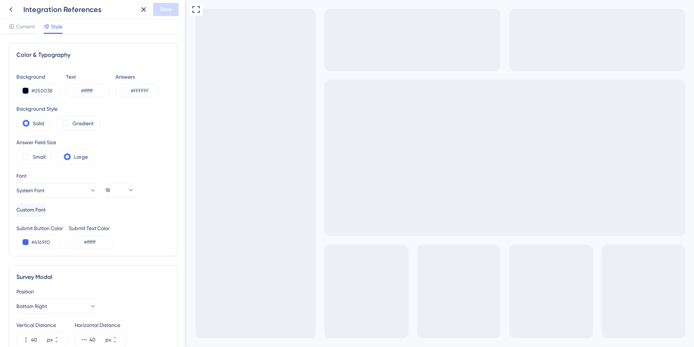
click at [13, 5] on icon at bounding box center [11, 9] width 9 height 9
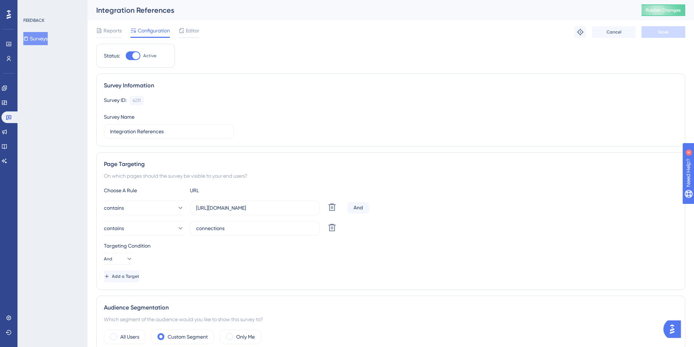
click at [338, 41] on div "Reports Configuration Editor Troubleshoot Cancel Save" at bounding box center [390, 31] width 589 height 23
click at [196, 32] on span "Editor" at bounding box center [192, 30] width 13 height 9
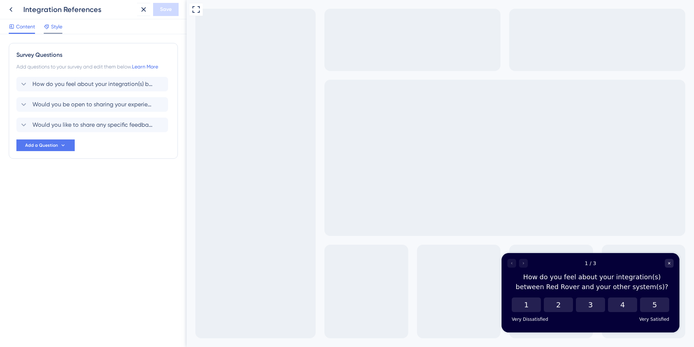
click at [52, 29] on span "Style" at bounding box center [56, 26] width 11 height 9
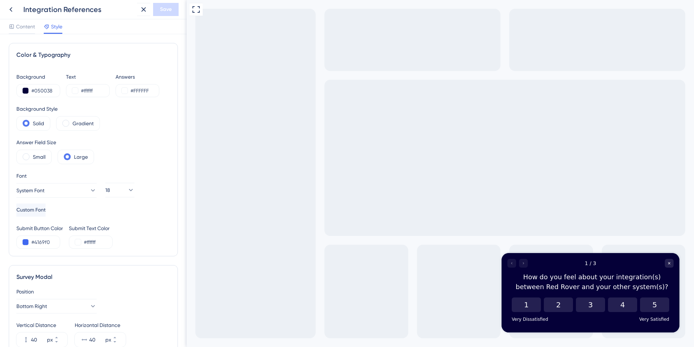
click at [433, 143] on div "Full Screen Preview" at bounding box center [440, 173] width 507 height 347
click at [189, 150] on div "Full Screen Preview" at bounding box center [440, 173] width 507 height 347
click at [10, 9] on icon at bounding box center [10, 9] width 3 height 5
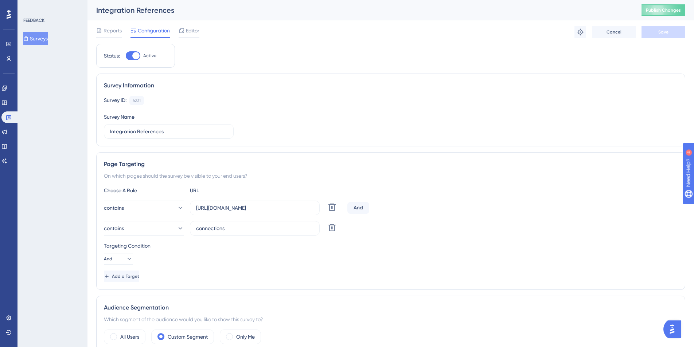
click at [326, 19] on div "Integration References Publish Changes" at bounding box center [390, 10] width 606 height 20
click at [210, 131] on input "Integration References" at bounding box center [168, 132] width 117 height 8
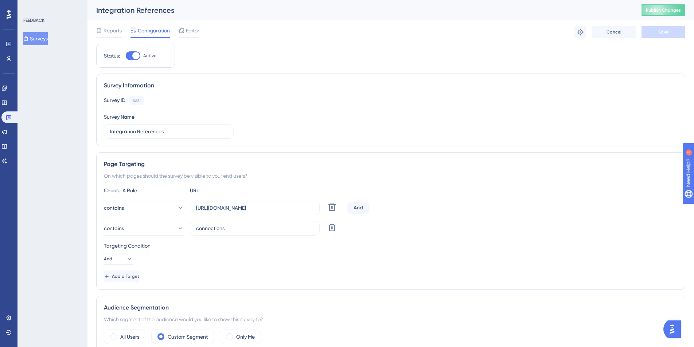
click at [321, 78] on div "Survey Information Survey ID: 6231 Copy Survey Name Integration References" at bounding box center [390, 110] width 589 height 73
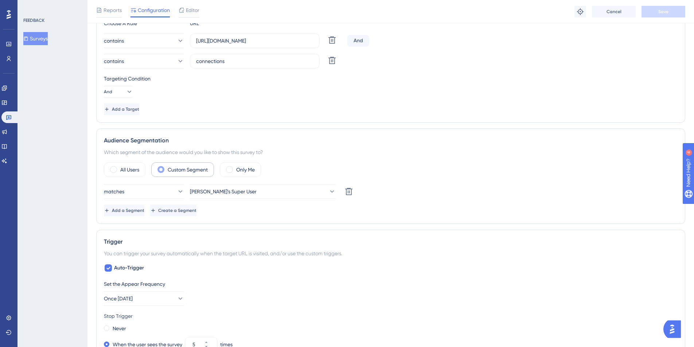
scroll to position [195, 0]
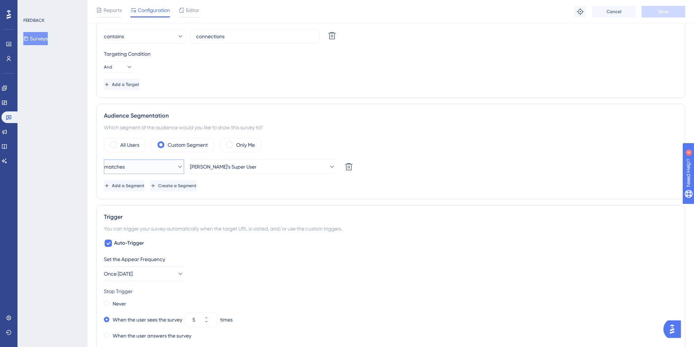
click at [132, 172] on button "matches" at bounding box center [144, 167] width 80 height 15
click at [412, 114] on div "Audience Segmentation" at bounding box center [391, 116] width 574 height 9
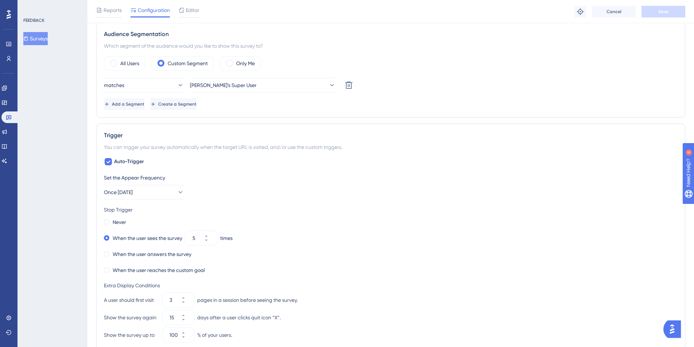
scroll to position [285, 0]
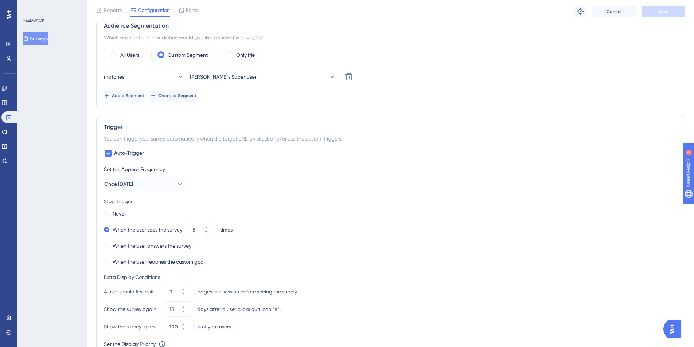
click at [162, 179] on button "Once [DATE]" at bounding box center [144, 184] width 80 height 15
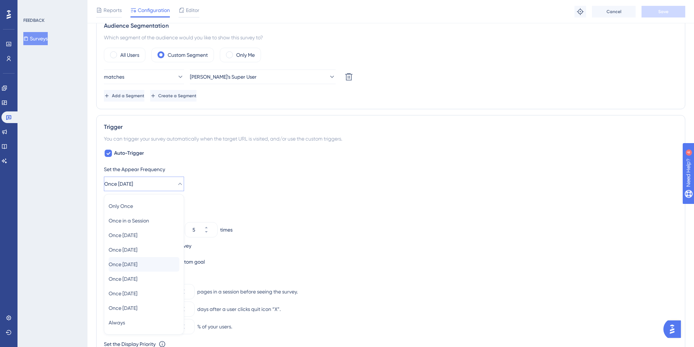
scroll to position [376, 0]
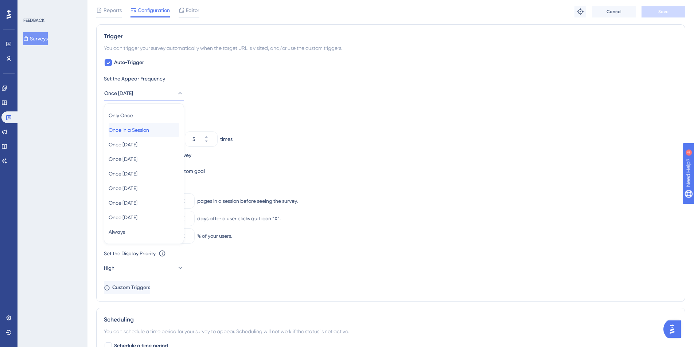
click at [139, 129] on span "Once in a Session" at bounding box center [129, 130] width 40 height 9
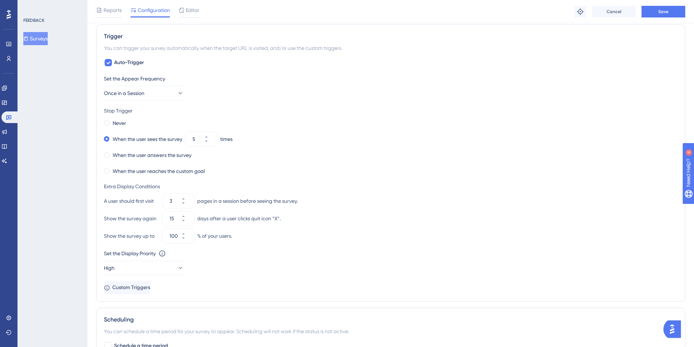
click at [383, 109] on div "Stop Trigger" at bounding box center [391, 110] width 574 height 9
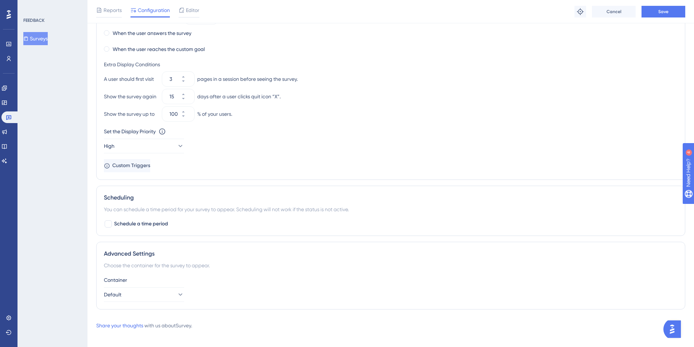
scroll to position [504, 0]
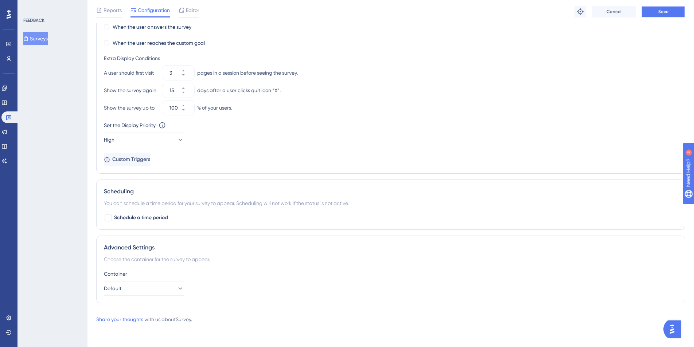
click at [667, 11] on span "Save" at bounding box center [663, 12] width 10 height 6
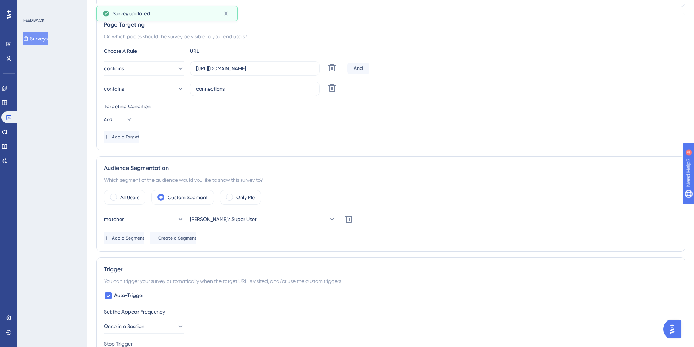
scroll to position [0, 0]
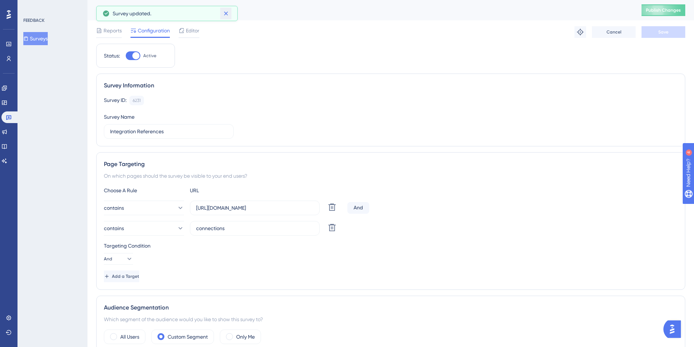
click at [225, 11] on icon at bounding box center [225, 13] width 7 height 7
click at [652, 8] on span "Publish Changes" at bounding box center [663, 10] width 35 height 6
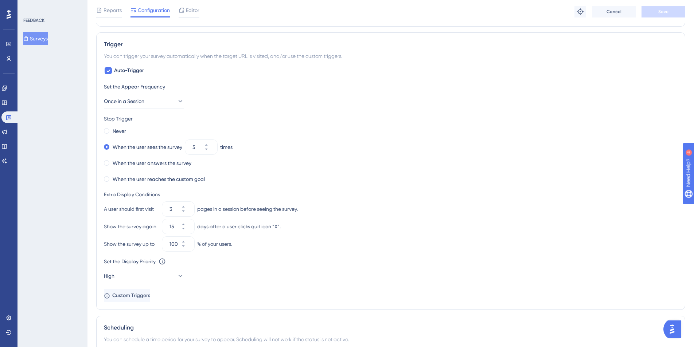
scroll to position [381, 0]
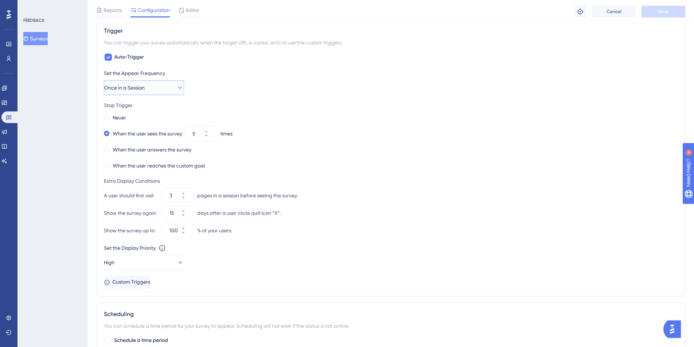
click at [154, 87] on button "Once in a Session" at bounding box center [144, 88] width 80 height 15
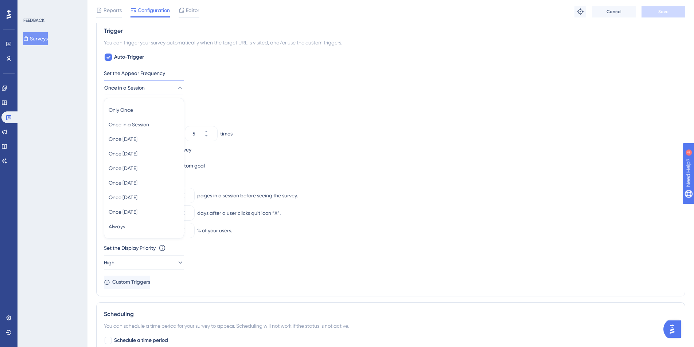
scroll to position [375, 0]
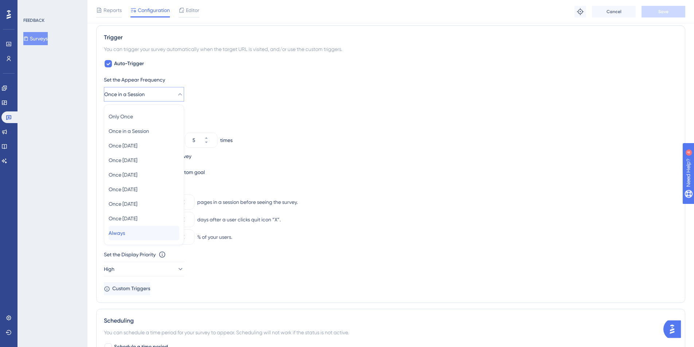
click at [124, 237] on span "Always" at bounding box center [117, 233] width 16 height 9
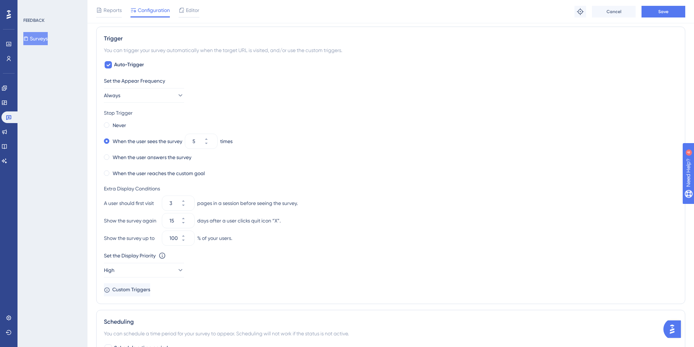
scroll to position [373, 0]
click at [165, 155] on label "When the user answers the survey" at bounding box center [152, 157] width 79 height 9
click at [364, 156] on div "When the user answers the survey" at bounding box center [391, 158] width 574 height 10
click at [186, 224] on icon at bounding box center [183, 223] width 4 height 4
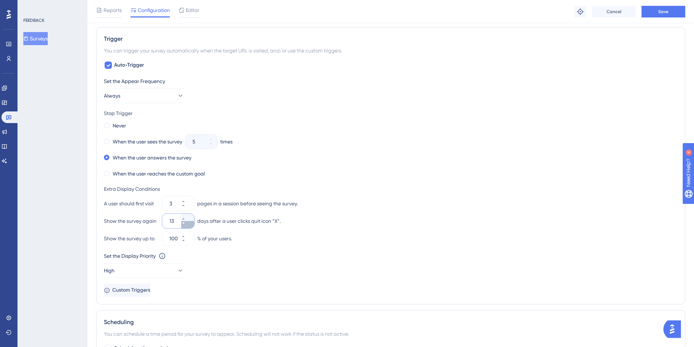
click at [186, 224] on icon at bounding box center [183, 223] width 4 height 4
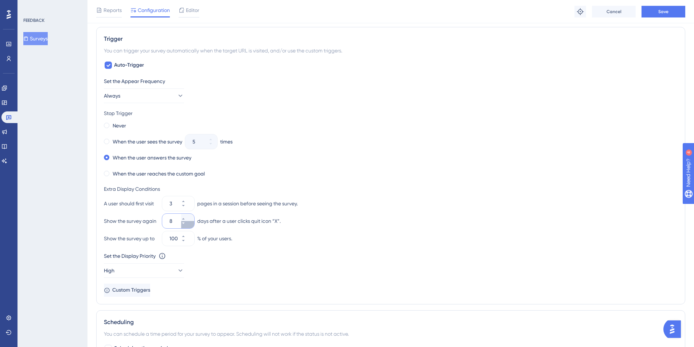
click at [186, 224] on icon at bounding box center [183, 223] width 4 height 4
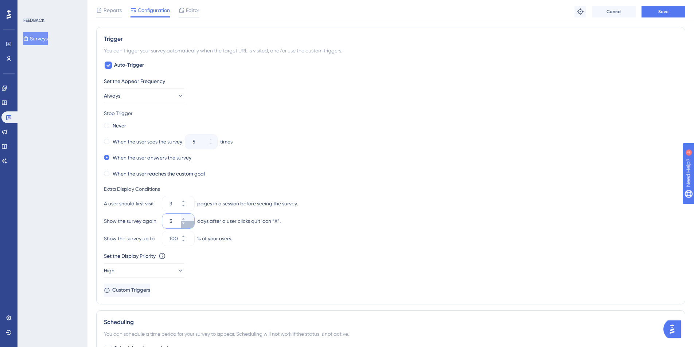
click at [186, 224] on icon at bounding box center [183, 223] width 4 height 4
drag, startPoint x: 374, startPoint y: 266, endPoint x: 125, endPoint y: 226, distance: 252.5
click at [374, 267] on div "Set the Display Priority This option will set the display priority between auto…" at bounding box center [391, 265] width 574 height 26
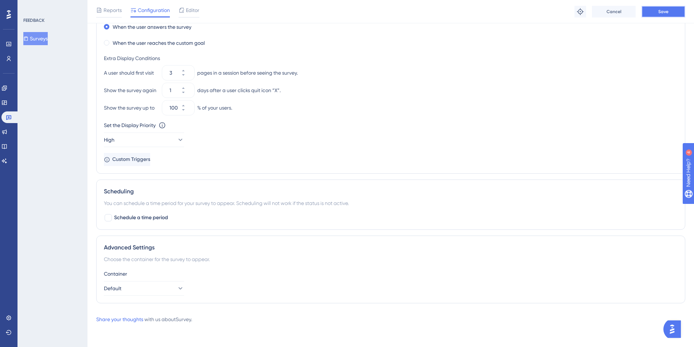
click at [679, 12] on button "Save" at bounding box center [663, 12] width 44 height 12
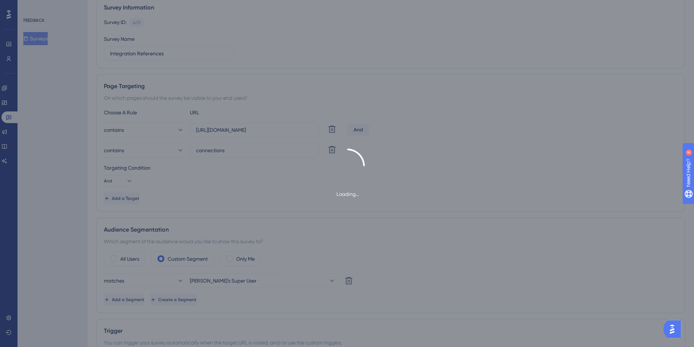
scroll to position [0, 0]
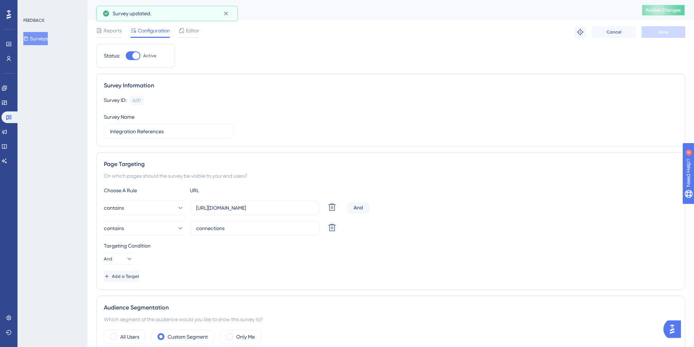
click at [680, 7] on span "Publish Changes" at bounding box center [663, 10] width 35 height 6
click at [424, 167] on div "Page Targeting" at bounding box center [391, 164] width 574 height 9
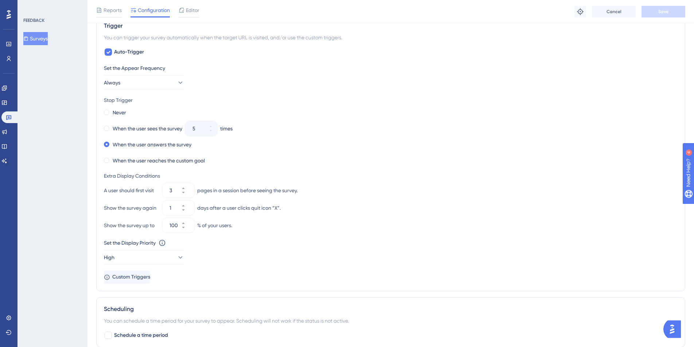
scroll to position [386, 0]
click at [186, 194] on icon at bounding box center [183, 193] width 4 height 4
click at [186, 211] on icon at bounding box center [183, 210] width 4 height 4
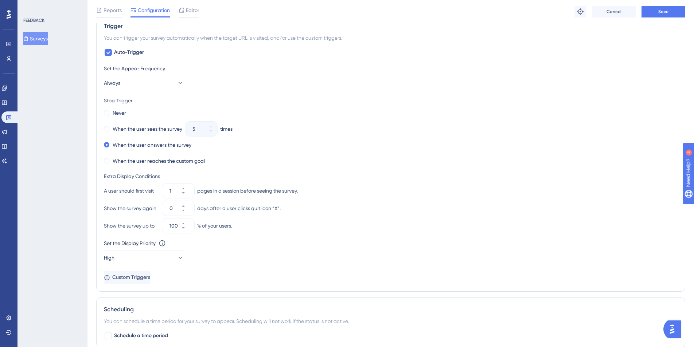
click at [425, 125] on div "When the user sees the survey 5 times" at bounding box center [391, 129] width 574 height 10
click at [673, 11] on button "Save" at bounding box center [663, 12] width 44 height 12
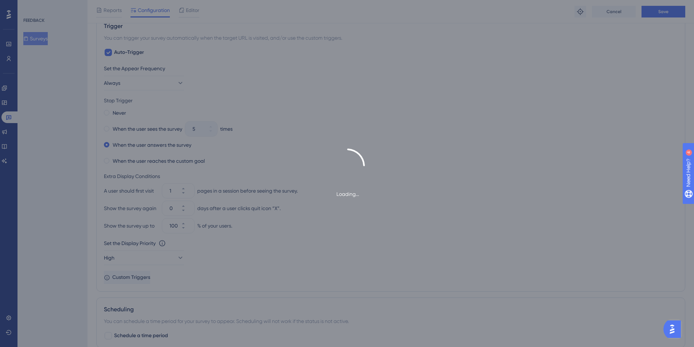
scroll to position [0, 0]
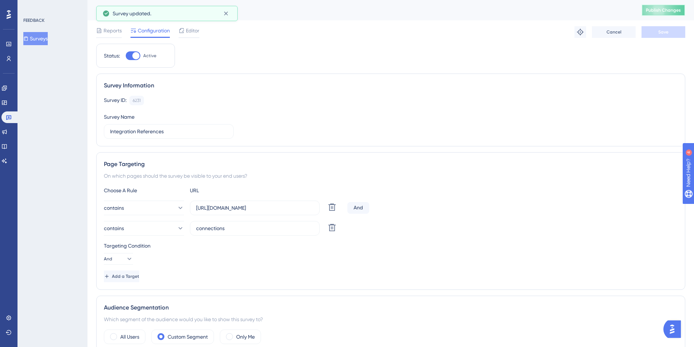
click at [647, 8] on span "Publish Changes" at bounding box center [663, 10] width 35 height 6
click at [445, 88] on div "Survey Information" at bounding box center [391, 85] width 574 height 9
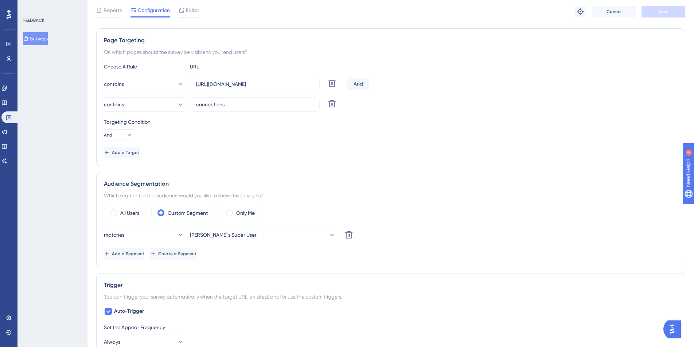
scroll to position [387, 0]
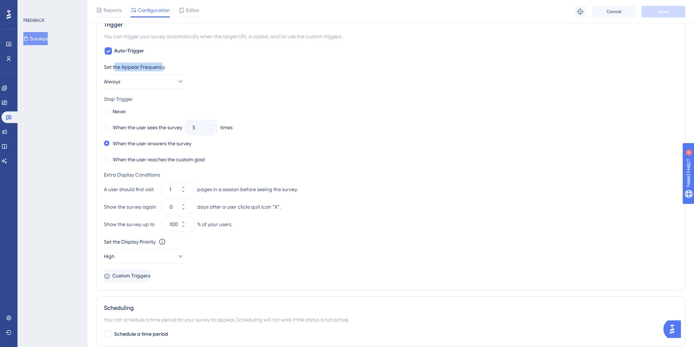
drag, startPoint x: 115, startPoint y: 65, endPoint x: 161, endPoint y: 63, distance: 46.7
click at [164, 66] on div "Set the Appear Frequency" at bounding box center [391, 67] width 574 height 9
click at [110, 128] on div "When the user sees the survey" at bounding box center [143, 127] width 78 height 10
click at [139, 142] on label "When the user answers the survey" at bounding box center [152, 143] width 79 height 9
drag, startPoint x: 101, startPoint y: 188, endPoint x: 156, endPoint y: 191, distance: 54.4
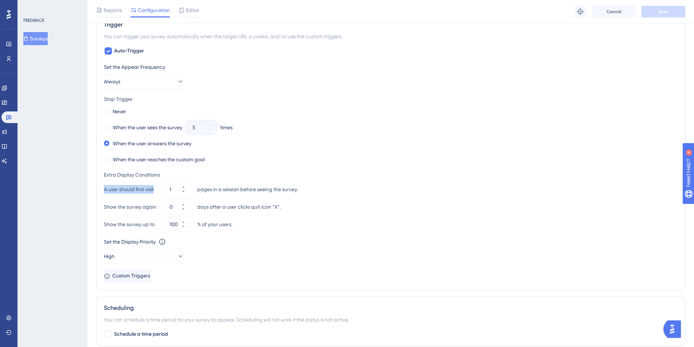
click at [156, 191] on div "Trigger You can trigger your survey automatically when the target URL is visite…" at bounding box center [390, 152] width 589 height 278
click at [190, 186] on button "1" at bounding box center [187, 185] width 13 height 7
click at [190, 186] on button "2" at bounding box center [187, 185] width 13 height 7
drag, startPoint x: 211, startPoint y: 187, endPoint x: 198, endPoint y: 197, distance: 15.9
click at [297, 191] on div "pages in a session before seeing the survey." at bounding box center [247, 189] width 101 height 9
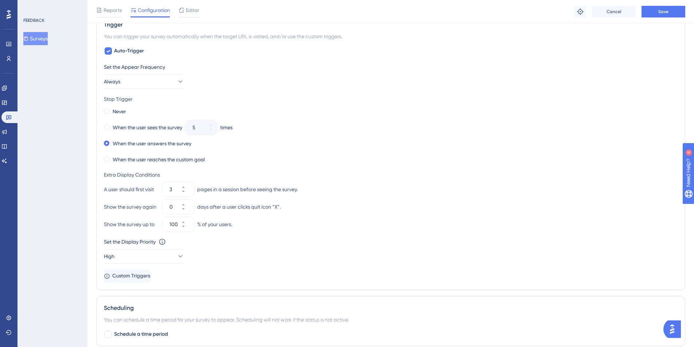
click at [247, 187] on div "A user should first visit 3 pages in a session before seeing the survey." at bounding box center [391, 189] width 574 height 15
click at [247, 187] on div "pages in a session before seeing the survey." at bounding box center [247, 189] width 101 height 9
click at [186, 192] on icon at bounding box center [183, 192] width 4 height 4
drag, startPoint x: 211, startPoint y: 203, endPoint x: 320, endPoint y: 211, distance: 110.0
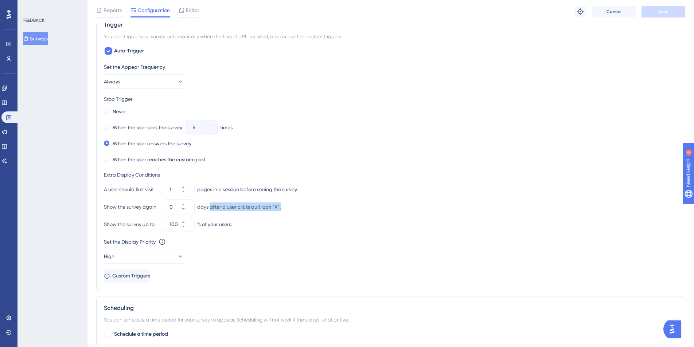
click at [320, 211] on div "Show the survey again 0 days after a user clicks quit icon “X”." at bounding box center [391, 207] width 574 height 15
click at [303, 209] on div "Show the survey again 0 days after a user clicks quit icon “X”." at bounding box center [391, 207] width 574 height 15
click at [190, 205] on button "0" at bounding box center [187, 203] width 13 height 7
click at [190, 205] on button "1" at bounding box center [187, 203] width 13 height 7
click at [190, 205] on button "2" at bounding box center [187, 203] width 13 height 7
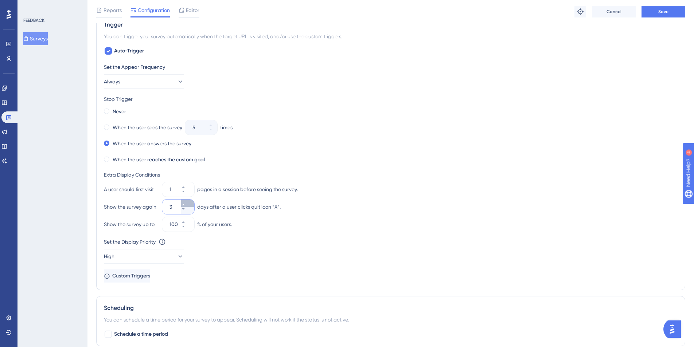
click at [190, 205] on button "3" at bounding box center [187, 203] width 13 height 7
click at [190, 205] on button "4" at bounding box center [187, 203] width 13 height 7
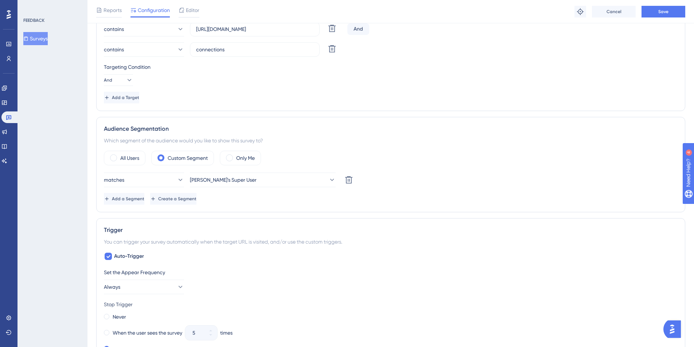
scroll to position [0, 0]
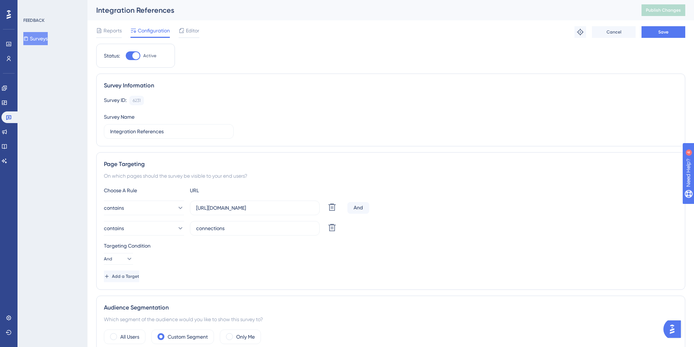
drag, startPoint x: 372, startPoint y: 61, endPoint x: 567, endPoint y: 54, distance: 194.7
click at [8, 114] on icon at bounding box center [9, 117] width 6 height 6
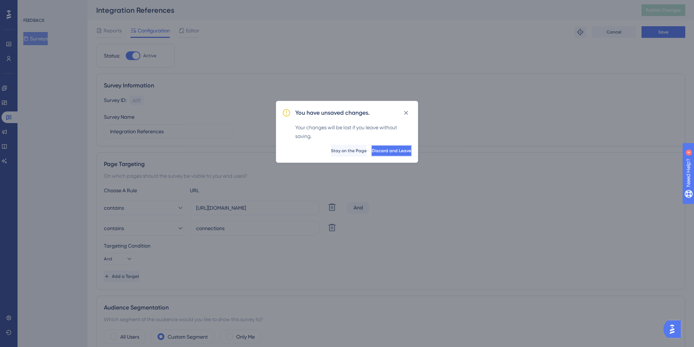
click at [374, 149] on span "Discard and Leave" at bounding box center [391, 151] width 39 height 6
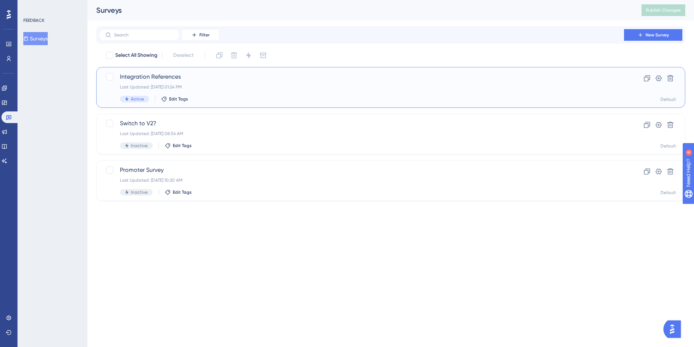
click at [208, 88] on div "Last Updated: [DATE] 01:24 PM" at bounding box center [361, 87] width 483 height 6
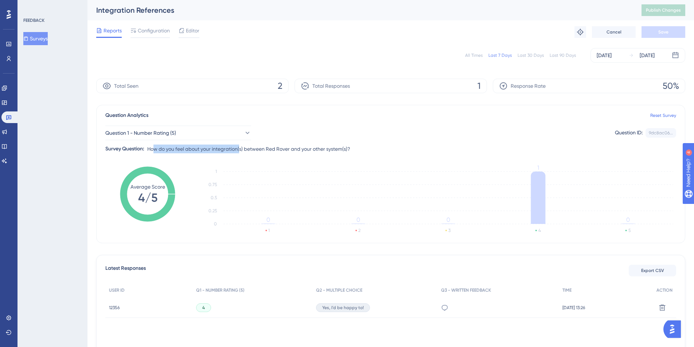
drag, startPoint x: 153, startPoint y: 147, endPoint x: 241, endPoint y: 152, distance: 88.3
click at [241, 152] on span "How do you feel about your integration(s) between Red Rover and your other syst…" at bounding box center [248, 149] width 203 height 9
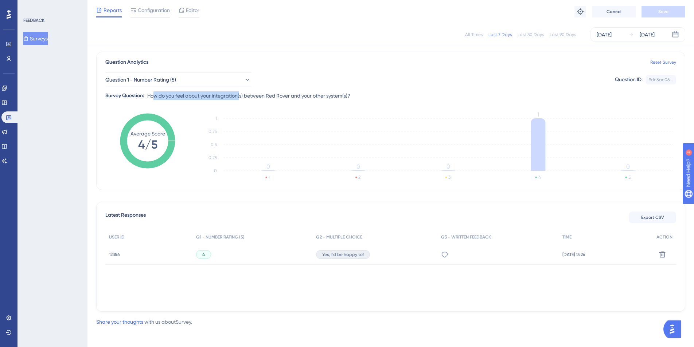
scroll to position [53, 0]
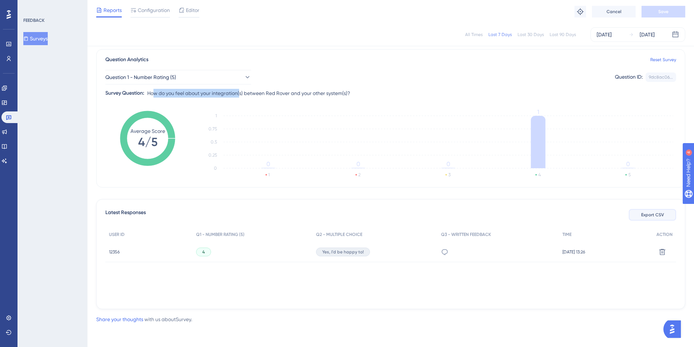
click at [654, 212] on span "Export CSV" at bounding box center [652, 215] width 23 height 6
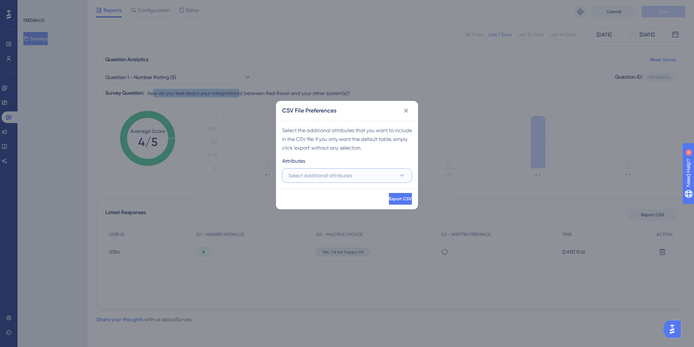
click at [346, 175] on span "Select additional attributes" at bounding box center [320, 175] width 64 height 9
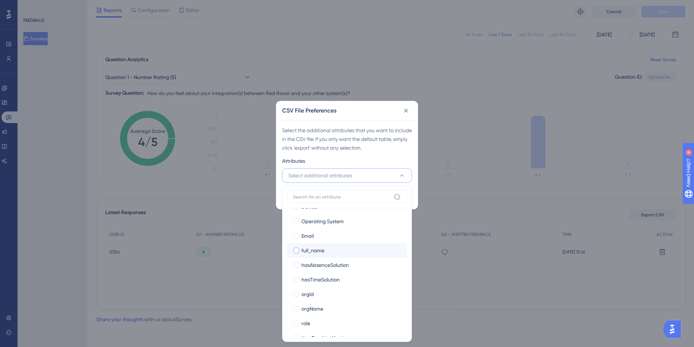
scroll to position [98, 0]
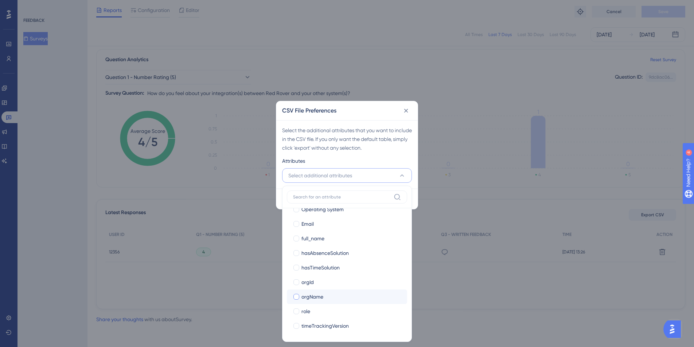
click at [344, 296] on div "orgName" at bounding box center [351, 297] width 100 height 9
click at [338, 283] on div "orgId" at bounding box center [351, 282] width 100 height 9
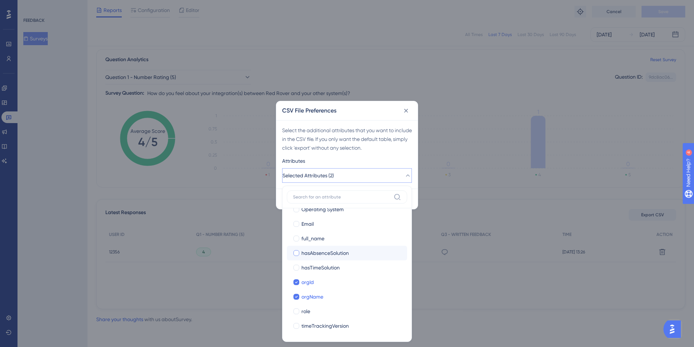
click at [347, 254] on span "hasAbsenceSolution" at bounding box center [324, 253] width 47 height 9
click at [338, 266] on span "hasTimeSolution" at bounding box center [320, 268] width 38 height 9
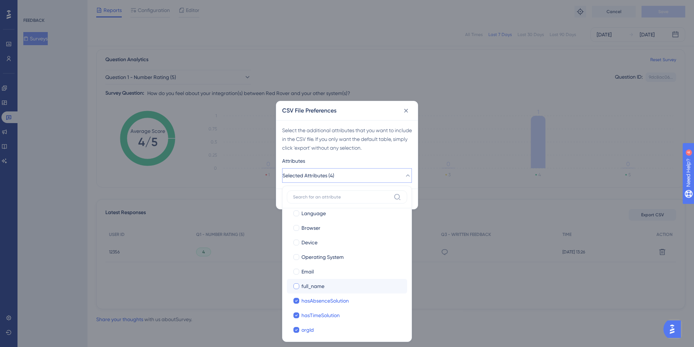
scroll to position [50, 0]
click at [311, 284] on span "full_name" at bounding box center [312, 287] width 23 height 9
click at [310, 273] on span "Email" at bounding box center [307, 272] width 12 height 9
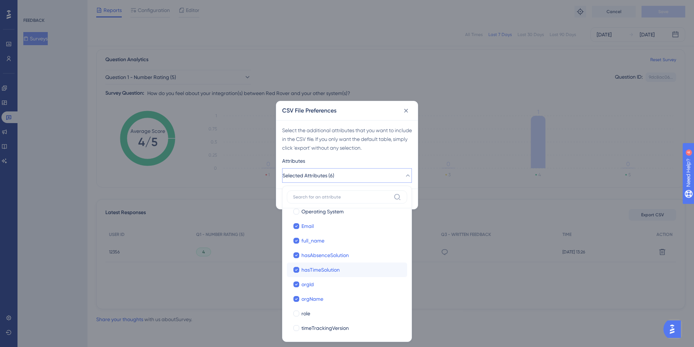
scroll to position [98, 0]
click at [364, 118] on div "CSV File Preferences" at bounding box center [346, 110] width 141 height 19
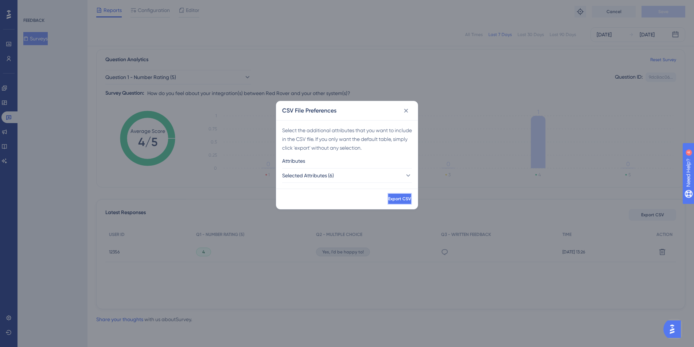
click at [392, 200] on span "Export CSV" at bounding box center [399, 199] width 23 height 6
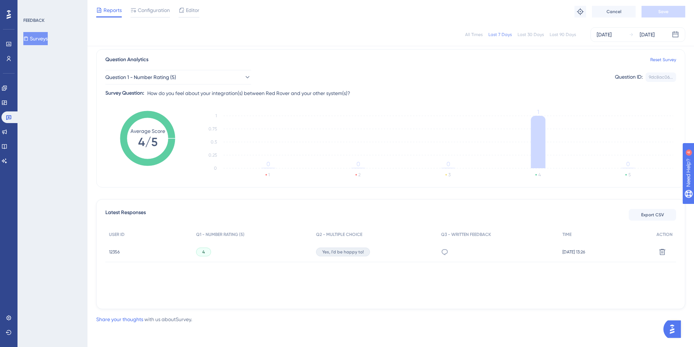
click at [572, 19] on div "Reports Configuration Editor Troubleshoot Cancel Save" at bounding box center [390, 11] width 606 height 23
click at [461, 212] on div "Latest Responses Export CSV" at bounding box center [390, 214] width 571 height 13
click at [635, 215] on button "Export CSV" at bounding box center [652, 215] width 47 height 12
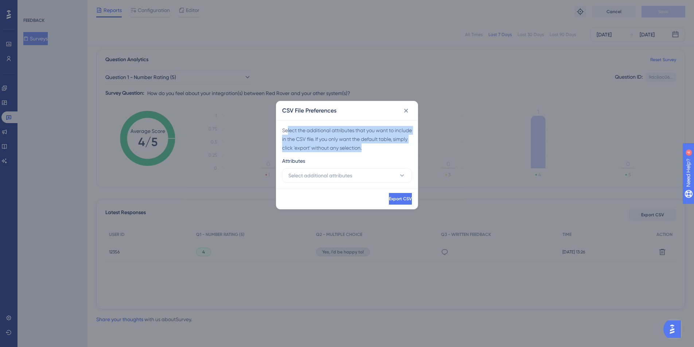
drag, startPoint x: 288, startPoint y: 129, endPoint x: 400, endPoint y: 149, distance: 113.6
click at [400, 149] on div "Select the additional attributes that you want to include in the CSV file. If y…" at bounding box center [347, 139] width 130 height 26
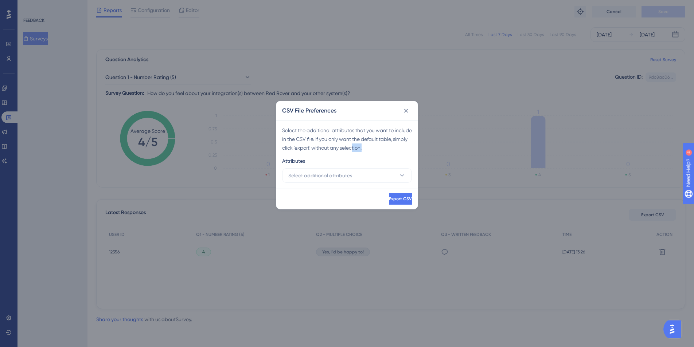
click at [384, 145] on div "Select the additional attributes that you want to include in the CSV file. If y…" at bounding box center [347, 139] width 130 height 26
click at [362, 130] on div "Select the additional attributes that you want to include in the CSV file. If y…" at bounding box center [347, 139] width 130 height 26
click at [403, 200] on button "Export CSV" at bounding box center [399, 199] width 24 height 12
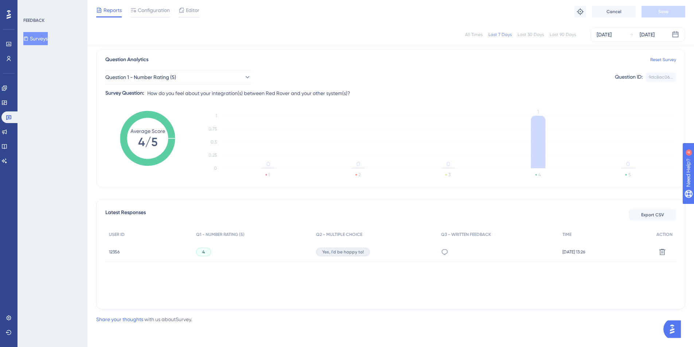
click at [531, 15] on div "Reports Configuration Editor Troubleshoot Cancel Save" at bounding box center [390, 11] width 606 height 23
click at [207, 74] on button "Question 1 - Number Rating (5)" at bounding box center [178, 77] width 146 height 15
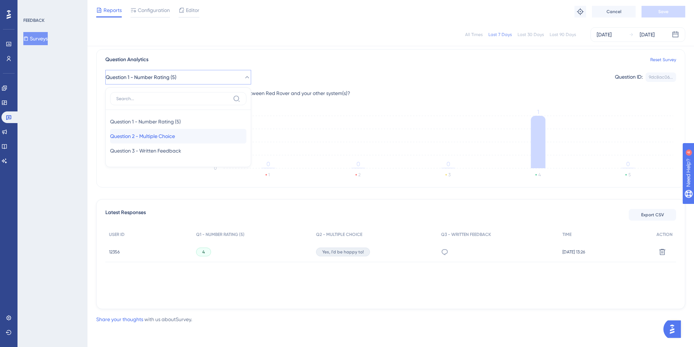
click at [210, 133] on div "Question 2 - Multiple Choice Question 2 - Multiple Choice" at bounding box center [178, 136] width 136 height 15
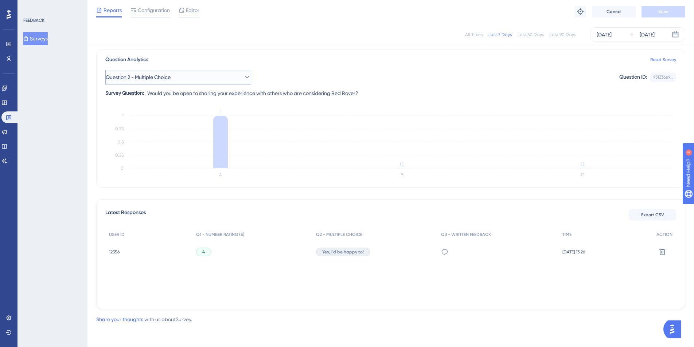
click at [188, 74] on button "Question 2 - Multiple Choice" at bounding box center [178, 77] width 146 height 15
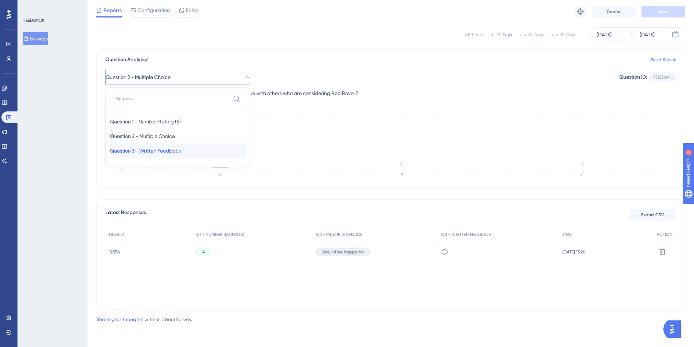
click at [181, 147] on span "Question 3 - Written Feedback" at bounding box center [145, 151] width 71 height 9
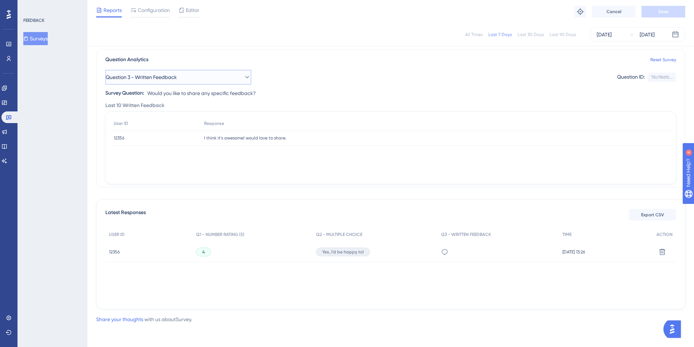
click at [202, 81] on button "Question 3 - Written Feedback" at bounding box center [178, 77] width 146 height 15
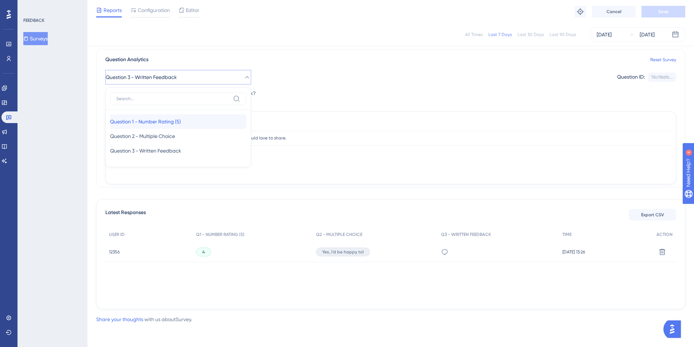
click at [205, 116] on div "Question 1 - Number Rating (5) Question 1 - Number Rating (5)" at bounding box center [178, 121] width 136 height 15
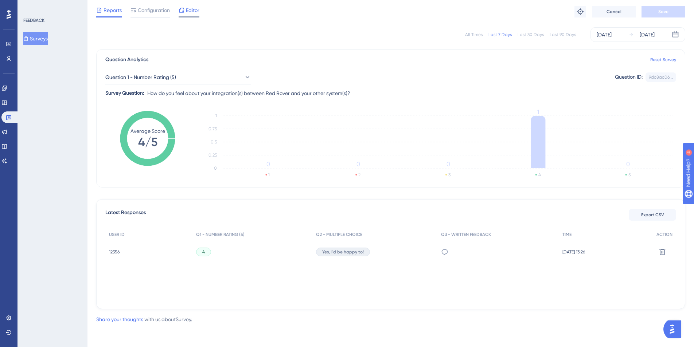
click at [187, 9] on span "Editor" at bounding box center [192, 10] width 13 height 9
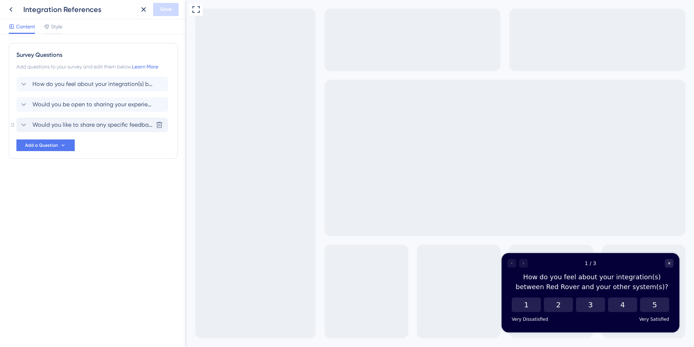
click at [65, 126] on span "Would you like to share any specific feedback?" at bounding box center [92, 125] width 120 height 9
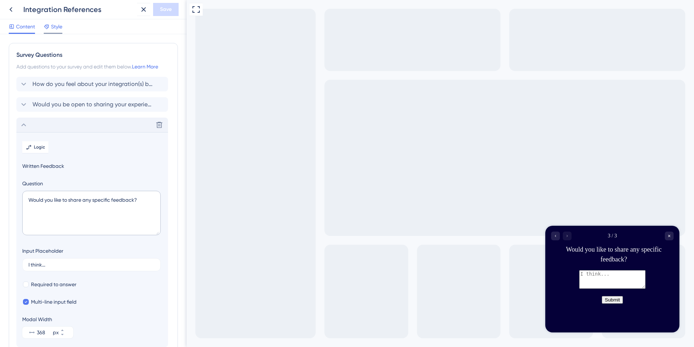
click at [55, 27] on span "Style" at bounding box center [56, 26] width 11 height 9
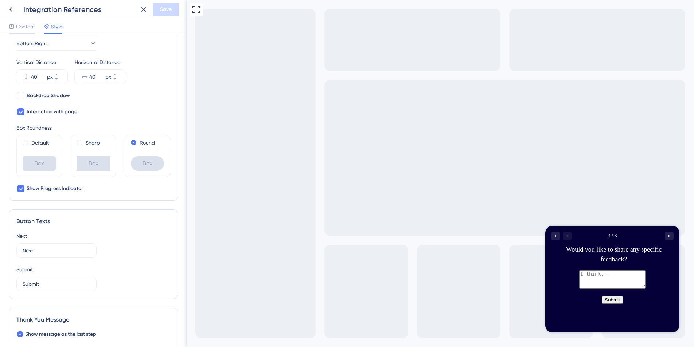
scroll to position [383, 0]
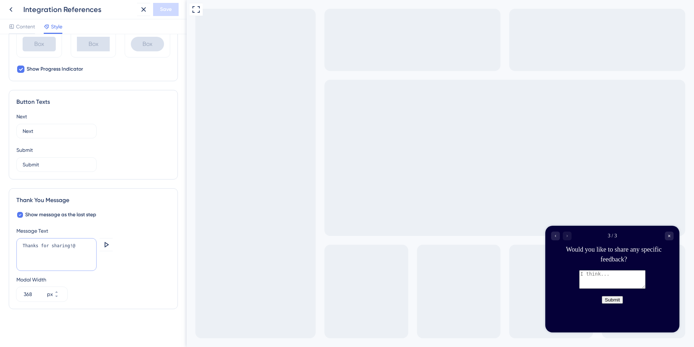
click at [81, 243] on textarea "Thanks for sharing!@" at bounding box center [56, 254] width 80 height 33
click at [167, 3] on div "Integration References Save" at bounding box center [93, 9] width 187 height 19
click at [164, 5] on span "Save" at bounding box center [166, 9] width 12 height 9
click at [12, 9] on icon at bounding box center [11, 9] width 9 height 9
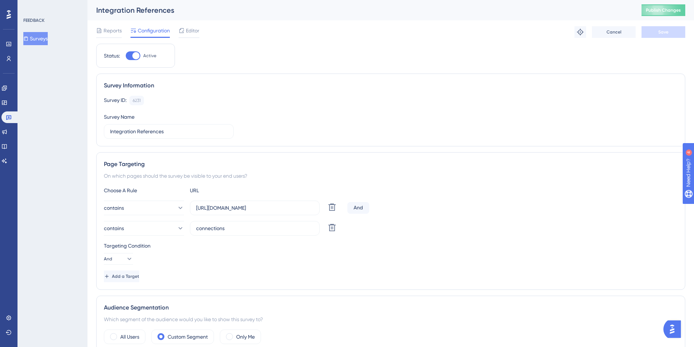
drag, startPoint x: 260, startPoint y: 85, endPoint x: 248, endPoint y: 78, distance: 13.8
click at [259, 85] on div "Survey Information" at bounding box center [391, 85] width 574 height 9
click at [286, 100] on div "Survey ID: 6231 Copy" at bounding box center [391, 100] width 574 height 9
click at [144, 32] on span "Configuration" at bounding box center [154, 30] width 32 height 9
click at [98, 32] on icon at bounding box center [99, 31] width 6 height 6
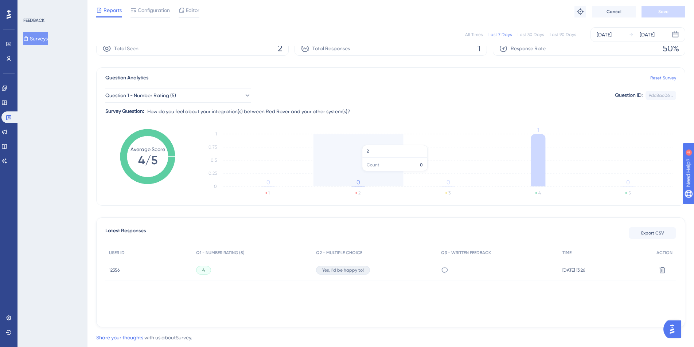
scroll to position [53, 0]
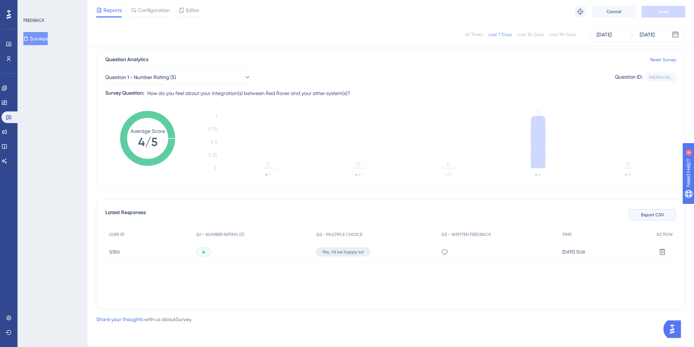
click at [642, 216] on span "Export CSV" at bounding box center [652, 215] width 23 height 6
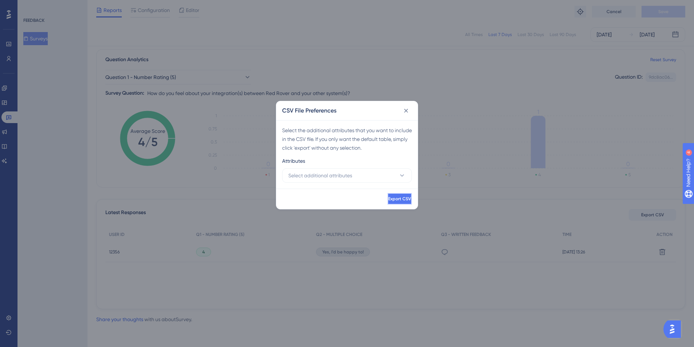
click at [388, 201] on span "Export CSV" at bounding box center [399, 199] width 23 height 6
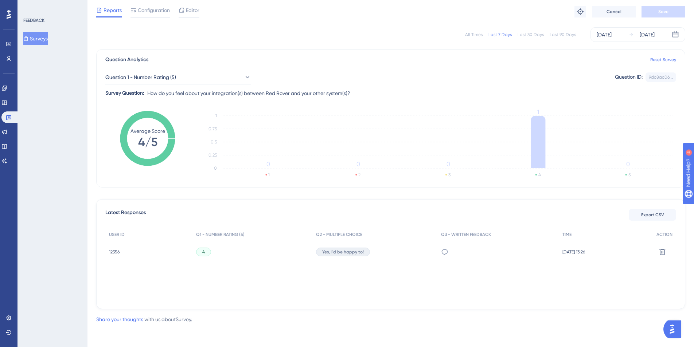
click at [535, 22] on div "Reports Configuration Editor Troubleshoot Cancel Save" at bounding box center [390, 11] width 606 height 23
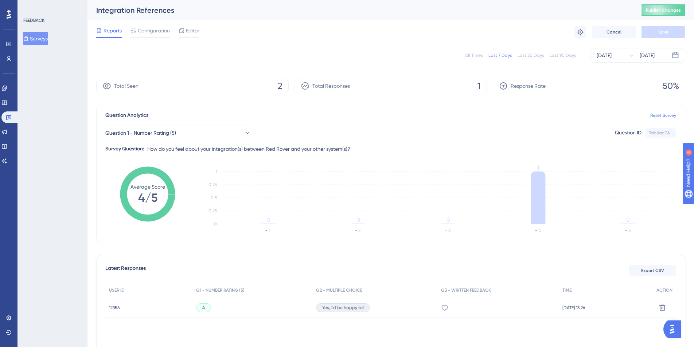
click at [275, 29] on div "Reports Configuration Editor Troubleshoot Cancel Save" at bounding box center [390, 31] width 589 height 23
click at [323, 85] on span "Total Responses" at bounding box center [331, 86] width 38 height 9
drag, startPoint x: 301, startPoint y: 83, endPoint x: 308, endPoint y: 84, distance: 7.0
click at [302, 83] on icon at bounding box center [305, 86] width 9 height 9
click at [476, 83] on div "Total Responses 1" at bounding box center [391, 86] width 192 height 15
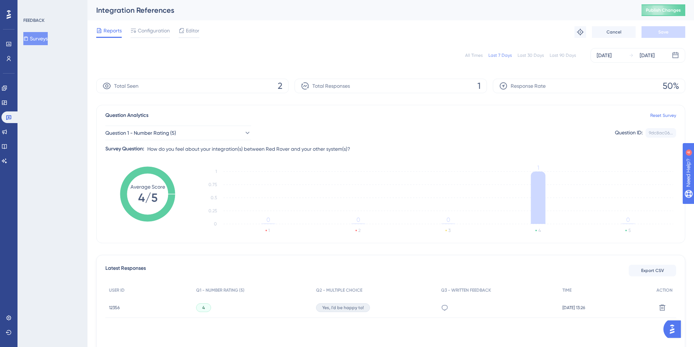
click at [253, 88] on div "Total Seen 2" at bounding box center [192, 86] width 192 height 15
click at [261, 83] on div "Total Seen 2" at bounding box center [192, 86] width 192 height 15
click at [106, 87] on icon at bounding box center [107, 86] width 8 height 7
click at [219, 62] on div "All Times Last 7 Days Last 30 Days Last 90 Days [DATE] [DATE]" at bounding box center [390, 55] width 589 height 15
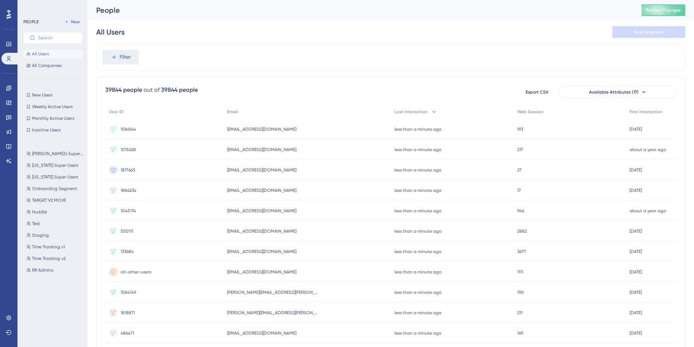
click at [155, 60] on div "Filter" at bounding box center [390, 57] width 589 height 27
click at [0, 0] on div "Filter" at bounding box center [0, 0] width 0 height 0
click at [0, 0] on span "Filter" at bounding box center [0, 0] width 0 height 0
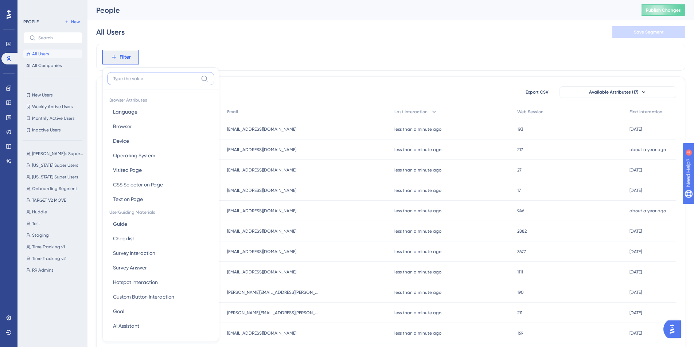
scroll to position [29, 0]
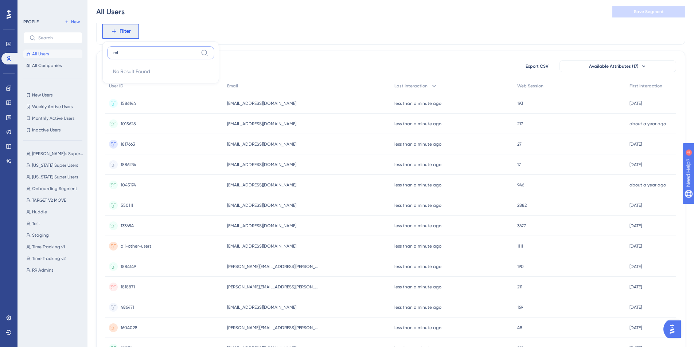
type input "m"
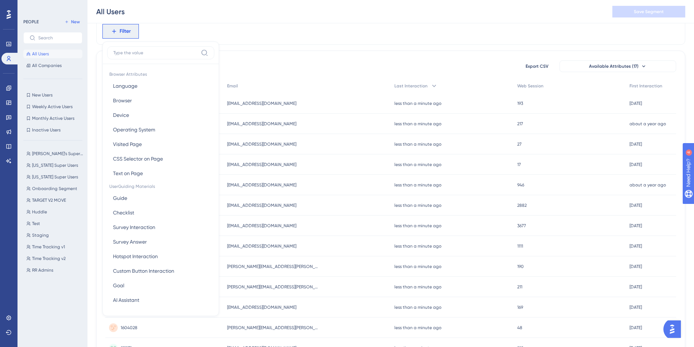
click at [0, 0] on div "Filter Browser Attributes Language Language Browser Browser Device Device Opera…" at bounding box center [0, 0] width 0 height 0
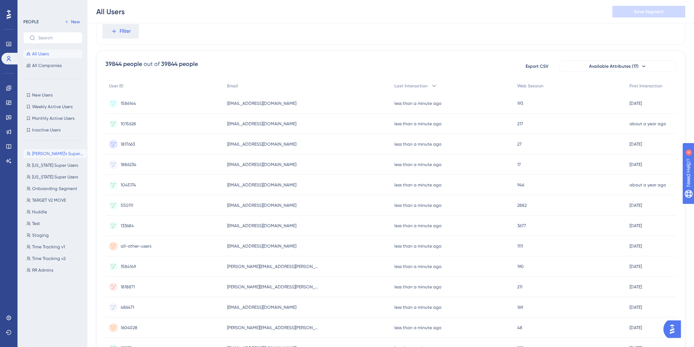
click at [66, 151] on span "[PERSON_NAME]'s Super User" at bounding box center [58, 154] width 52 height 6
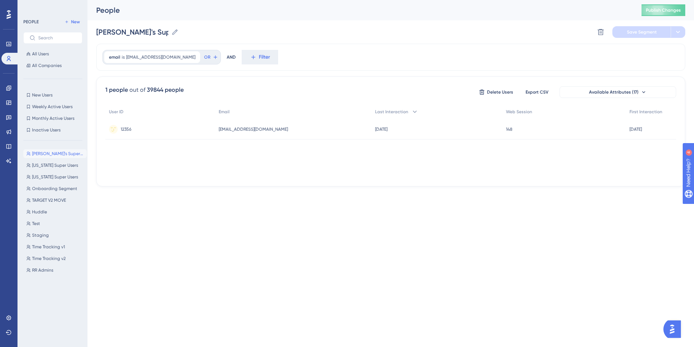
click at [0, 0] on div "email is weisman121@gmail.com weisman121@gmail.com Remove OR AND Filter" at bounding box center [0, 0] width 0 height 0
